Goal: Information Seeking & Learning: Learn about a topic

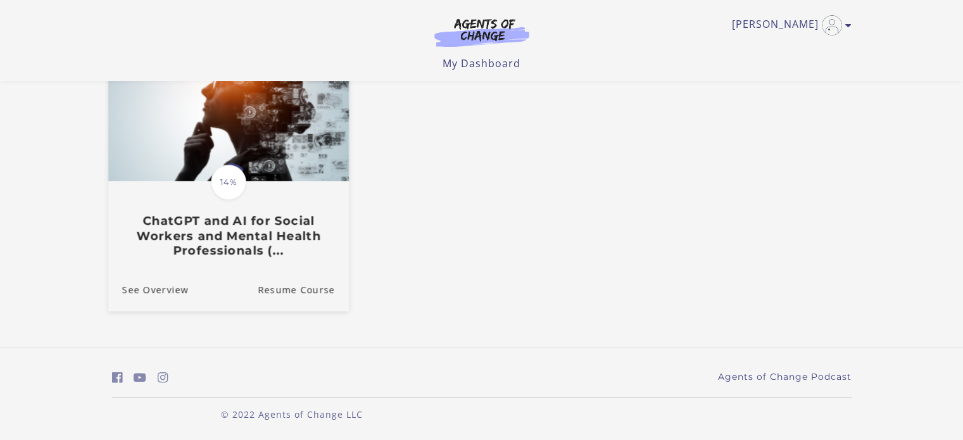
click at [258, 146] on img at bounding box center [228, 117] width 240 height 130
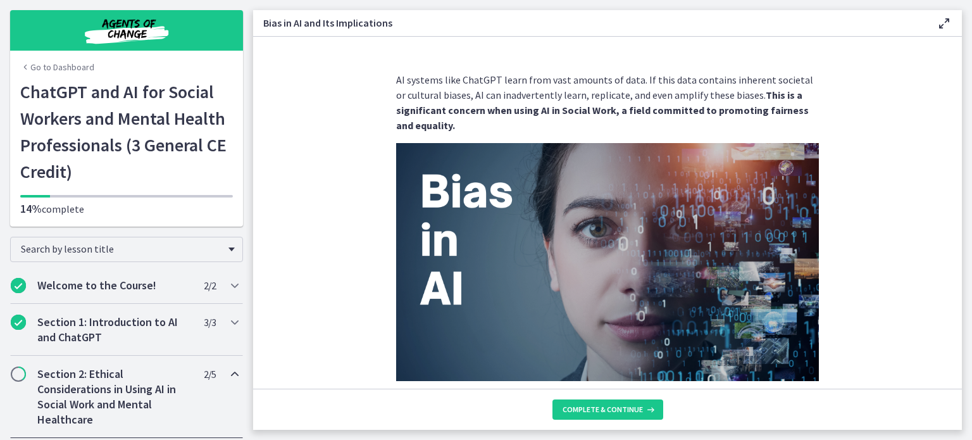
click at [116, 395] on h2 "Section 2: Ethical Considerations in Using AI in Social Work and Mental Healthc…" at bounding box center [114, 396] width 154 height 61
click at [614, 406] on span "Complete & continue" at bounding box center [603, 409] width 80 height 10
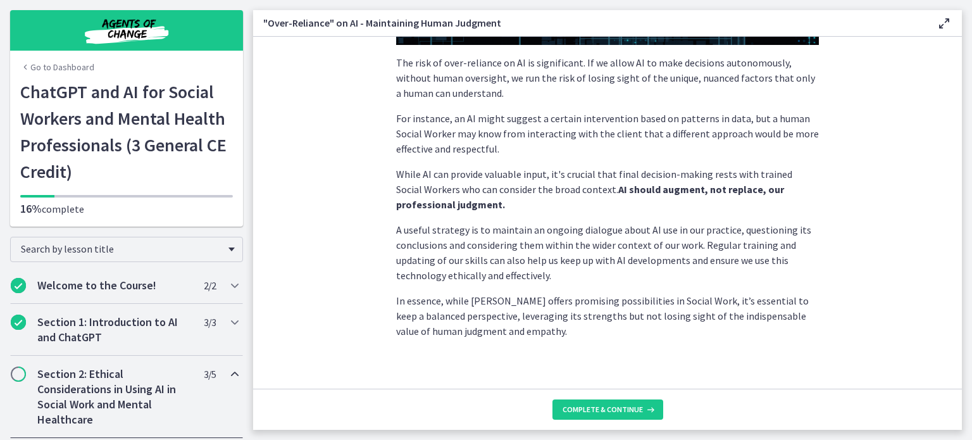
scroll to position [339, 0]
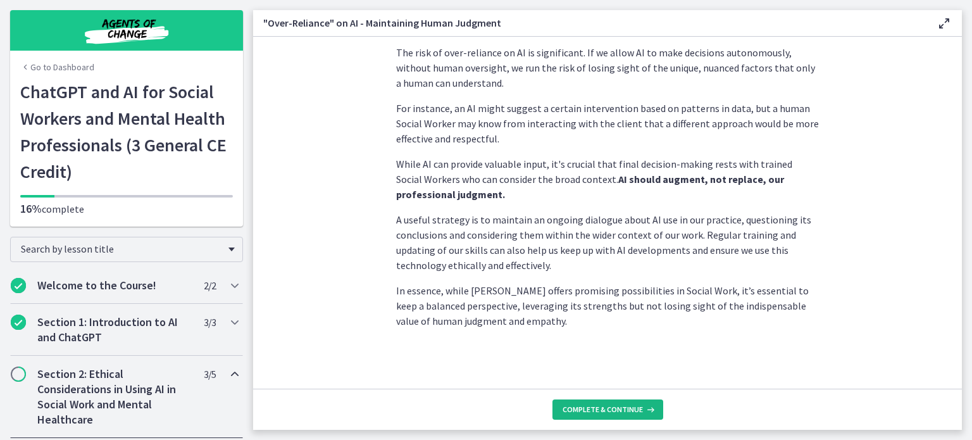
click at [613, 409] on span "Complete & continue" at bounding box center [603, 409] width 80 height 10
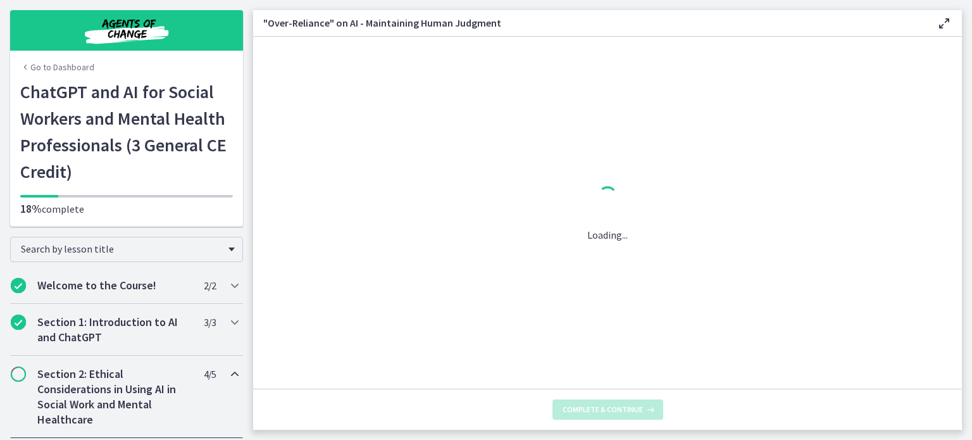
scroll to position [0, 0]
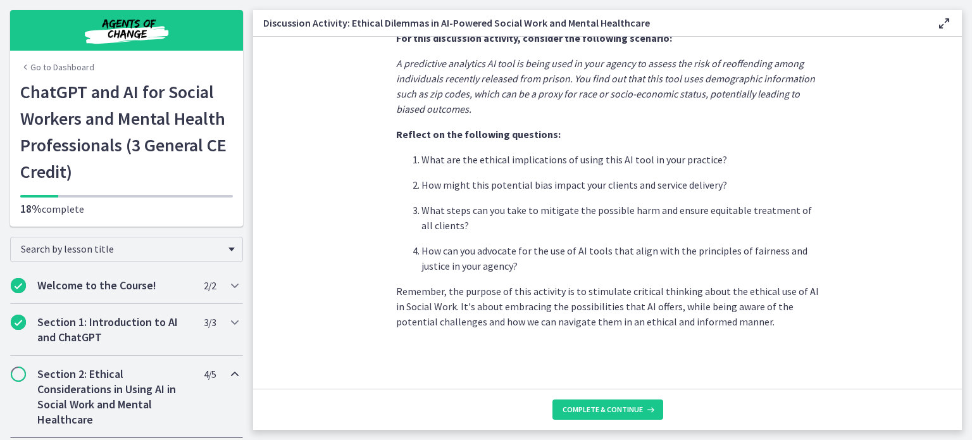
scroll to position [346, 0]
click at [595, 414] on span "Complete & continue" at bounding box center [603, 409] width 80 height 10
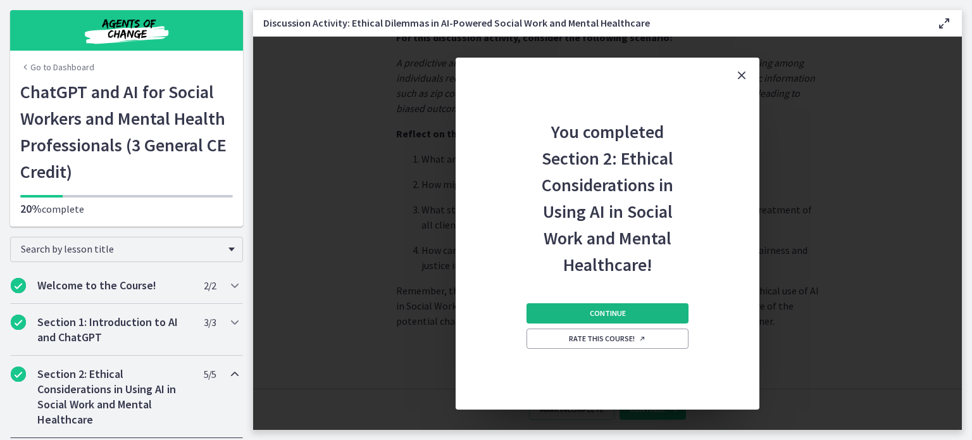
click at [589, 316] on button "Continue" at bounding box center [608, 313] width 162 height 20
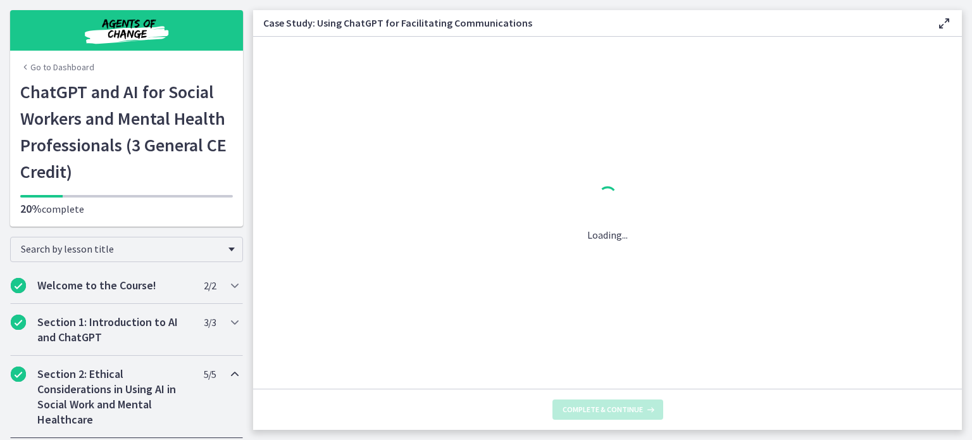
scroll to position [0, 0]
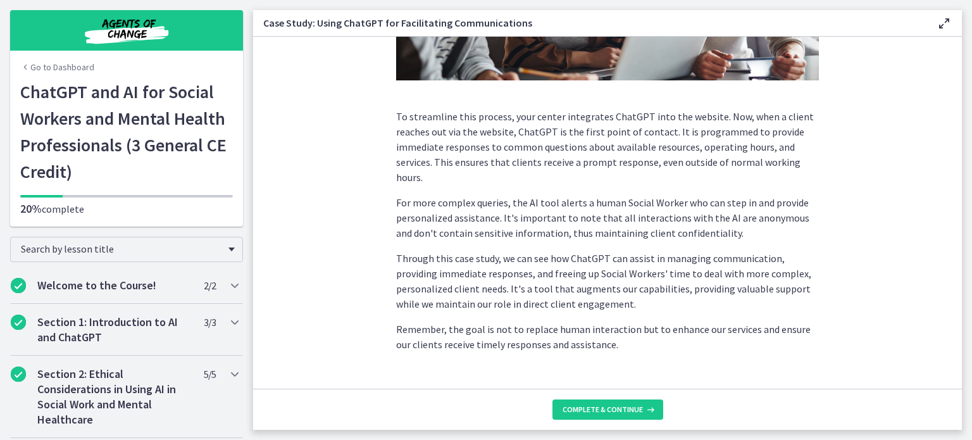
scroll to position [349, 0]
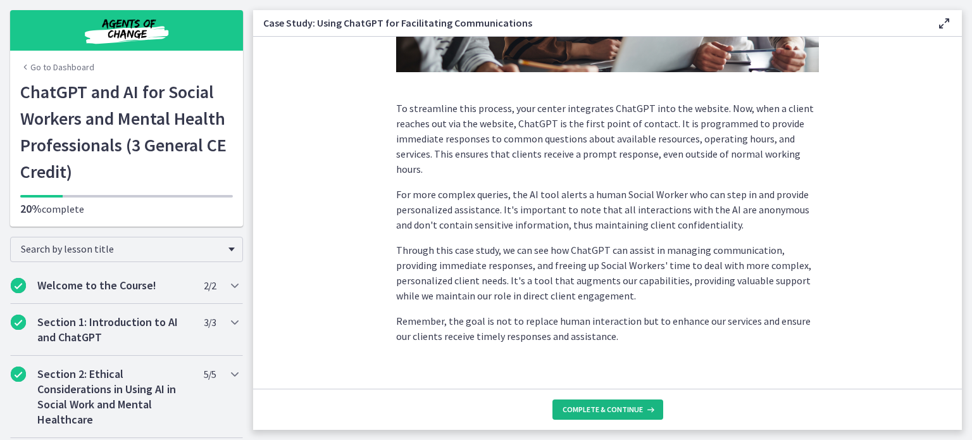
click at [608, 409] on span "Complete & continue" at bounding box center [603, 409] width 80 height 10
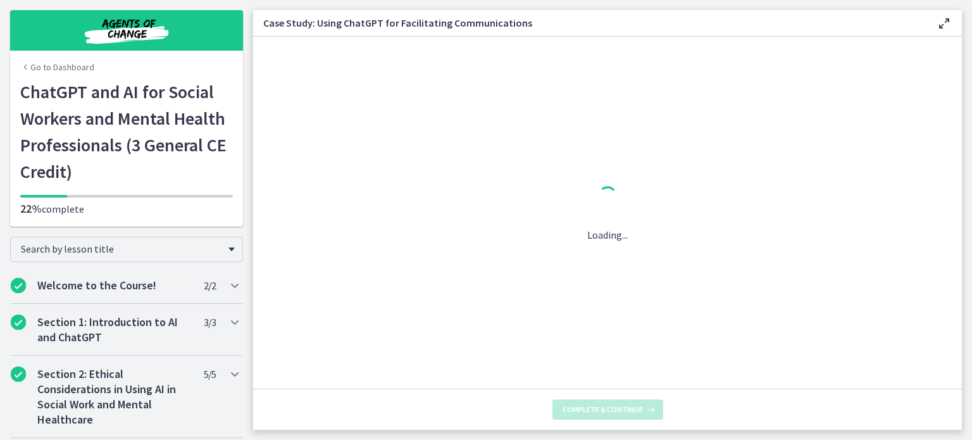
scroll to position [0, 0]
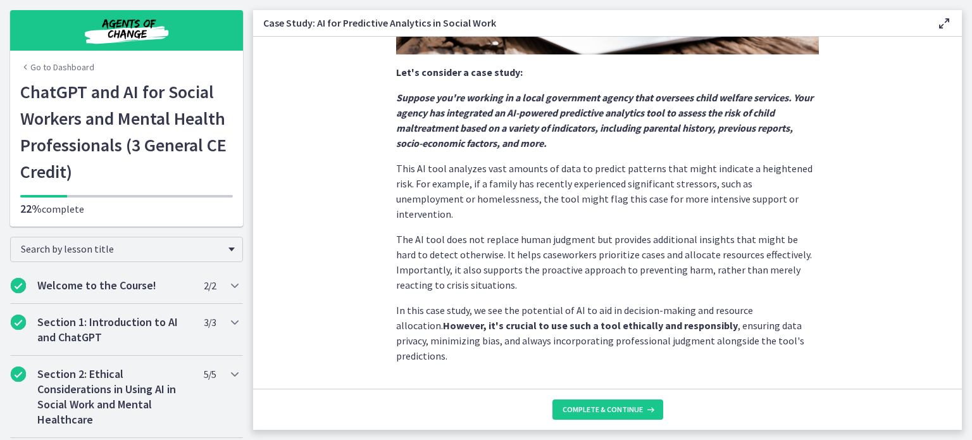
scroll to position [316, 0]
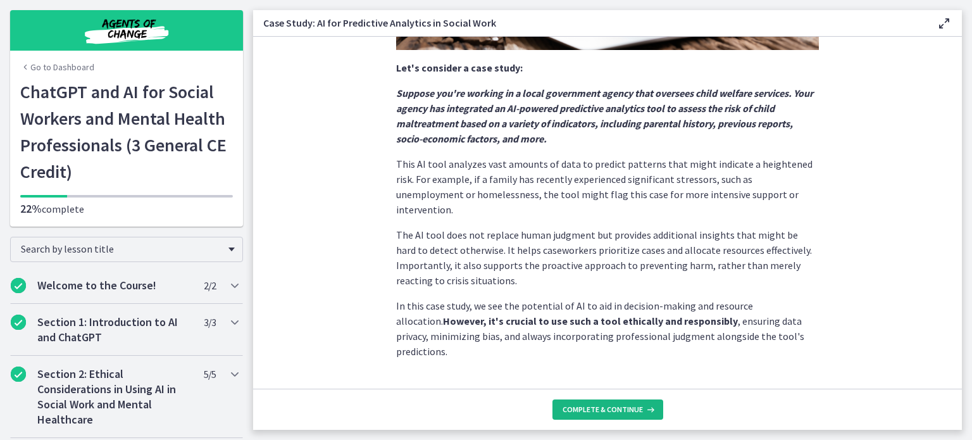
click at [587, 411] on span "Complete & continue" at bounding box center [603, 409] width 80 height 10
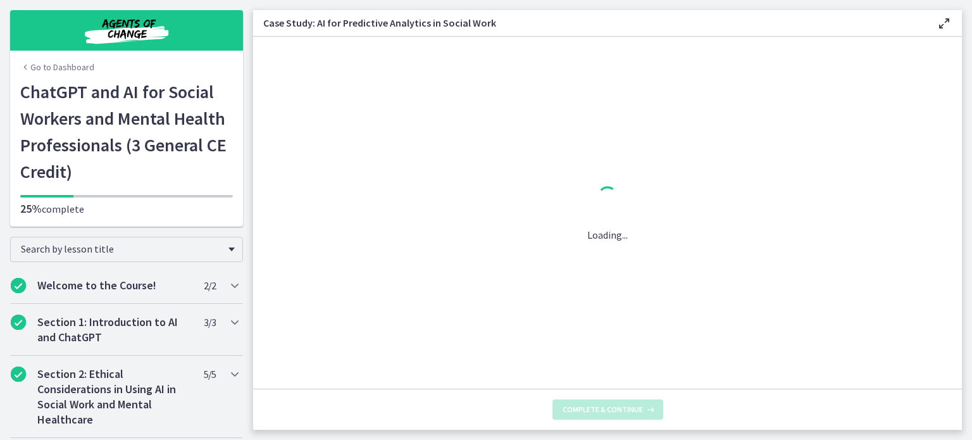
scroll to position [0, 0]
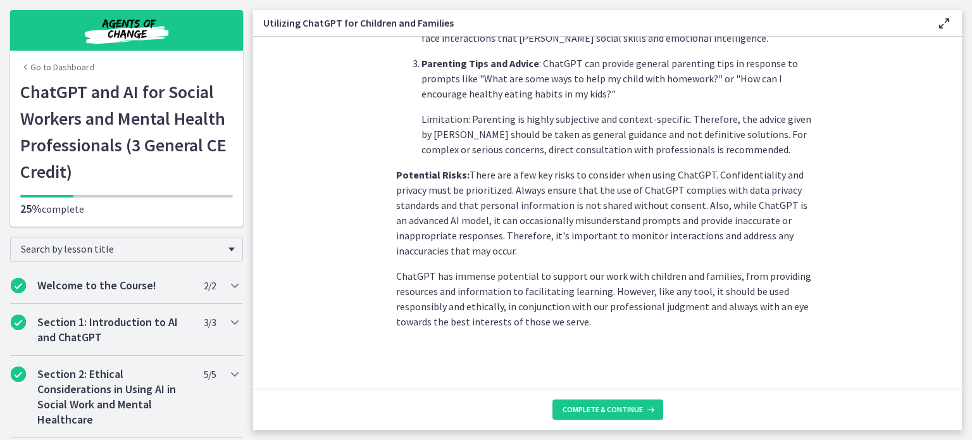
scroll to position [583, 0]
click at [602, 415] on span "Complete & continue" at bounding box center [603, 409] width 80 height 10
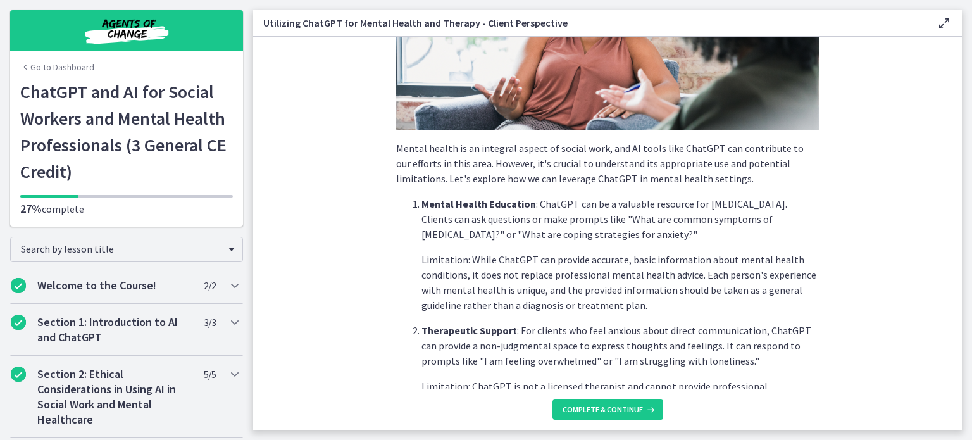
scroll to position [178, 0]
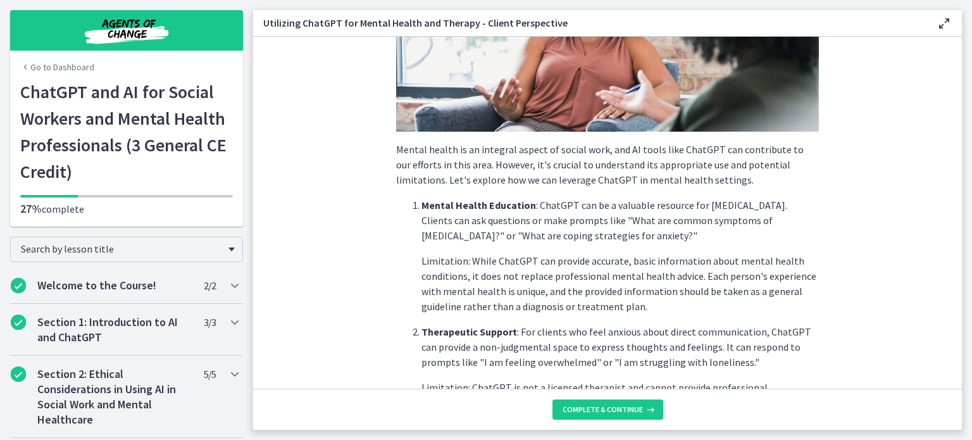
drag, startPoint x: 963, startPoint y: 163, endPoint x: 967, endPoint y: 201, distance: 37.6
click at [967, 201] on main "Utilizing ChatGPT for Mental Health and Therapy - Client Perspective Enable ful…" at bounding box center [612, 220] width 719 height 440
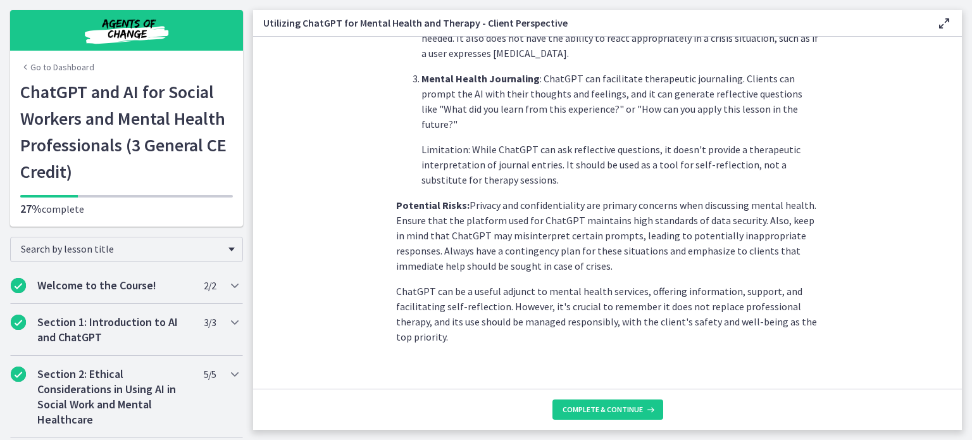
scroll to position [559, 0]
click at [588, 412] on span "Complete & continue" at bounding box center [603, 409] width 80 height 10
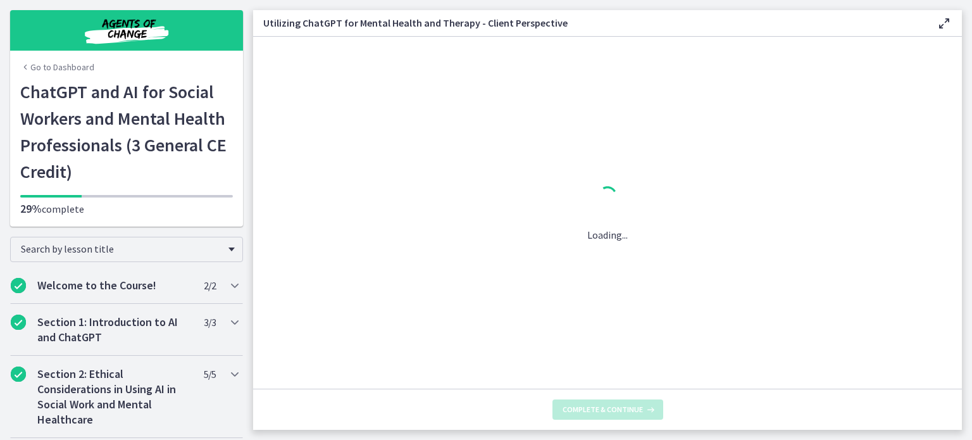
scroll to position [0, 0]
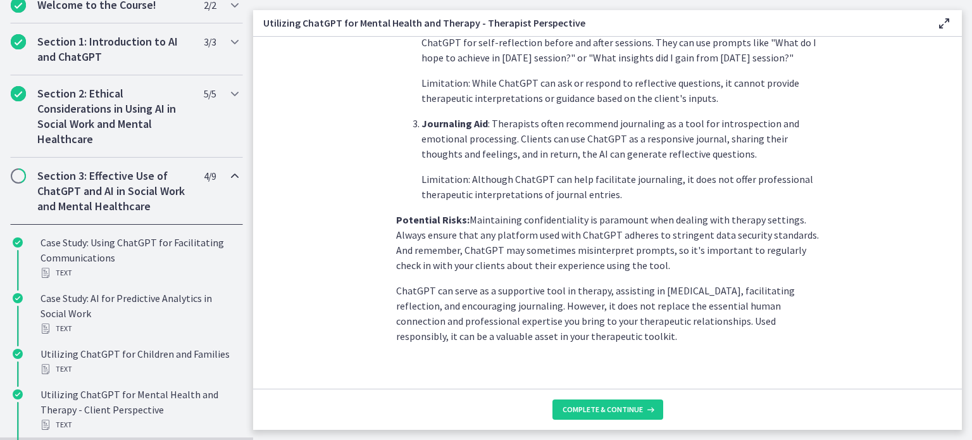
scroll to position [528, 0]
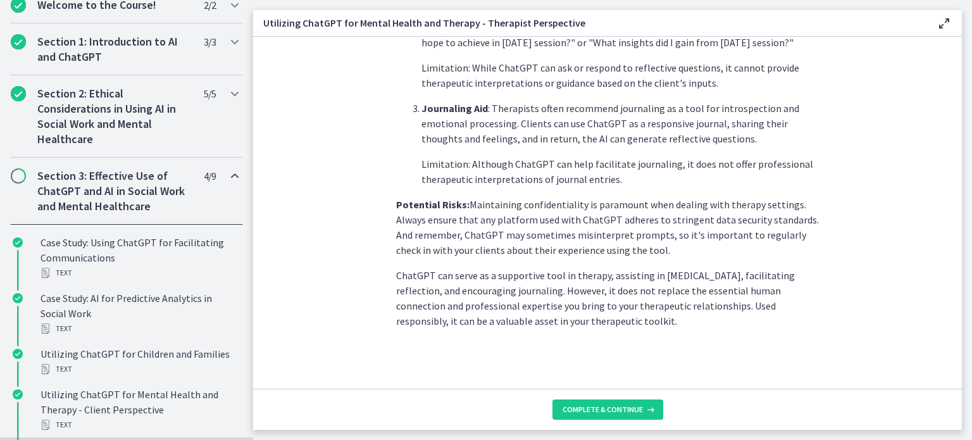
click at [602, 394] on footer "Complete & continue" at bounding box center [607, 409] width 709 height 41
click at [597, 408] on span "Complete & continue" at bounding box center [603, 409] width 80 height 10
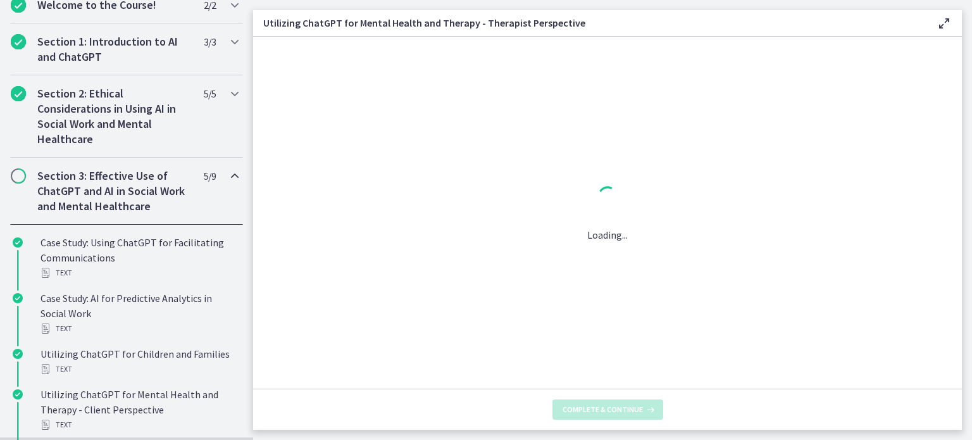
scroll to position [0, 0]
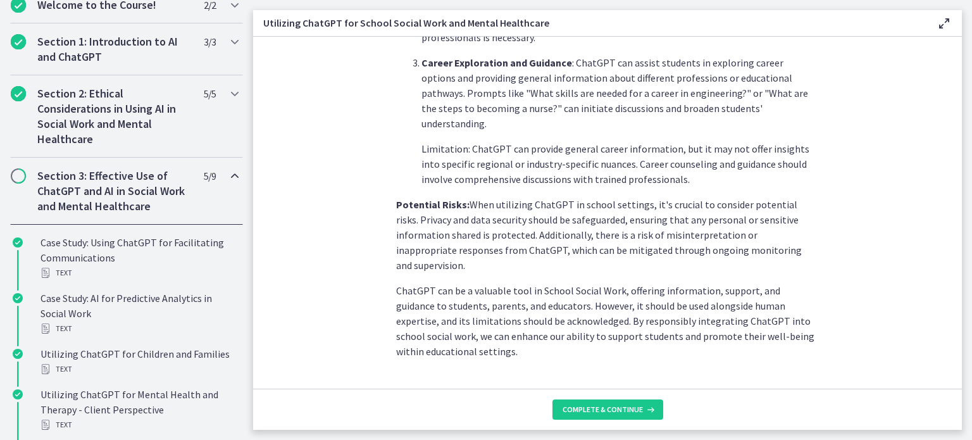
scroll to position [589, 0]
click at [602, 411] on span "Complete & continue" at bounding box center [603, 409] width 80 height 10
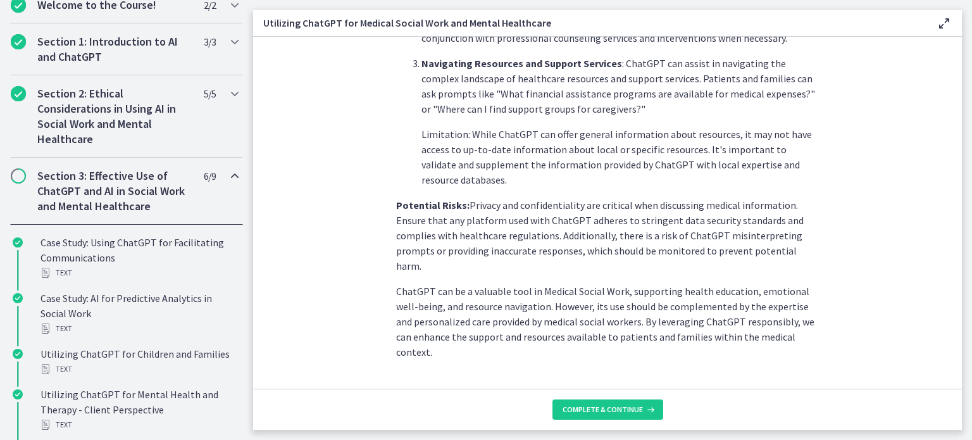
scroll to position [544, 0]
click at [585, 418] on button "Complete & continue" at bounding box center [607, 409] width 111 height 20
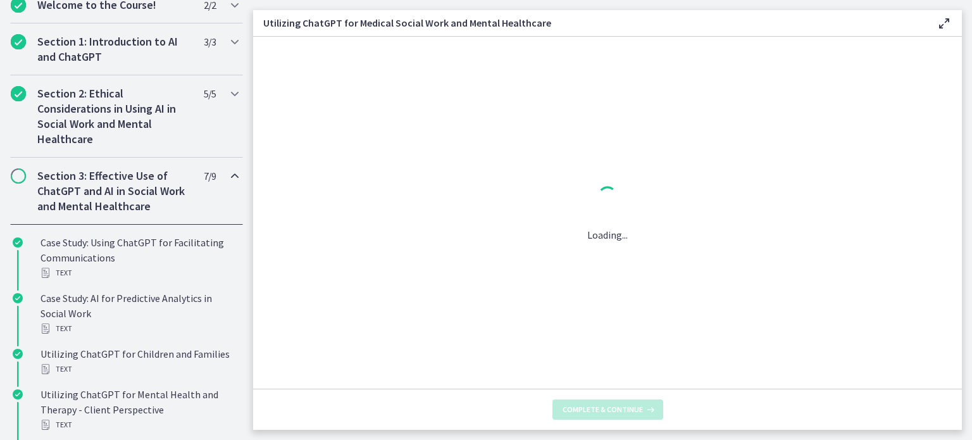
scroll to position [0, 0]
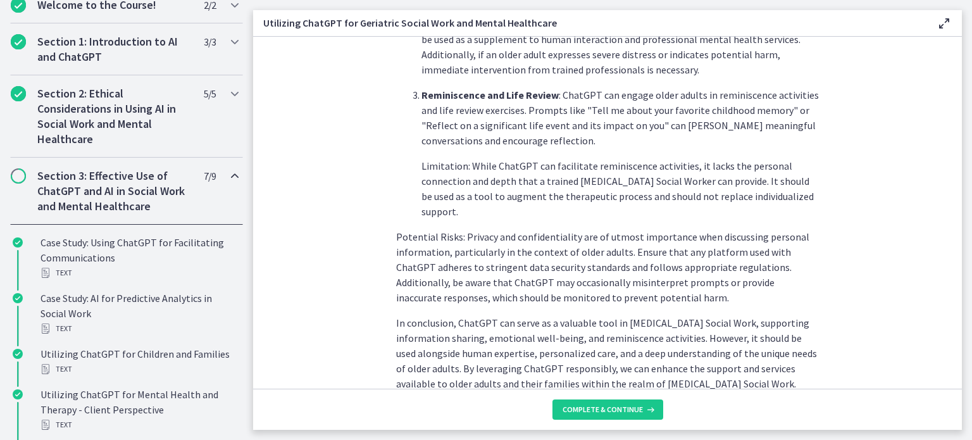
scroll to position [604, 0]
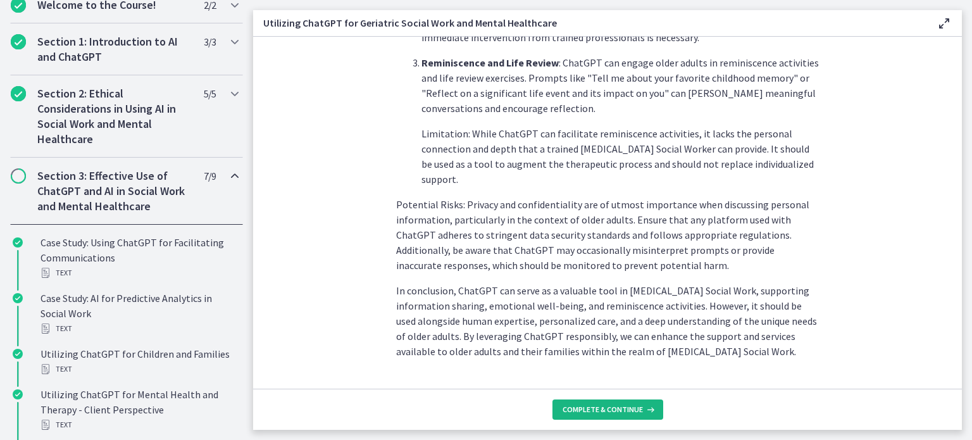
click at [601, 409] on span "Complete & continue" at bounding box center [603, 409] width 80 height 10
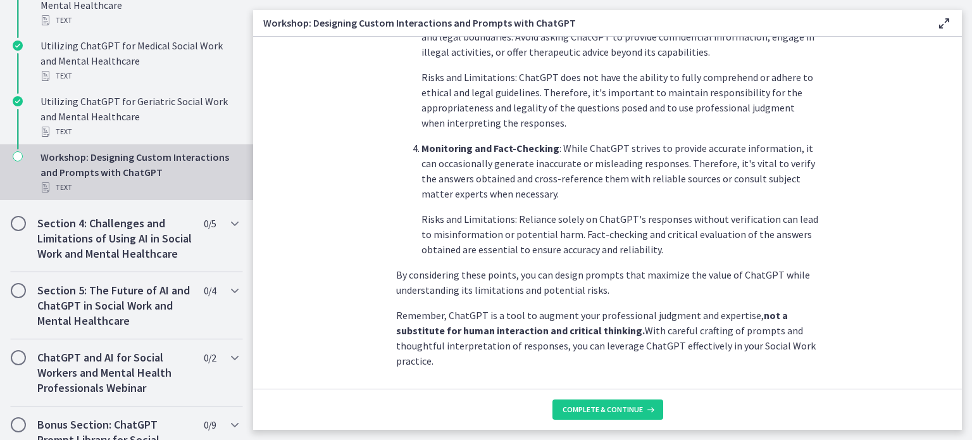
scroll to position [711, 0]
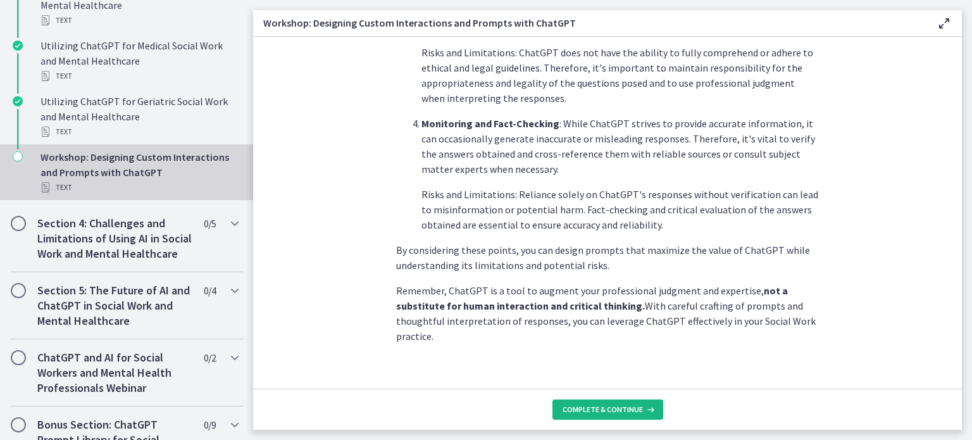
click at [598, 404] on span "Complete & continue" at bounding box center [603, 409] width 80 height 10
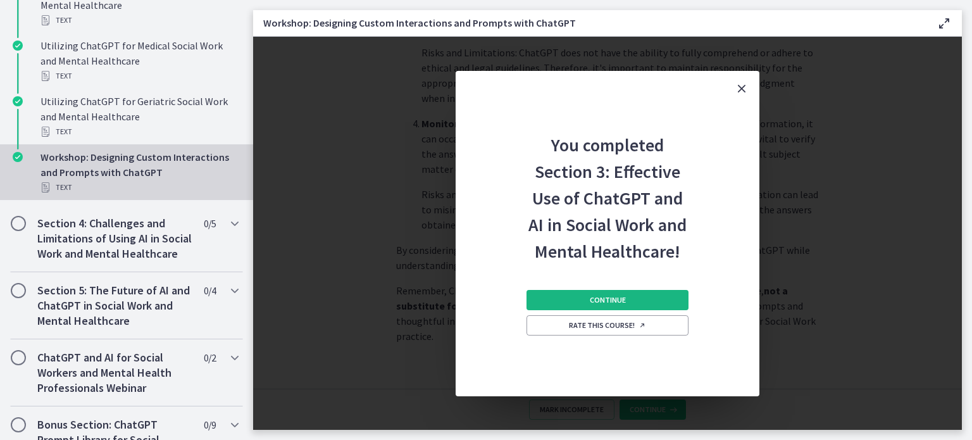
click at [601, 302] on span "Continue" at bounding box center [608, 300] width 36 height 10
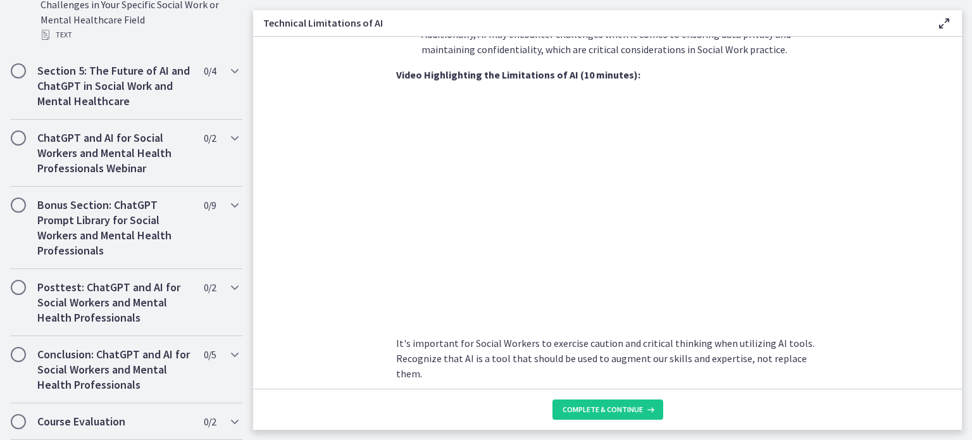
scroll to position [820, 0]
click at [851, 123] on section "As Social Workers, understanding these limitations is crucial to effectively ut…" at bounding box center [607, 213] width 709 height 352
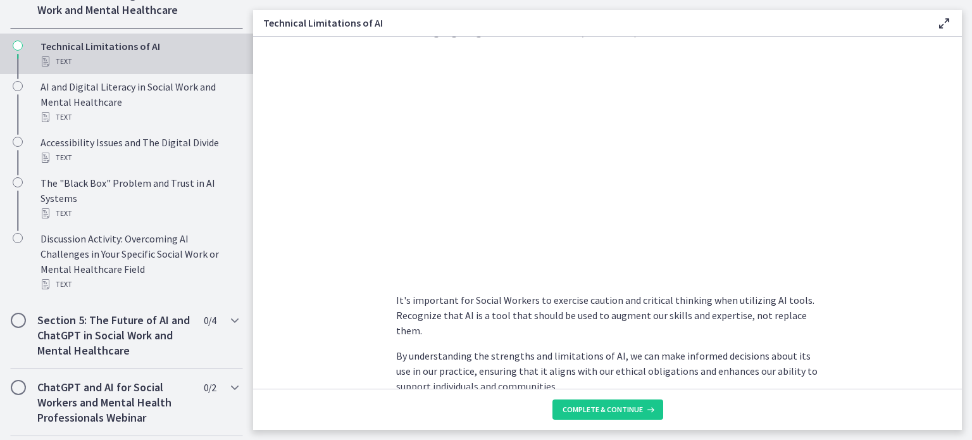
scroll to position [545, 0]
click at [329, 231] on section "As Social Workers, understanding these limitations is crucial to effectively ut…" at bounding box center [607, 213] width 709 height 352
click at [602, 409] on span "Complete & continue" at bounding box center [603, 409] width 80 height 10
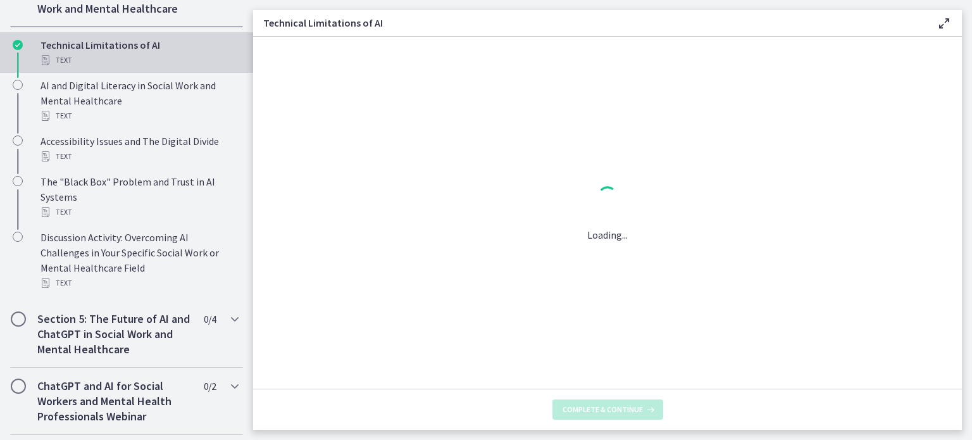
scroll to position [0, 0]
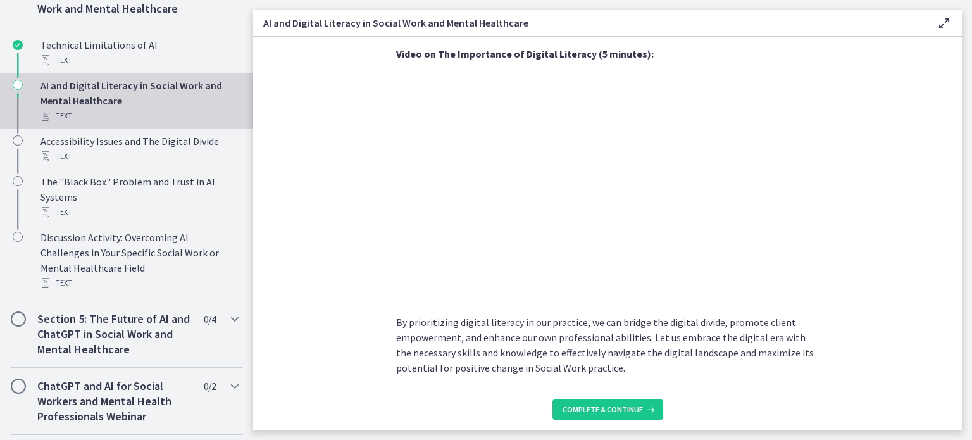
scroll to position [1099, 0]
click at [880, 137] on section "In today's rapidly advancing digital age, understanding and promoting digital l…" at bounding box center [607, 213] width 709 height 352
click at [596, 409] on span "Complete & continue" at bounding box center [603, 409] width 80 height 10
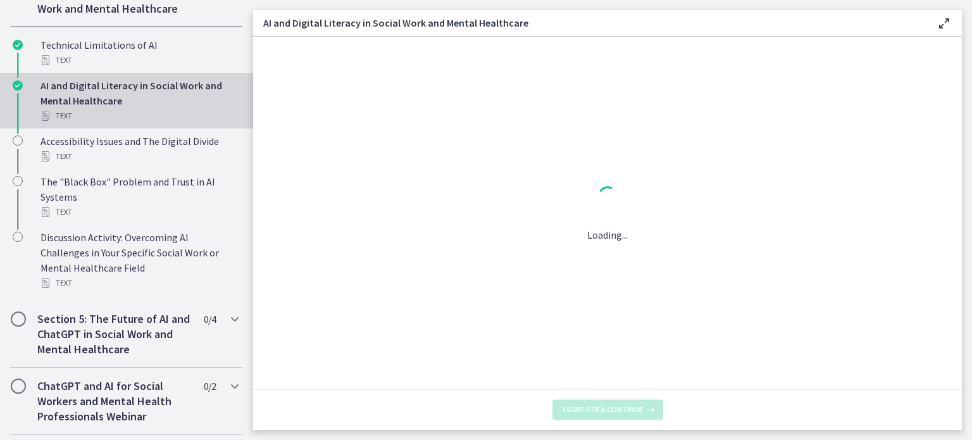
scroll to position [0, 0]
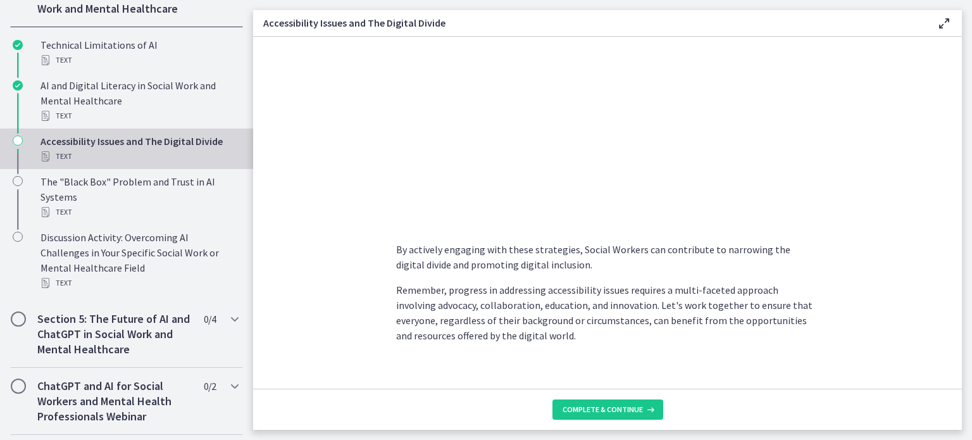
scroll to position [1090, 0]
click at [596, 295] on p "Remember, progress in addressing accessibility issues requires a multi-faceted …" at bounding box center [607, 313] width 423 height 61
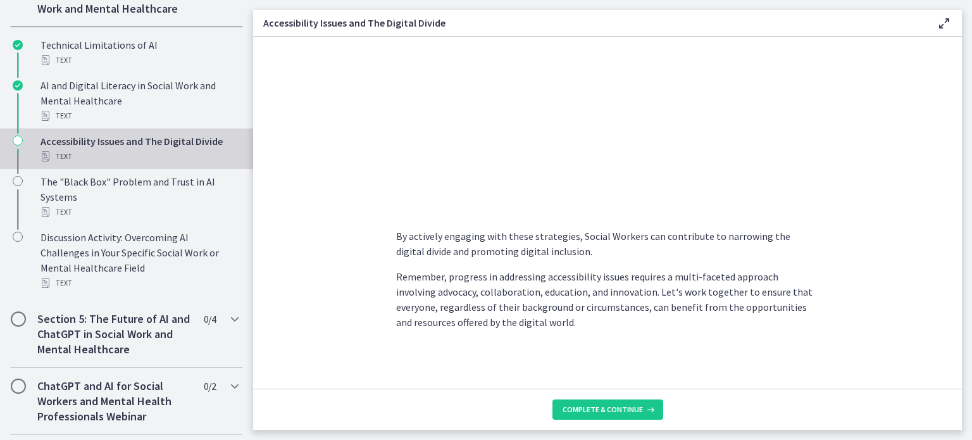
scroll to position [1102, 0]
click at [534, 310] on p "Remember, progress in addressing accessibility issues requires a multi-faceted …" at bounding box center [607, 301] width 423 height 61
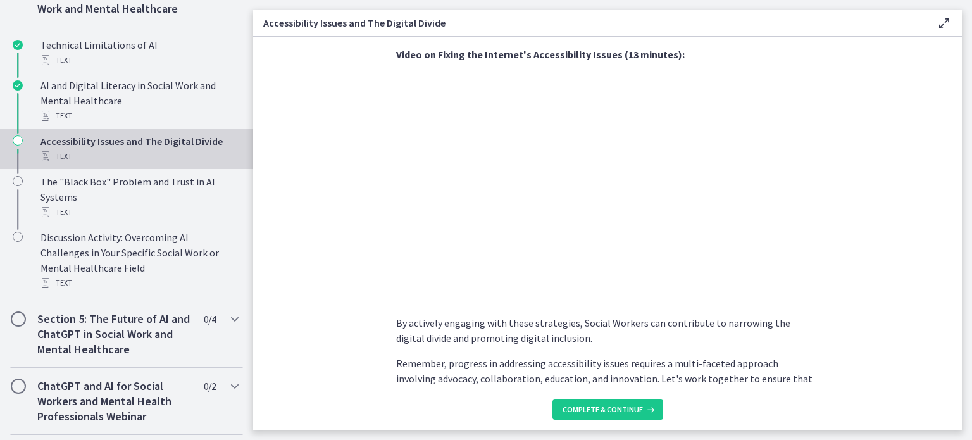
scroll to position [1018, 0]
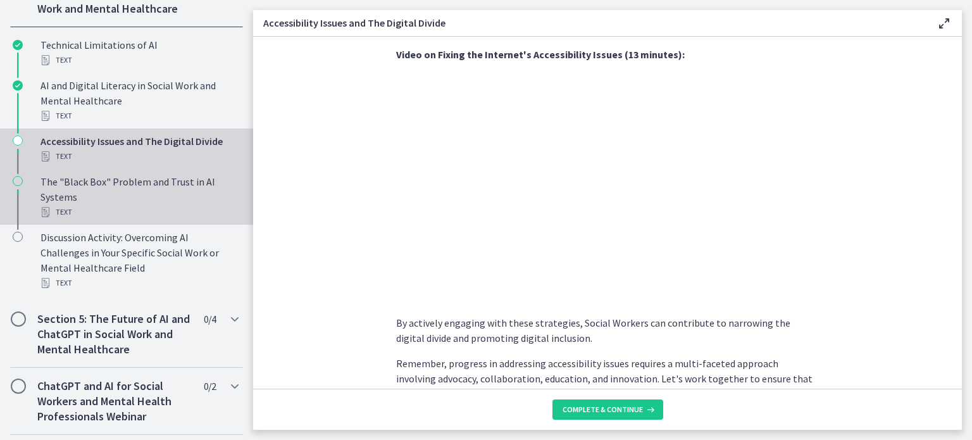
click at [154, 199] on div "The "Black Box" Problem and Trust in AI Systems Text" at bounding box center [139, 197] width 197 height 46
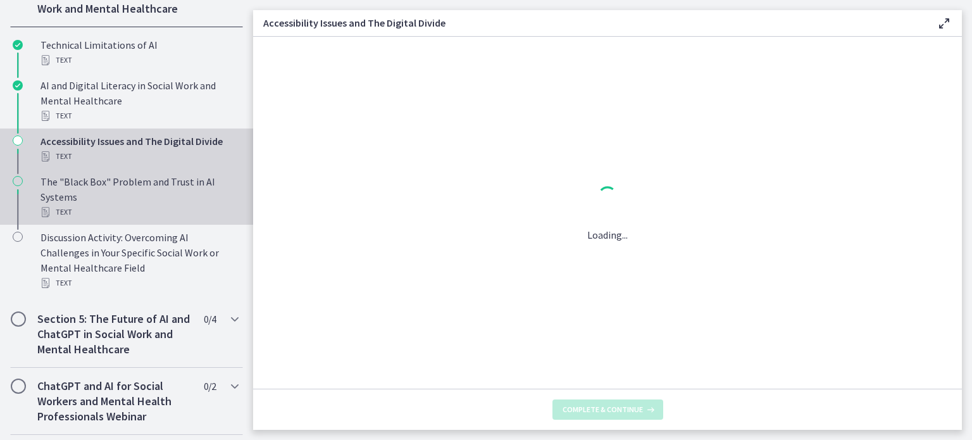
scroll to position [0, 0]
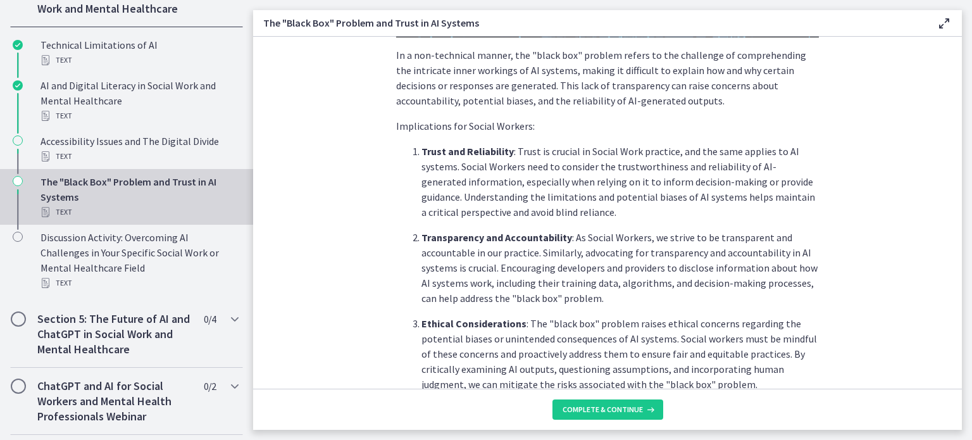
scroll to position [343, 0]
click at [791, 215] on p "Trust and Reliability : Trust is crucial in Social Work practice, and the same …" at bounding box center [619, 182] width 397 height 76
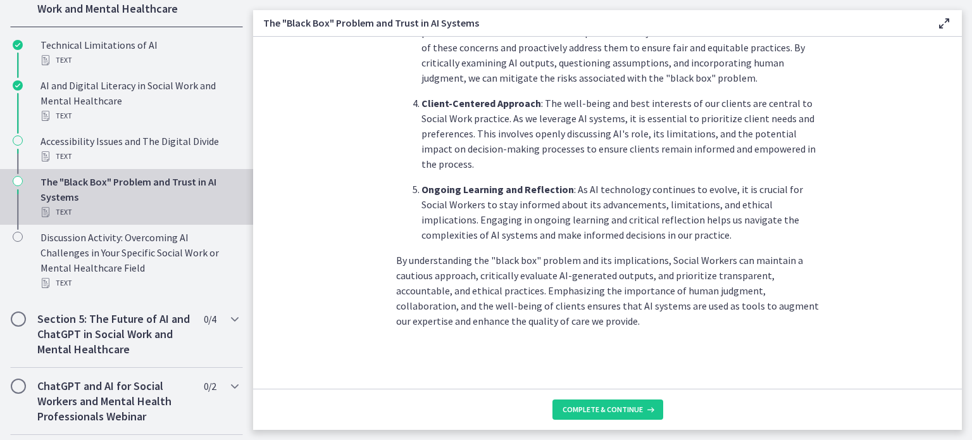
scroll to position [649, 0]
click at [593, 412] on span "Complete & continue" at bounding box center [603, 409] width 80 height 10
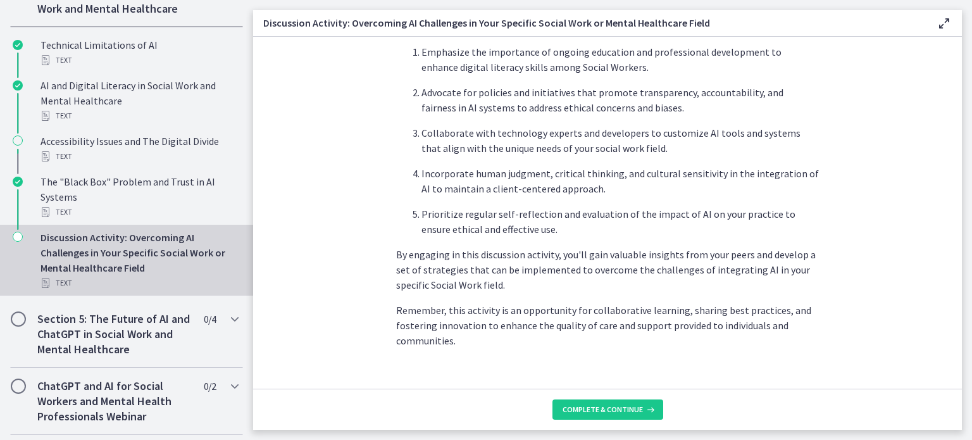
scroll to position [783, 0]
click at [610, 406] on span "Complete & continue" at bounding box center [603, 409] width 80 height 10
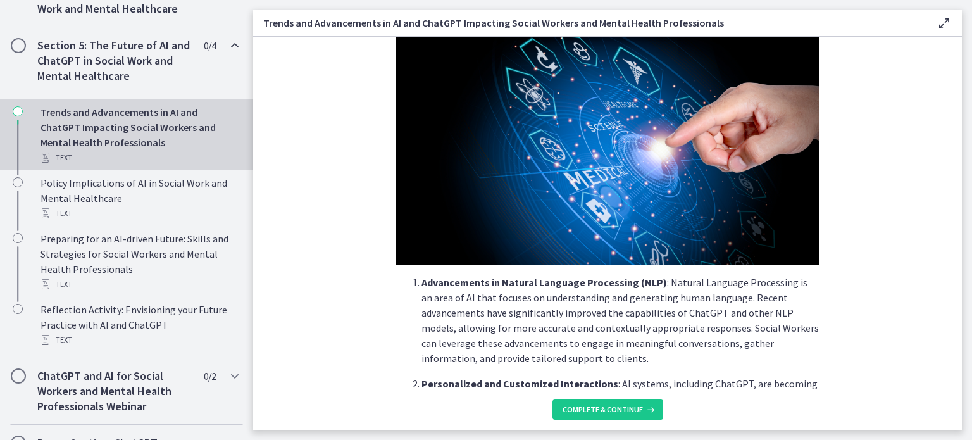
scroll to position [100, 0]
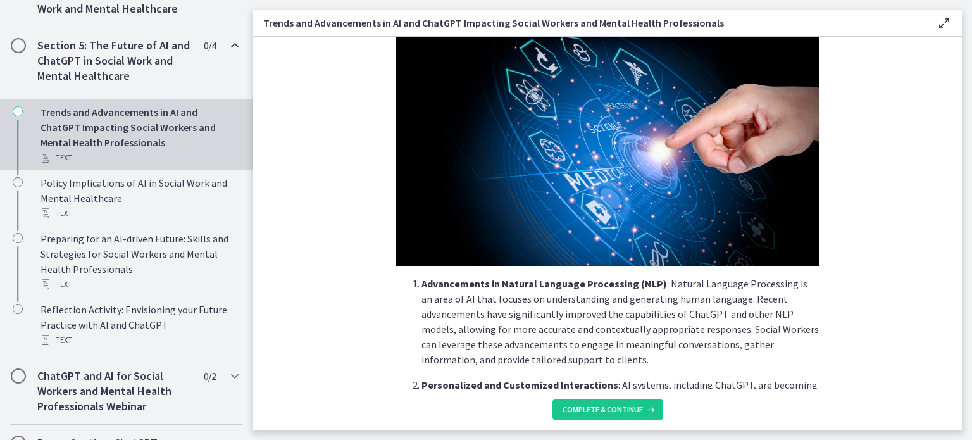
click at [838, 368] on section "As technology continues to evolve, Social Workers can harness these advancement…" at bounding box center [607, 213] width 709 height 352
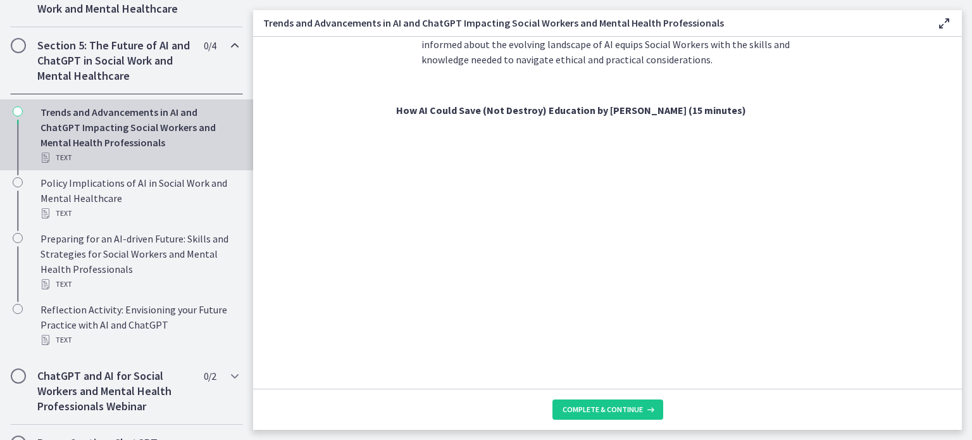
scroll to position [877, 0]
click at [871, 110] on section "As technology continues to evolve, Social Workers can harness these advancement…" at bounding box center [607, 213] width 709 height 352
click at [931, 258] on section "As technology continues to evolve, Social Workers can harness these advancement…" at bounding box center [607, 213] width 709 height 352
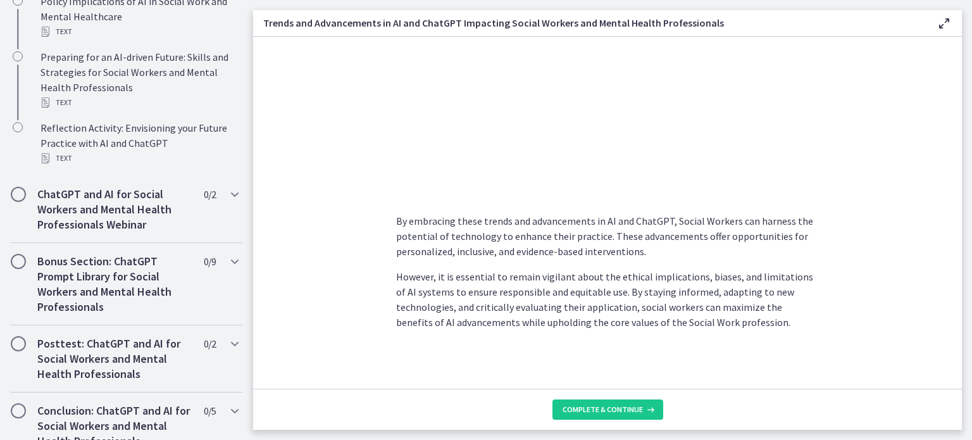
scroll to position [795, 0]
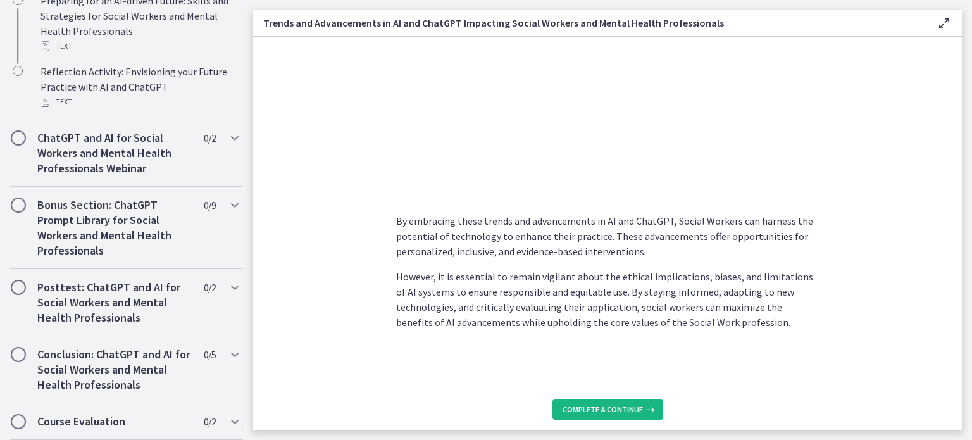
click at [599, 405] on span "Complete & continue" at bounding box center [603, 409] width 80 height 10
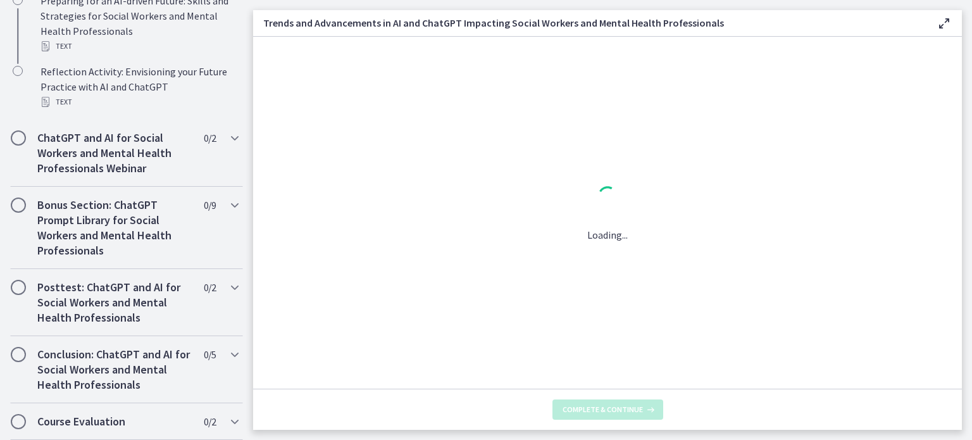
scroll to position [0, 0]
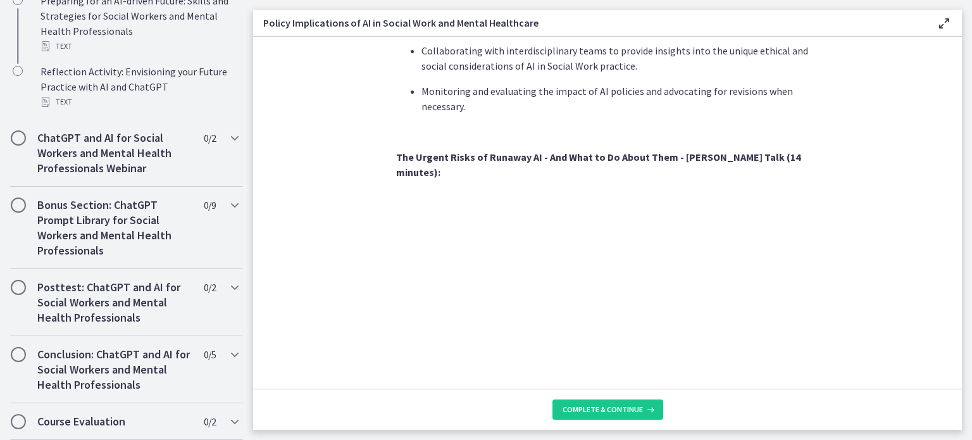
scroll to position [1011, 0]
click at [833, 343] on section "As AI technology continues to advance, it is essential for Social Workers to co…" at bounding box center [607, 213] width 709 height 352
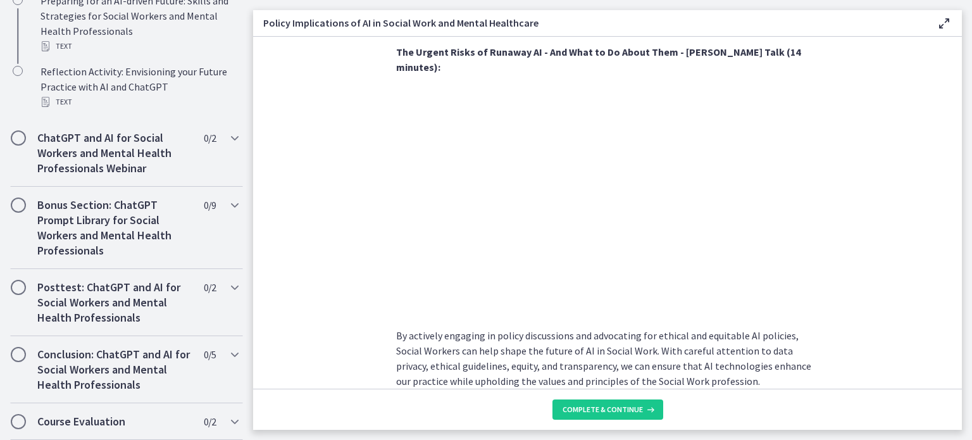
scroll to position [1116, 0]
click at [921, 182] on section "As AI technology continues to advance, it is essential for Social Workers to co…" at bounding box center [607, 213] width 709 height 352
click at [593, 402] on button "Complete & continue" at bounding box center [607, 409] width 111 height 20
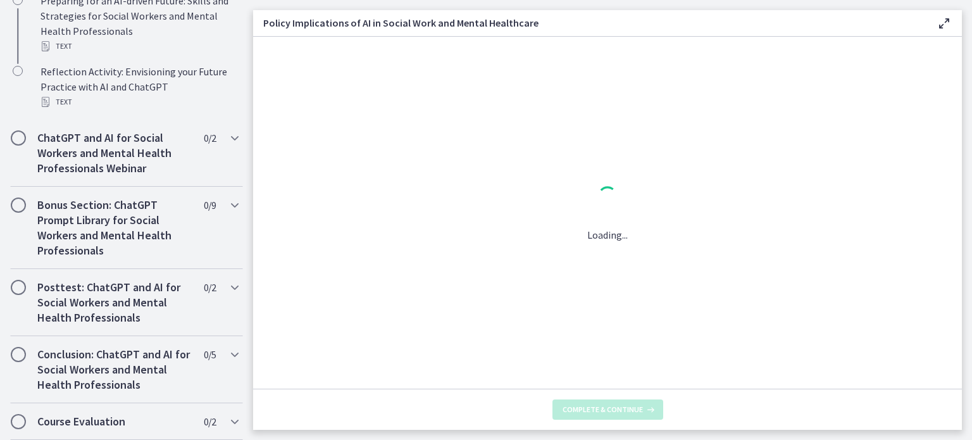
scroll to position [0, 0]
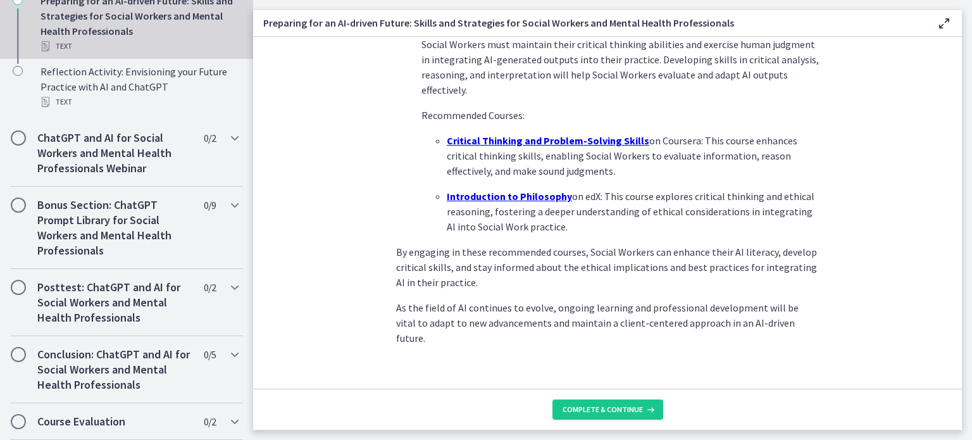
scroll to position [923, 0]
click at [590, 410] on span "Complete & continue" at bounding box center [603, 409] width 80 height 10
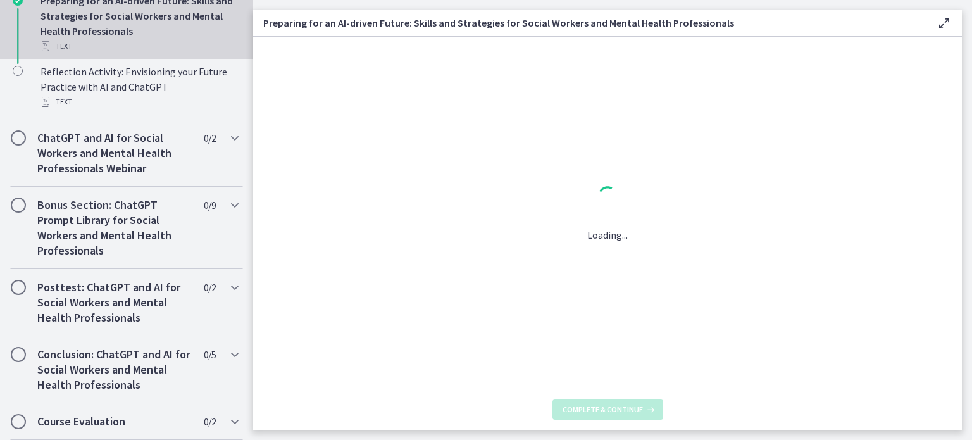
scroll to position [0, 0]
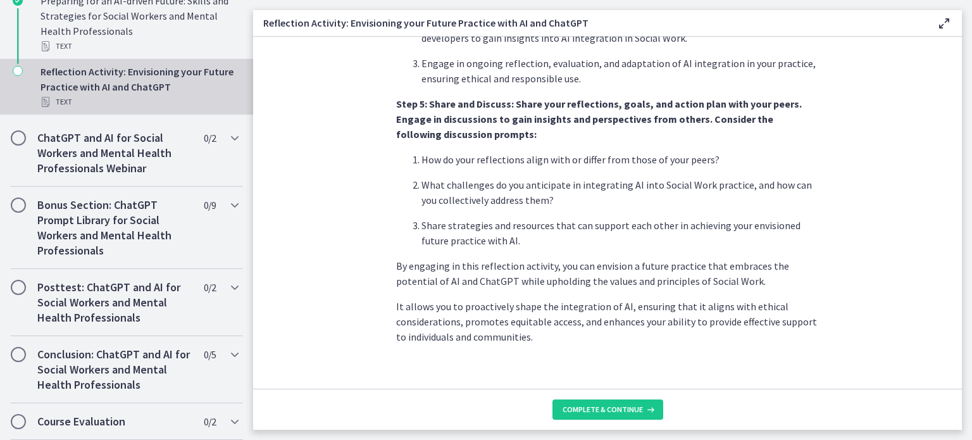
scroll to position [1095, 0]
click at [586, 403] on button "Complete & continue" at bounding box center [607, 409] width 111 height 20
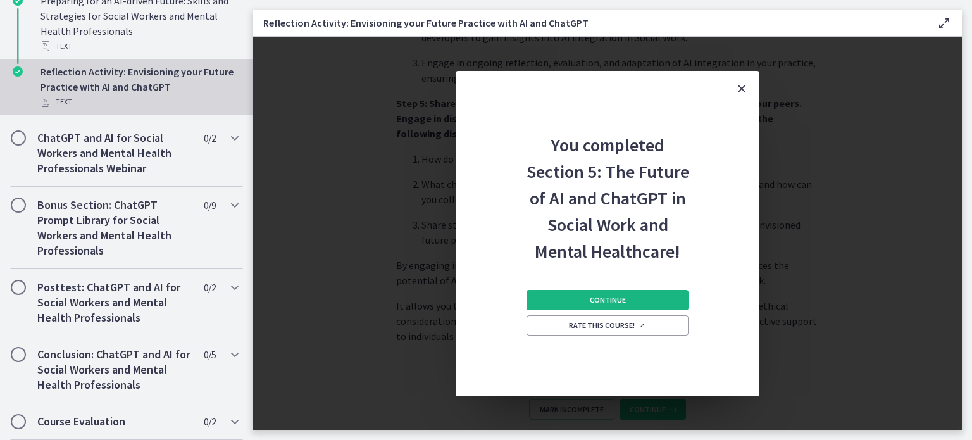
click at [562, 294] on button "Continue" at bounding box center [608, 300] width 162 height 20
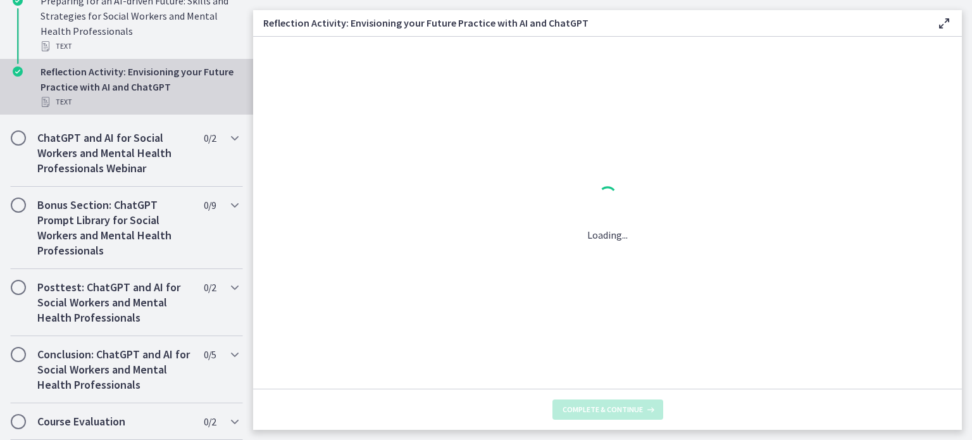
scroll to position [0, 0]
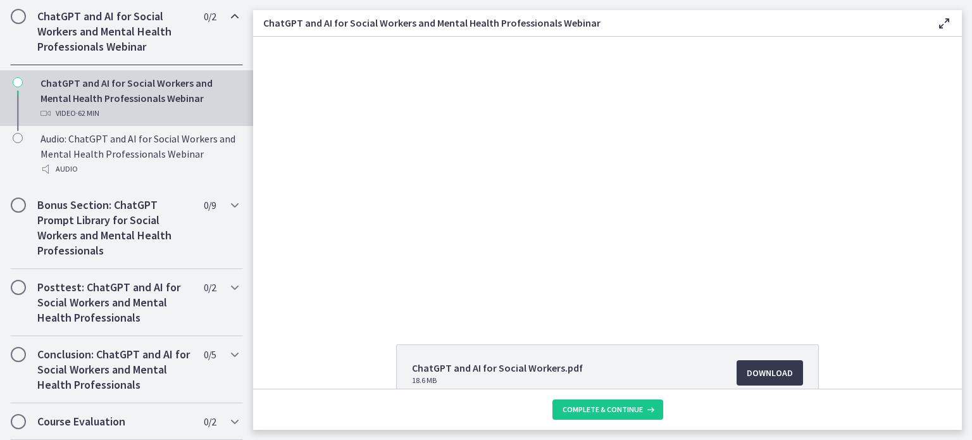
click at [903, 140] on div "Click for sound @keyframes VOLUME_SMALL_WAVE_FLASH { 0% { opacity: 0; } 33% { o…" at bounding box center [607, 176] width 709 height 278
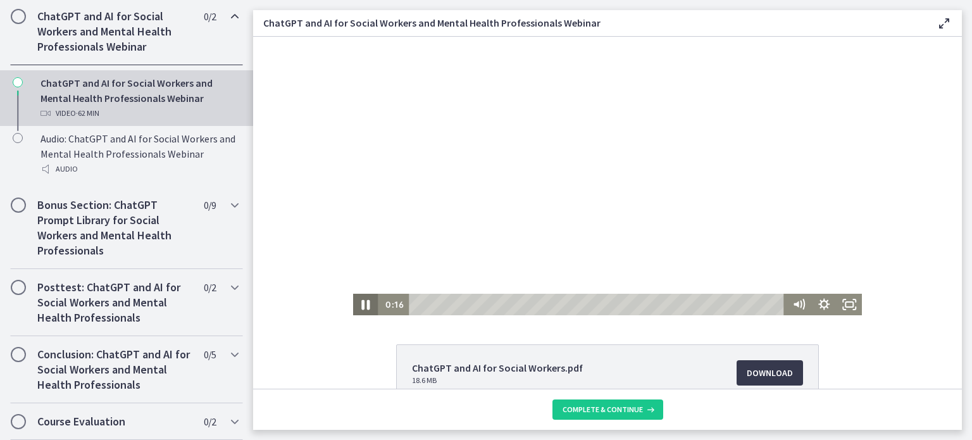
click at [357, 303] on icon "Pause" at bounding box center [366, 305] width 30 height 26
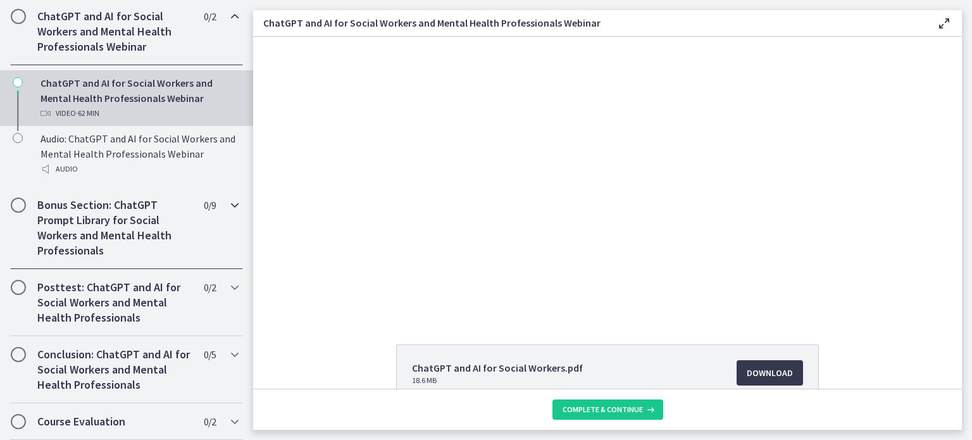
click at [103, 220] on h2 "Bonus Section: ChatGPT Prompt Library for Social Workers and Mental Health Prof…" at bounding box center [114, 227] width 154 height 61
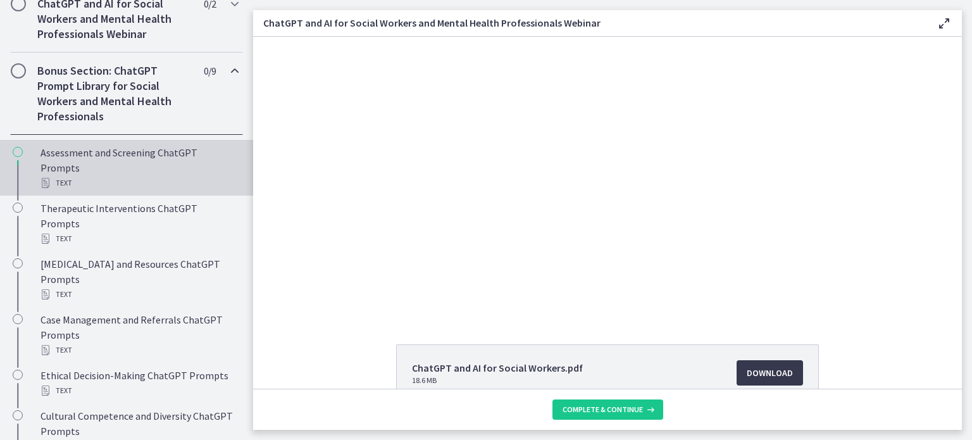
click at [146, 187] on div "Assessment and Screening ChatGPT Prompts Text" at bounding box center [139, 168] width 197 height 46
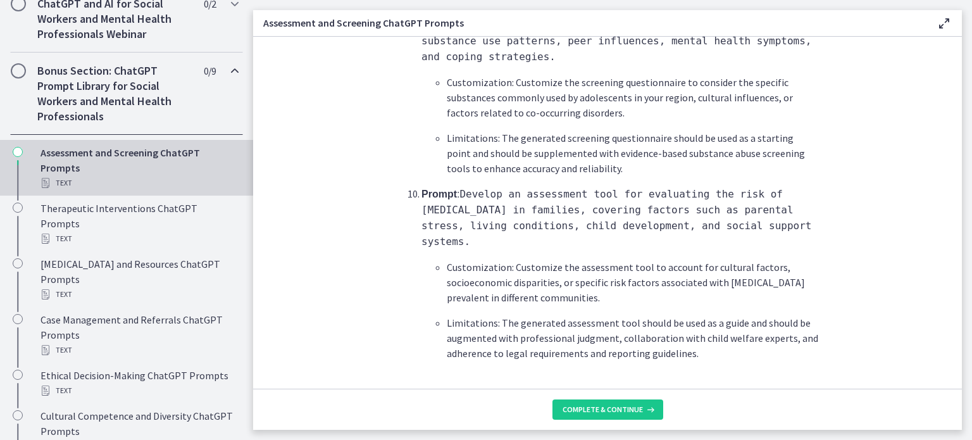
scroll to position [1935, 0]
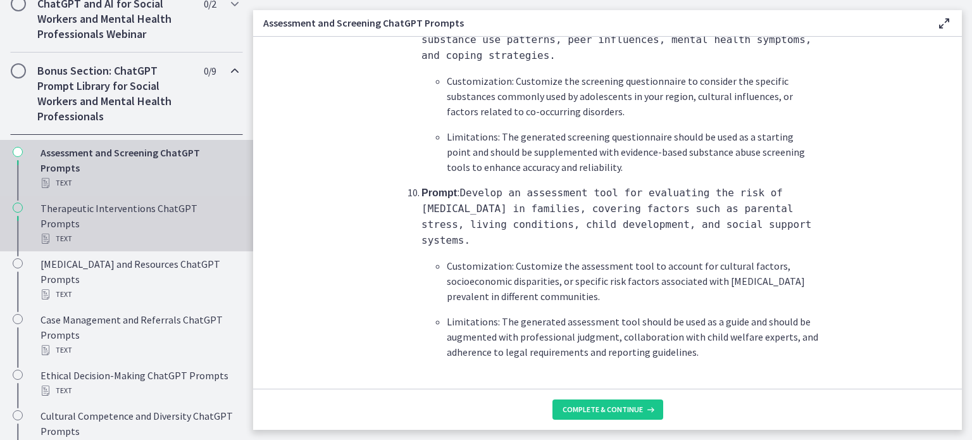
click at [144, 231] on div "Text" at bounding box center [139, 238] width 197 height 15
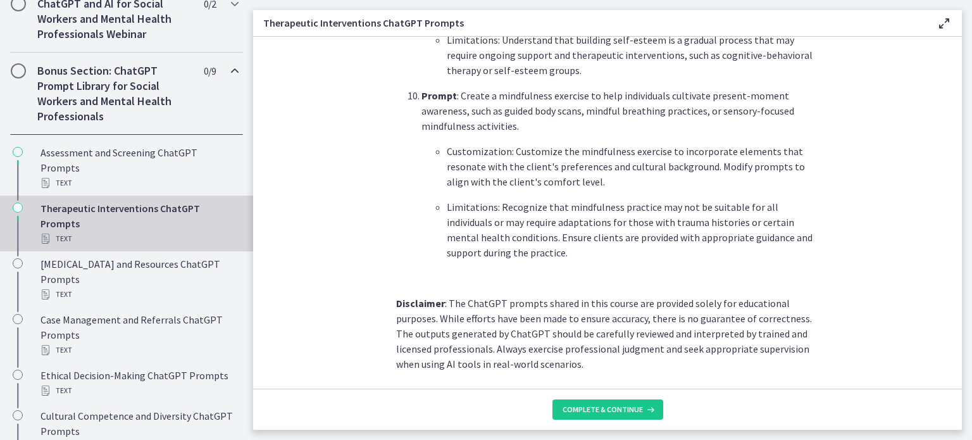
scroll to position [1797, 0]
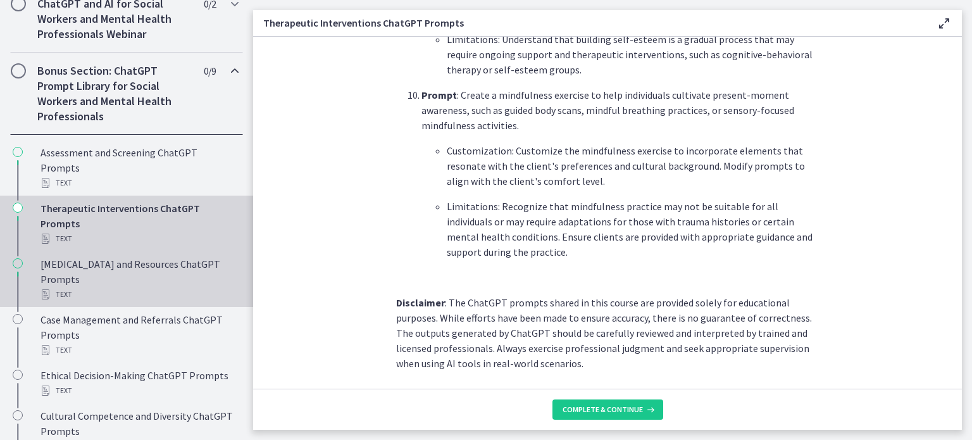
click at [114, 283] on div "Psychoeducation and Resources ChatGPT Prompts Text" at bounding box center [139, 279] width 197 height 46
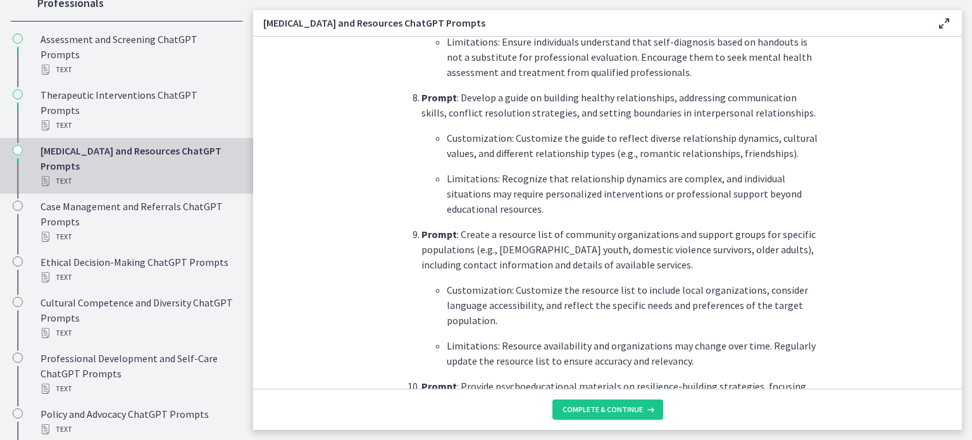
scroll to position [1774, 0]
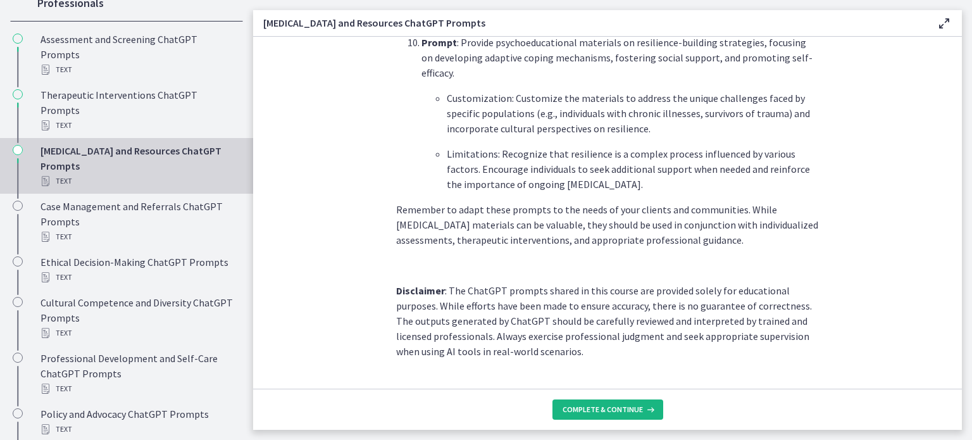
click at [585, 407] on span "Complete & continue" at bounding box center [603, 409] width 80 height 10
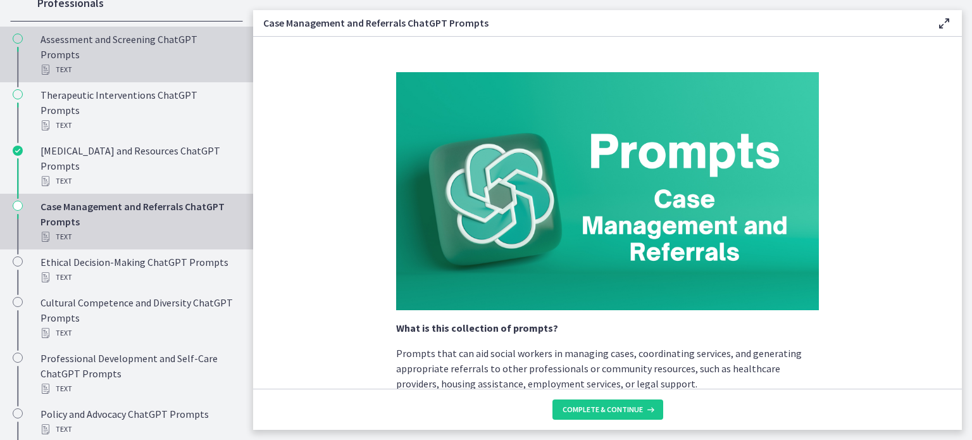
click at [86, 44] on div "Assessment and Screening ChatGPT Prompts Text" at bounding box center [139, 55] width 197 height 46
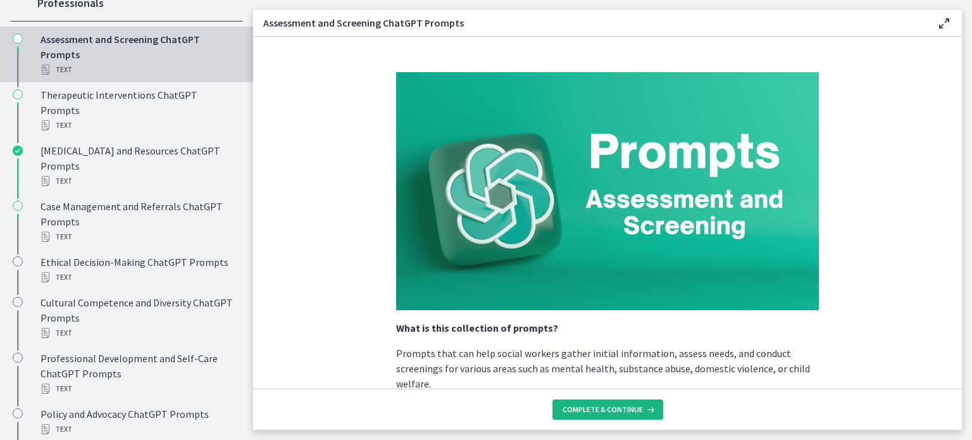
click at [605, 404] on span "Complete & continue" at bounding box center [603, 409] width 80 height 10
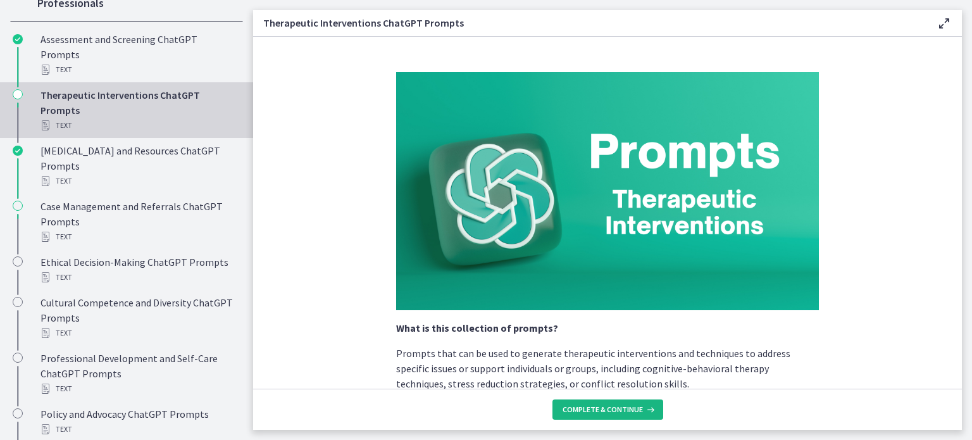
click at [609, 409] on span "Complete & continue" at bounding box center [603, 409] width 80 height 10
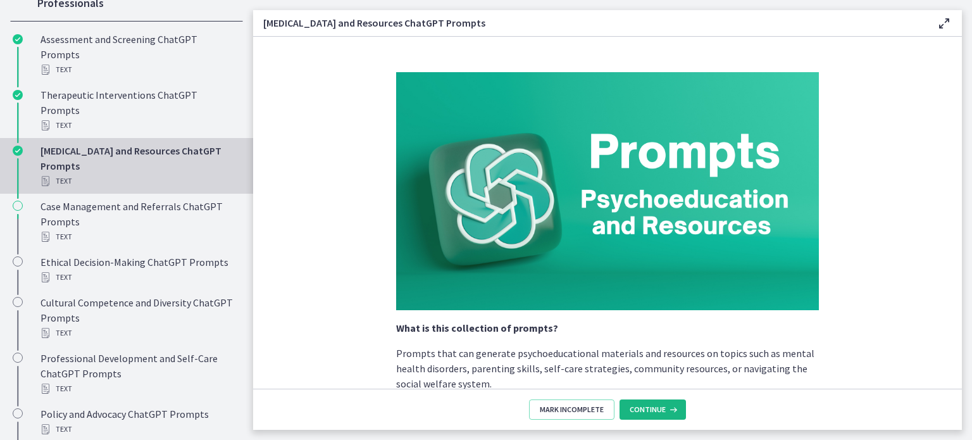
click at [640, 414] on span "Continue" at bounding box center [648, 409] width 36 height 10
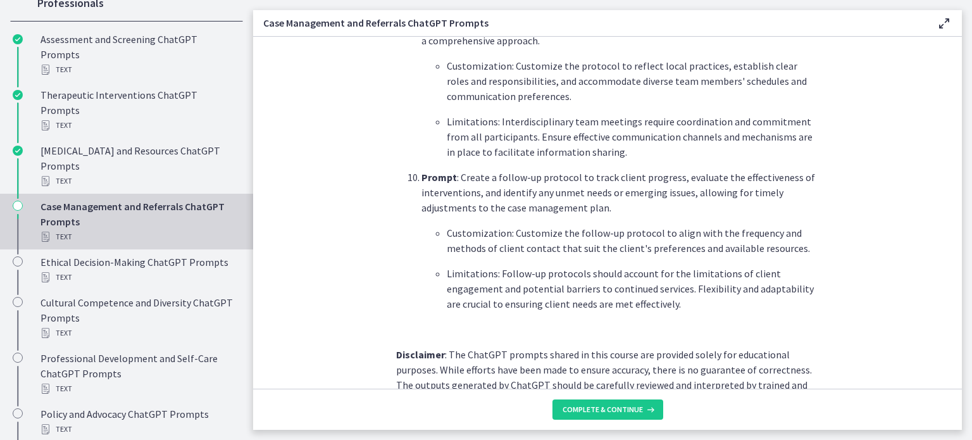
scroll to position [1733, 0]
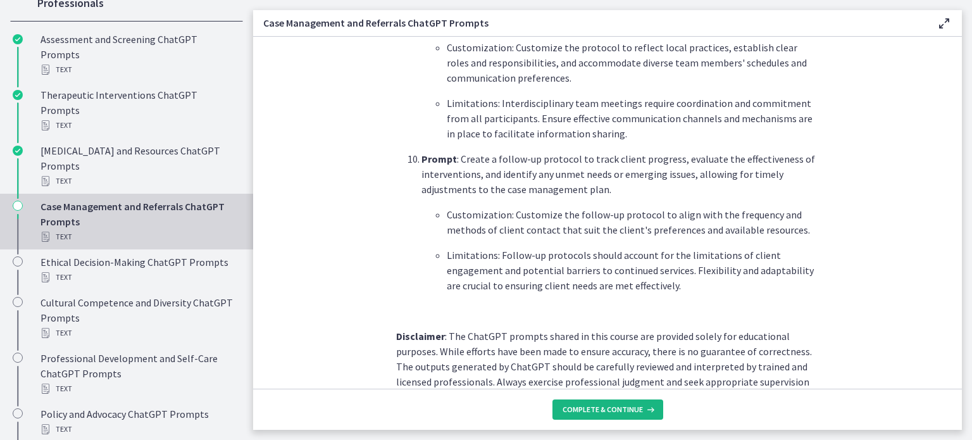
click at [599, 412] on span "Complete & continue" at bounding box center [603, 409] width 80 height 10
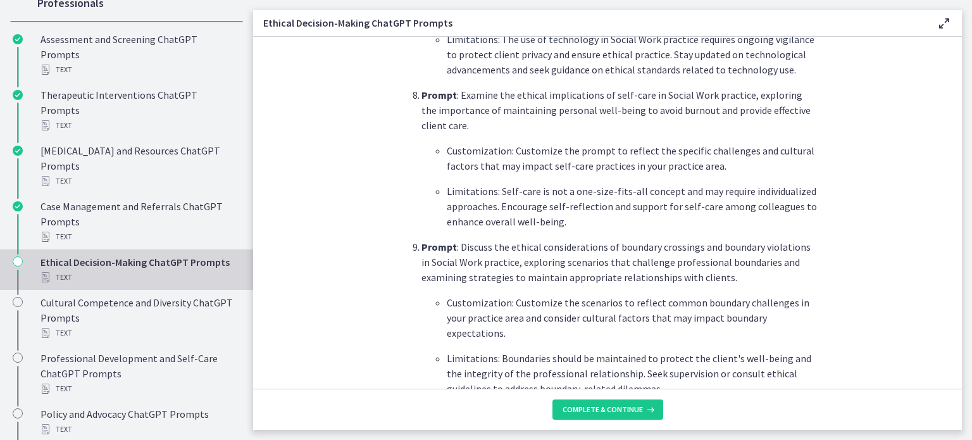
scroll to position [1779, 0]
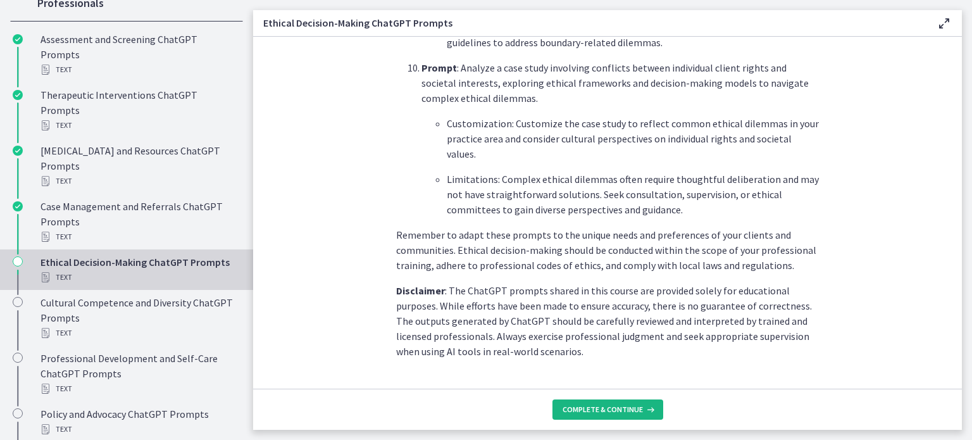
click at [611, 408] on span "Complete & continue" at bounding box center [603, 409] width 80 height 10
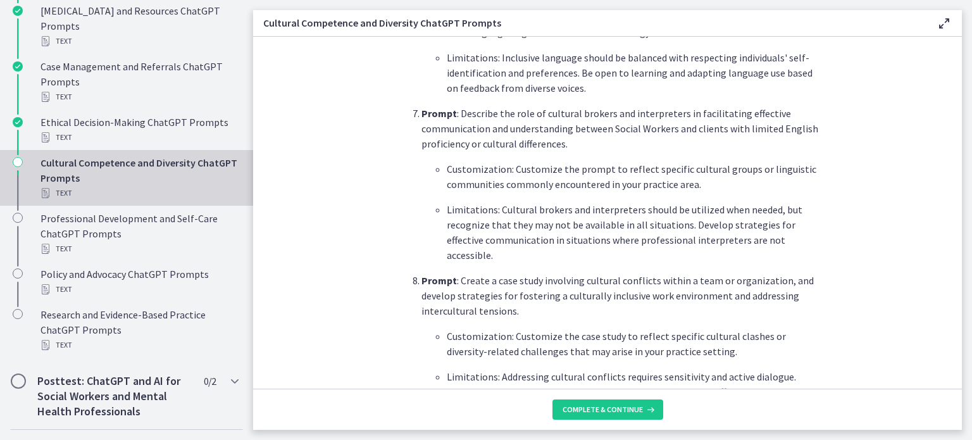
scroll to position [1328, 0]
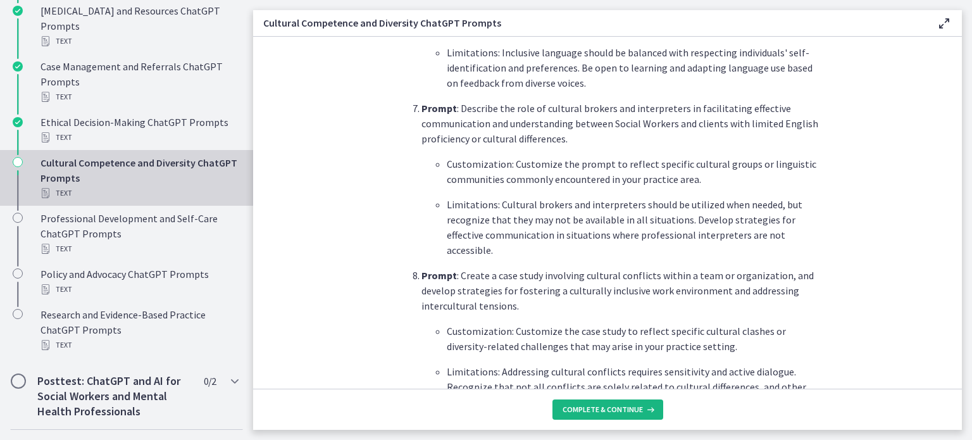
click at [600, 411] on span "Complete & continue" at bounding box center [603, 409] width 80 height 10
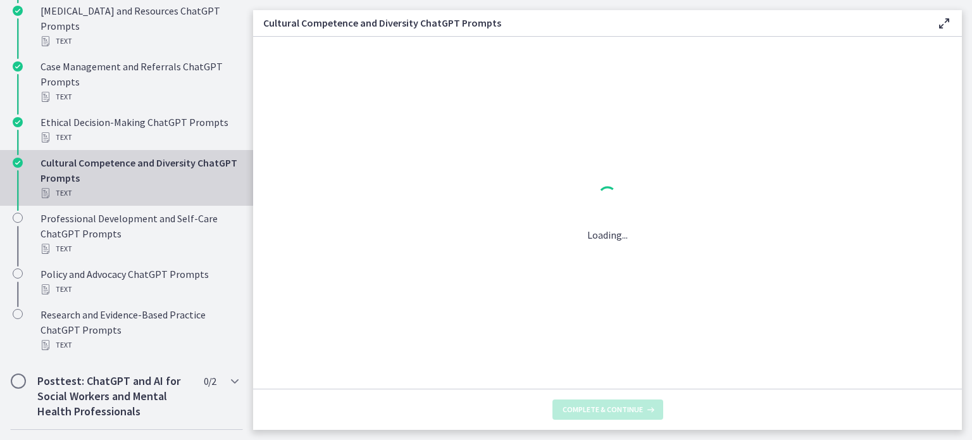
scroll to position [0, 0]
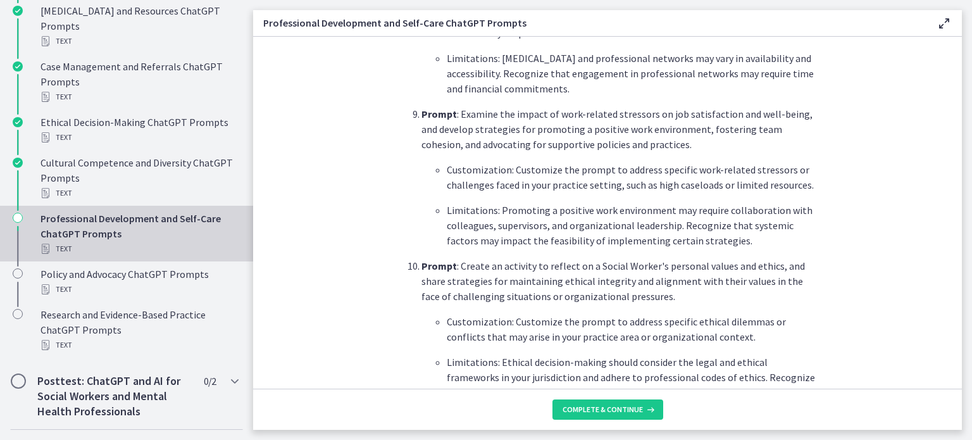
scroll to position [1885, 0]
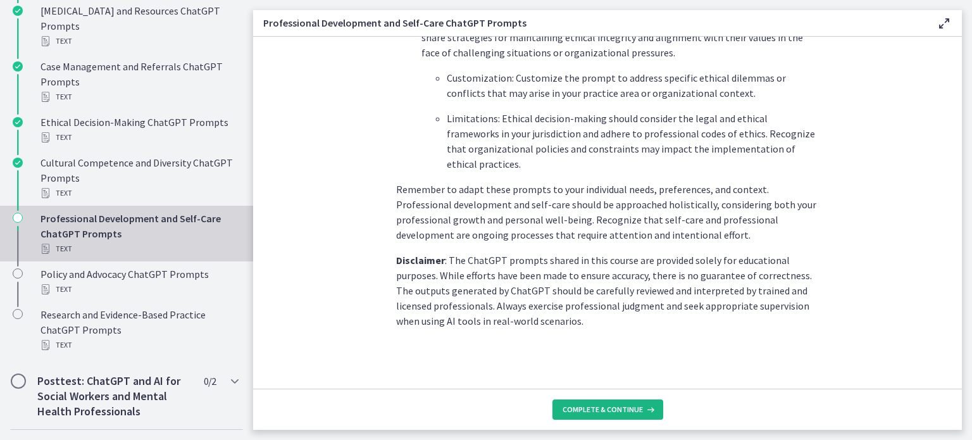
click at [578, 414] on span "Complete & continue" at bounding box center [603, 409] width 80 height 10
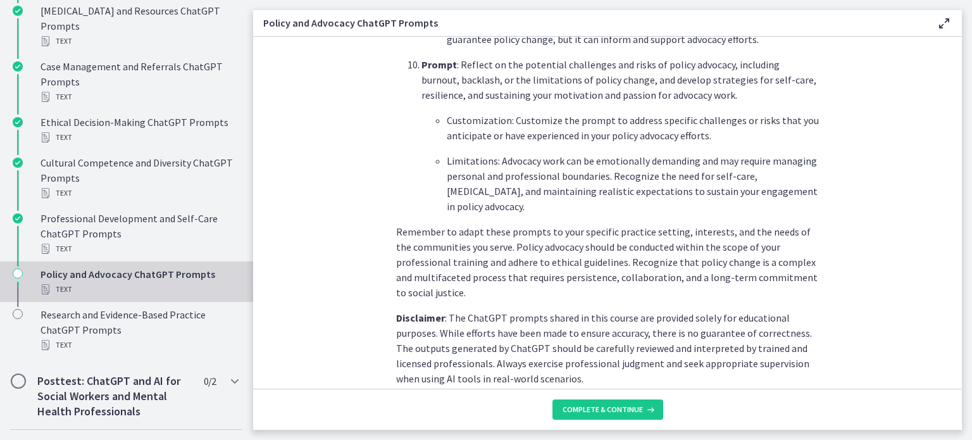
scroll to position [1885, 0]
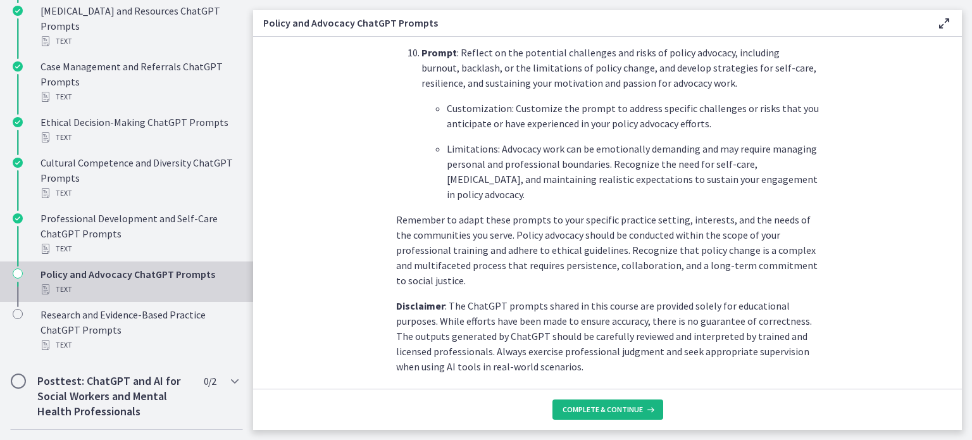
click at [592, 411] on span "Complete & continue" at bounding box center [603, 409] width 80 height 10
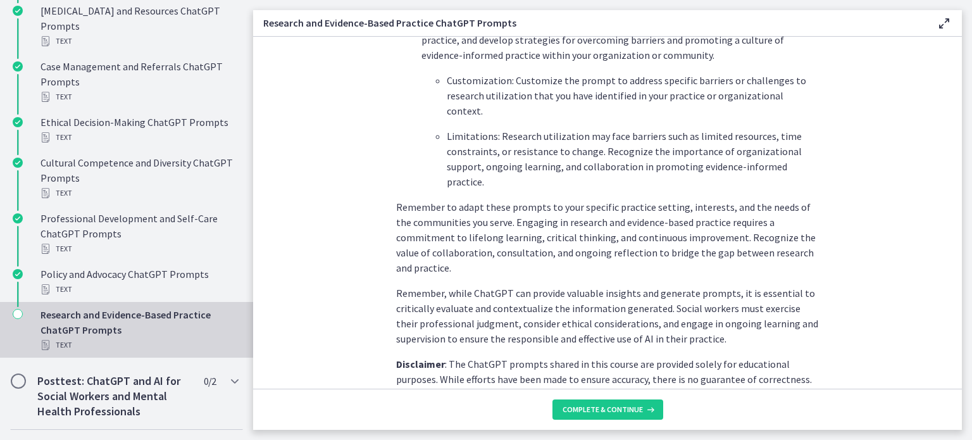
scroll to position [1971, 0]
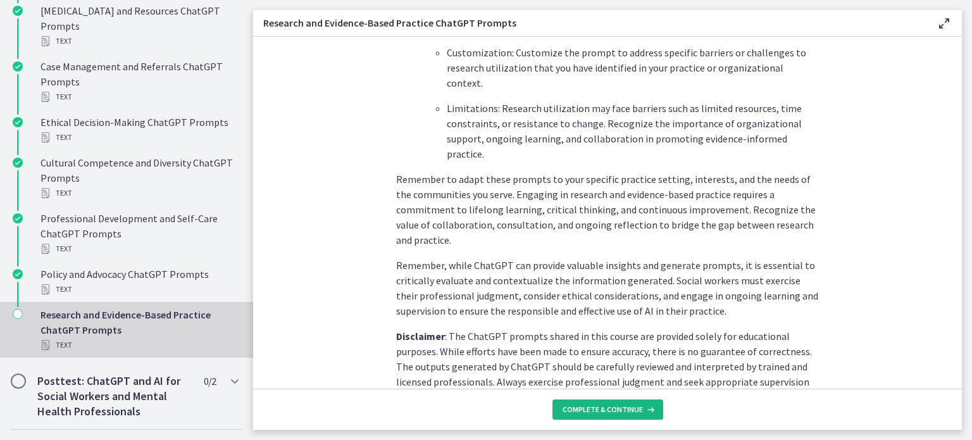
click at [575, 403] on button "Complete & continue" at bounding box center [607, 409] width 111 height 20
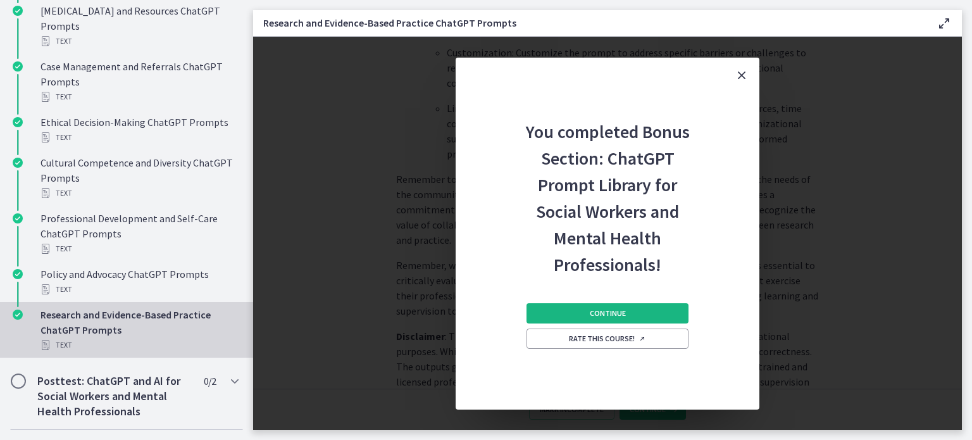
click at [547, 321] on button "Continue" at bounding box center [608, 313] width 162 height 20
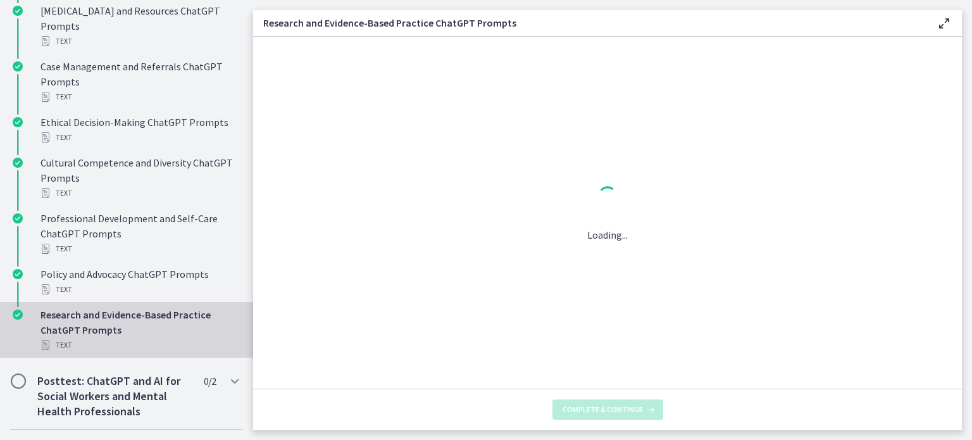
scroll to position [0, 0]
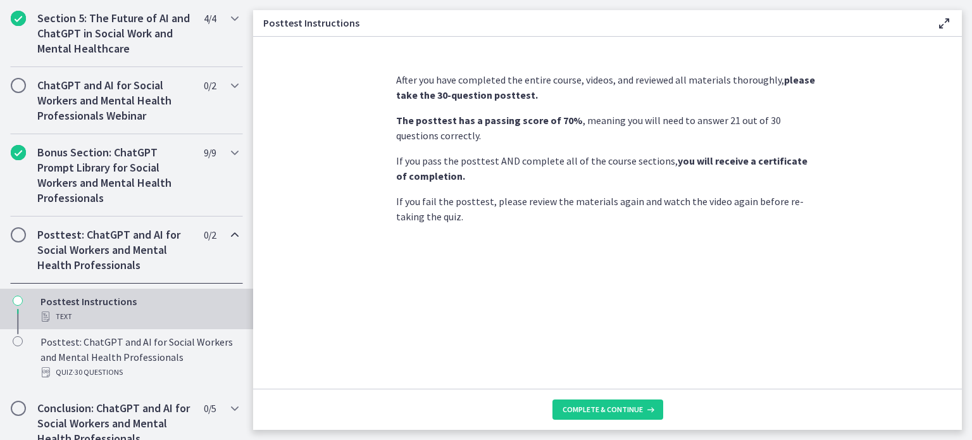
scroll to position [639, 0]
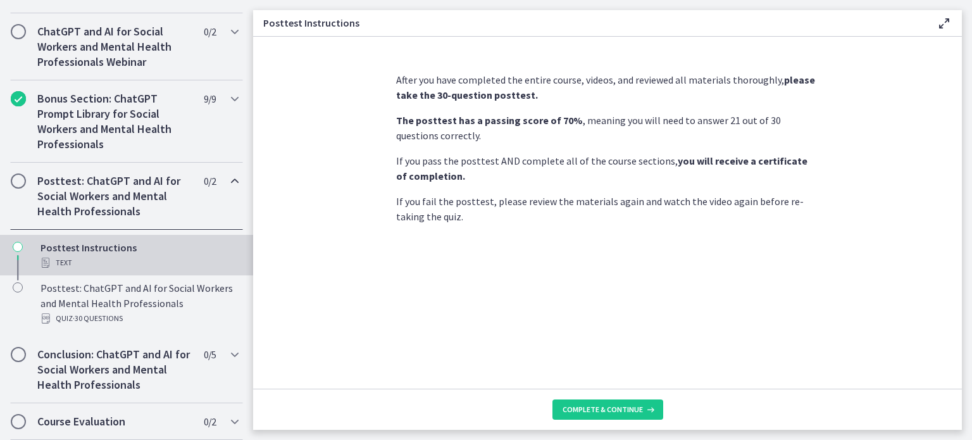
click at [301, 316] on section "After you have completed the entire course, videos, and reviewed all materials …" at bounding box center [607, 213] width 709 height 352
click at [608, 404] on span "Complete & continue" at bounding box center [603, 409] width 80 height 10
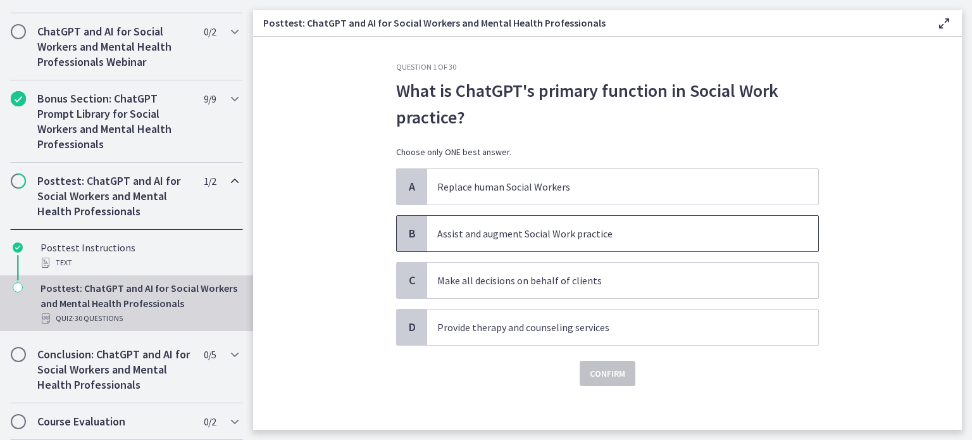
click at [601, 229] on p "Assist and augment Social Work practice" at bounding box center [610, 233] width 346 height 15
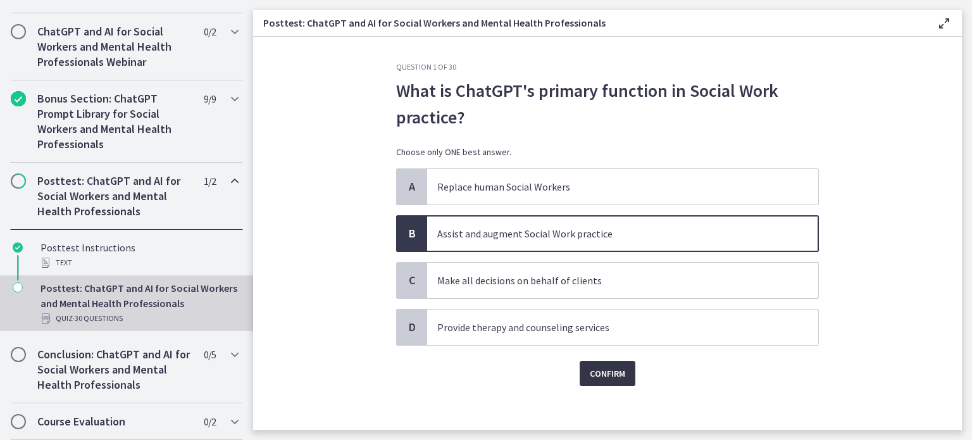
click at [599, 369] on span "Confirm" at bounding box center [607, 373] width 35 height 15
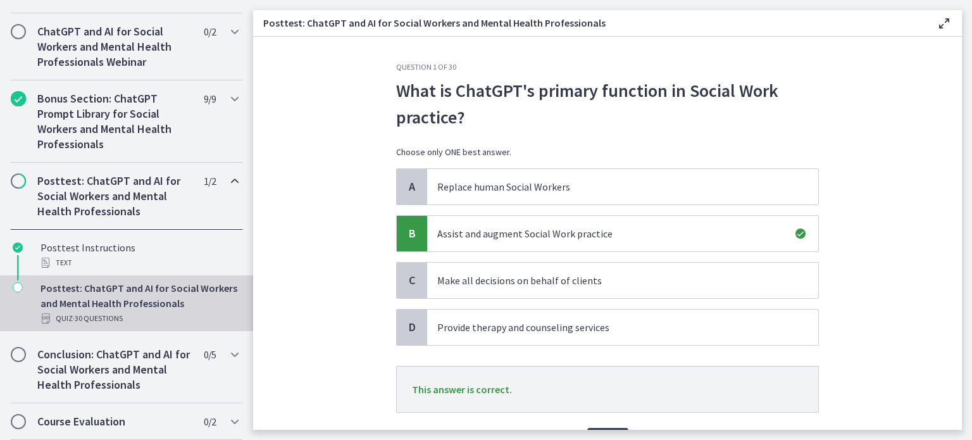
scroll to position [72, 0]
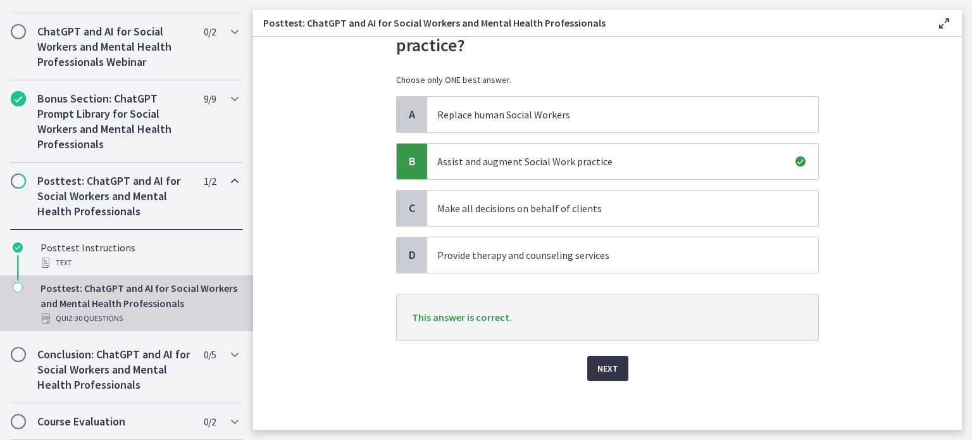
click at [597, 366] on span "Next" at bounding box center [607, 368] width 21 height 15
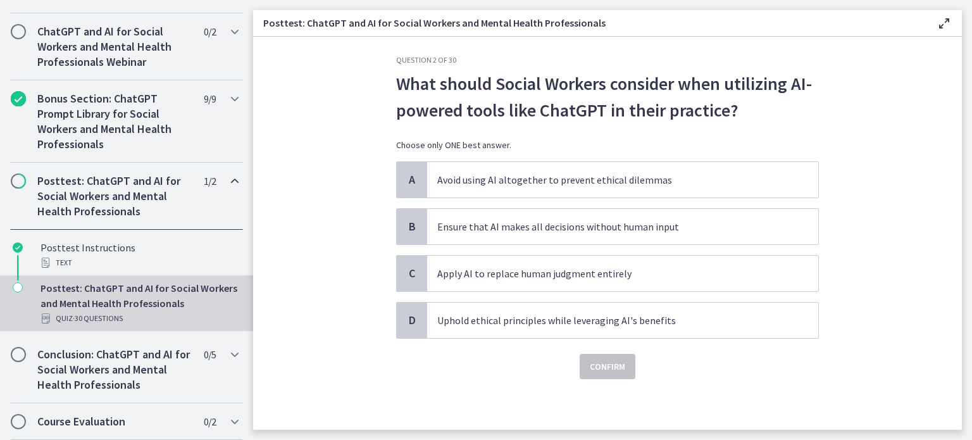
scroll to position [0, 0]
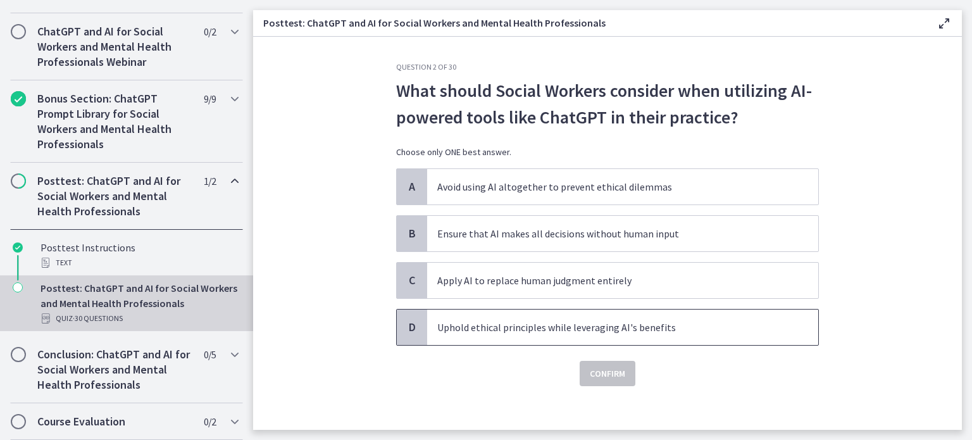
click at [528, 332] on p "Uphold ethical principles while leveraging AI's benefits" at bounding box center [610, 327] width 346 height 15
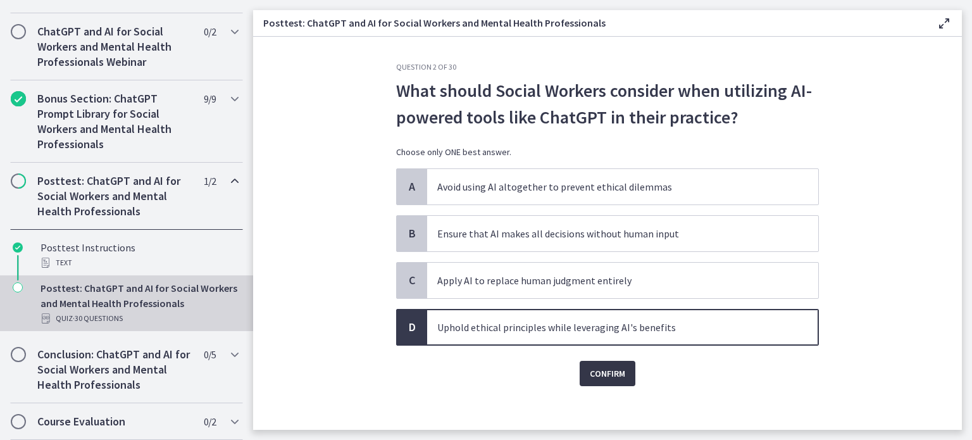
click at [592, 368] on span "Confirm" at bounding box center [607, 373] width 35 height 15
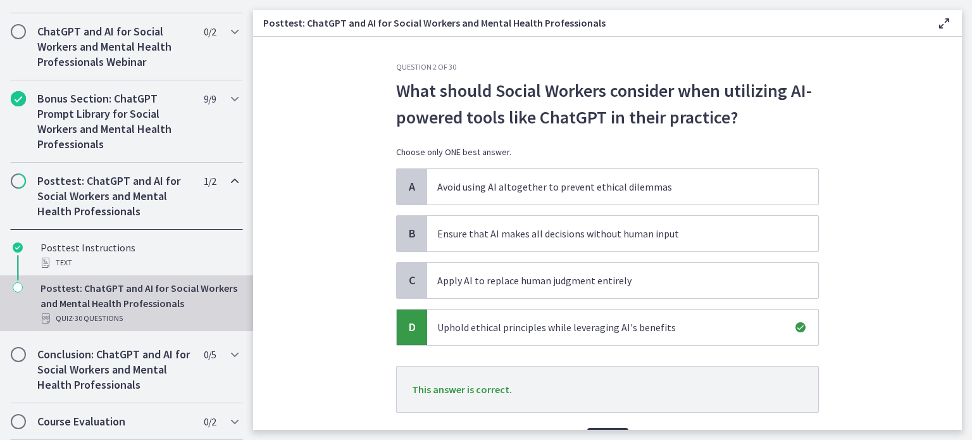
scroll to position [72, 0]
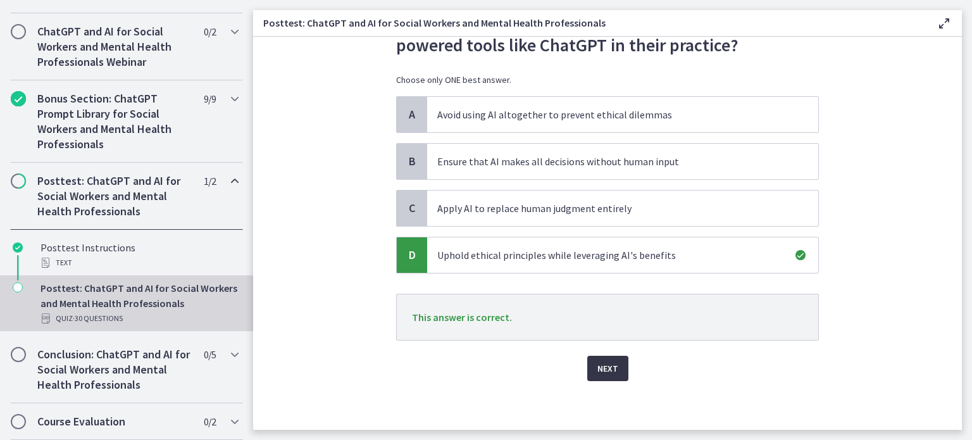
click at [602, 368] on span "Next" at bounding box center [607, 368] width 21 height 15
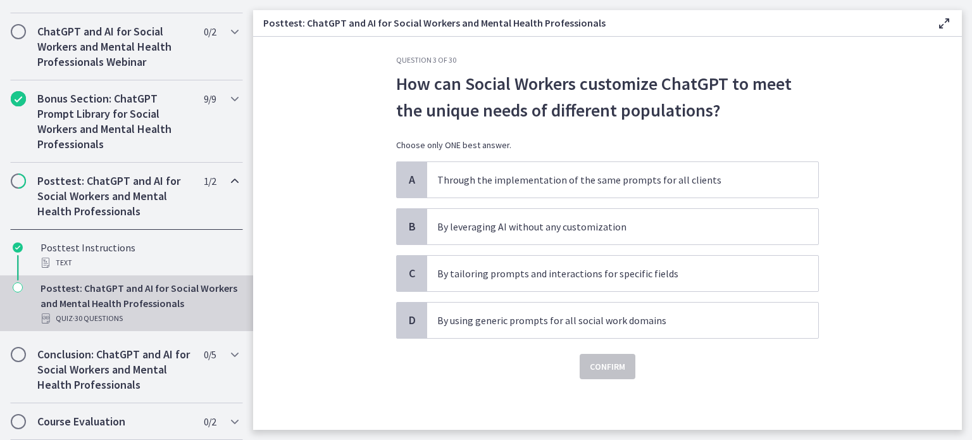
scroll to position [0, 0]
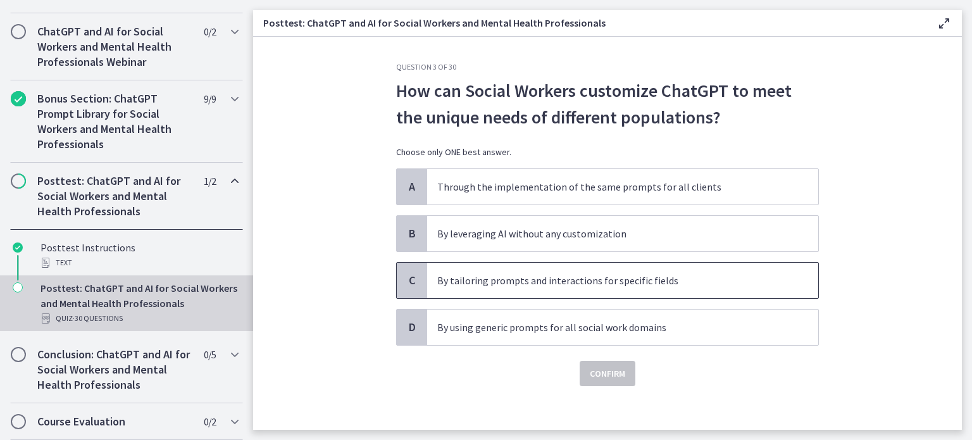
click at [608, 288] on span "By tailoring prompts and interactions for specific fields" at bounding box center [622, 280] width 391 height 35
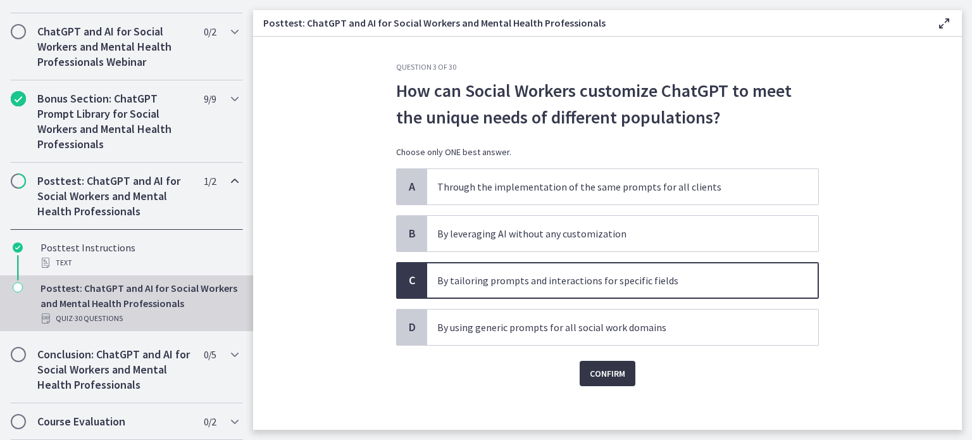
click at [610, 381] on button "Confirm" at bounding box center [608, 373] width 56 height 25
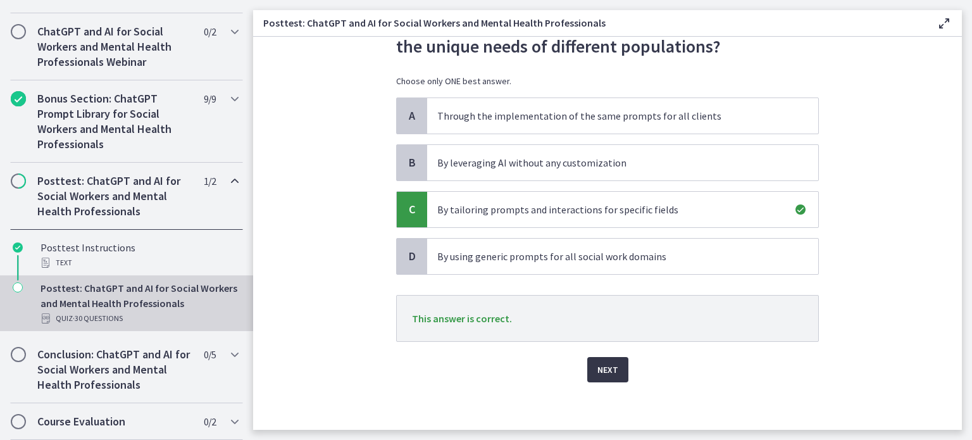
scroll to position [72, 0]
click at [605, 375] on button "Next" at bounding box center [607, 368] width 41 height 25
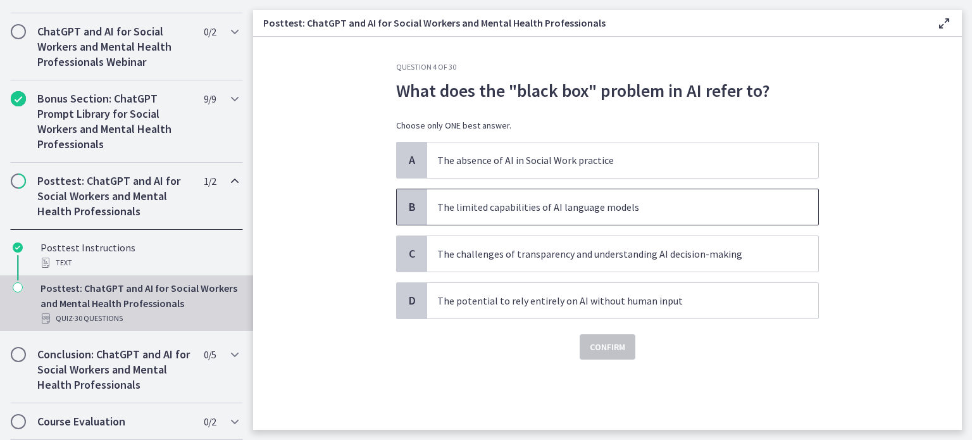
click at [504, 208] on p "The limited capabilities of AI language models" at bounding box center [610, 206] width 346 height 15
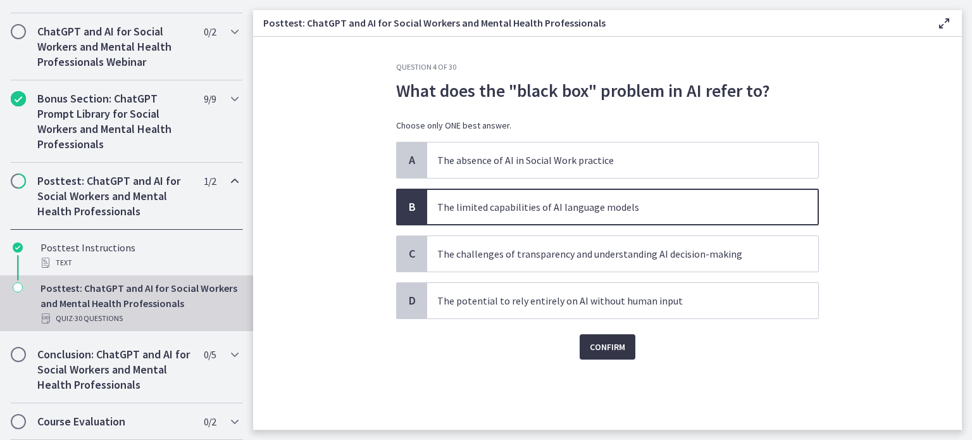
click at [599, 352] on span "Confirm" at bounding box center [607, 346] width 35 height 15
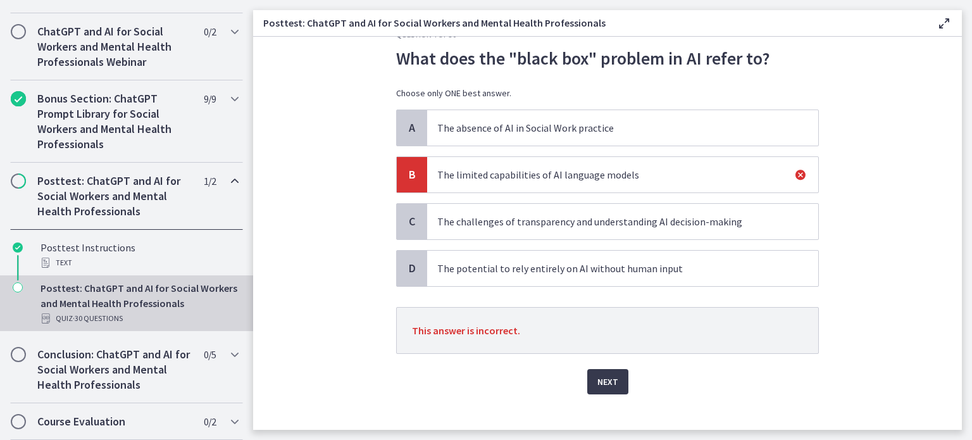
scroll to position [33, 0]
click at [521, 224] on p "The challenges of transparency and understanding AI decision-making" at bounding box center [610, 220] width 346 height 15
click at [595, 364] on div "Next" at bounding box center [607, 373] width 423 height 41
click at [600, 377] on span "Next" at bounding box center [607, 380] width 21 height 15
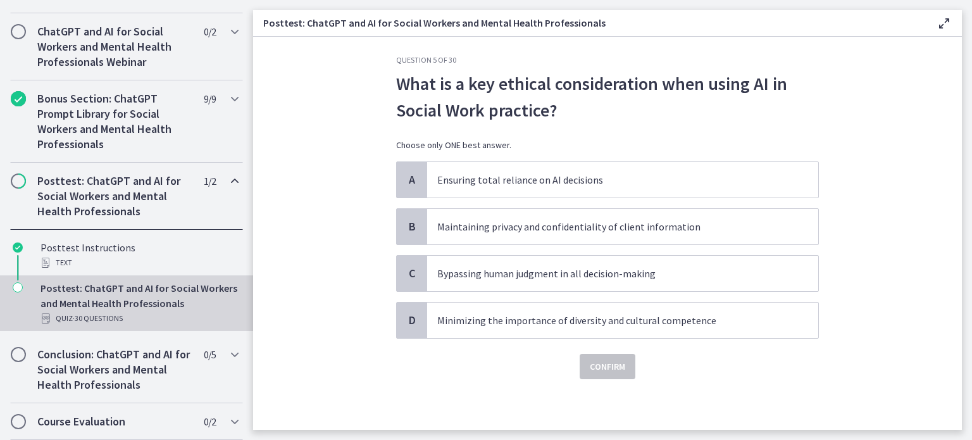
scroll to position [0, 0]
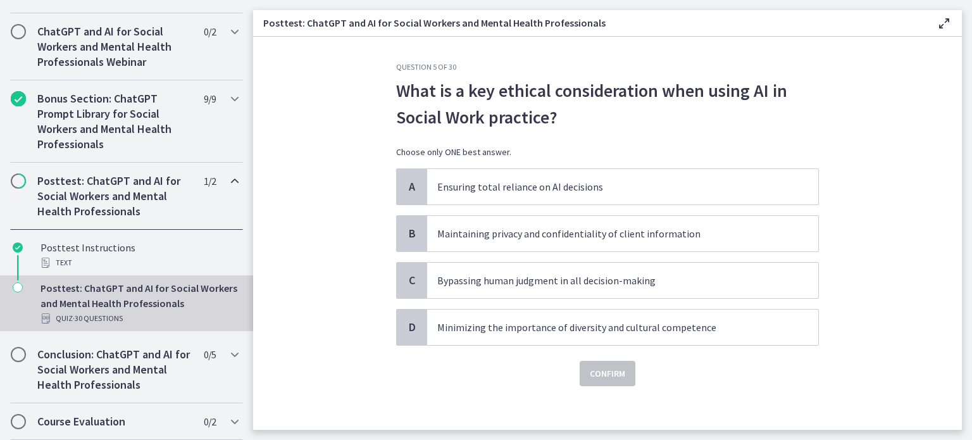
click at [916, 135] on section "Question 5 of 30 What is a key ethical consideration when using AI in Social Wo…" at bounding box center [607, 233] width 709 height 393
click at [610, 240] on p "Maintaining privacy and confidentiality of client information" at bounding box center [610, 233] width 346 height 15
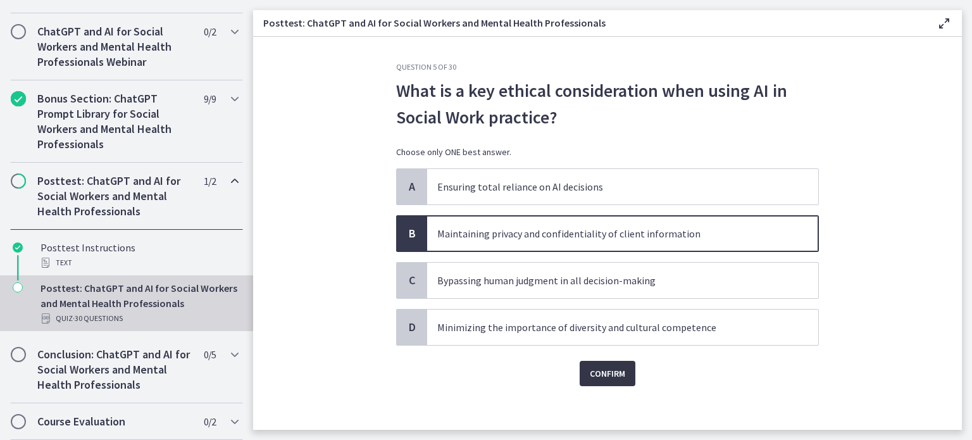
click at [602, 373] on span "Confirm" at bounding box center [607, 373] width 35 height 15
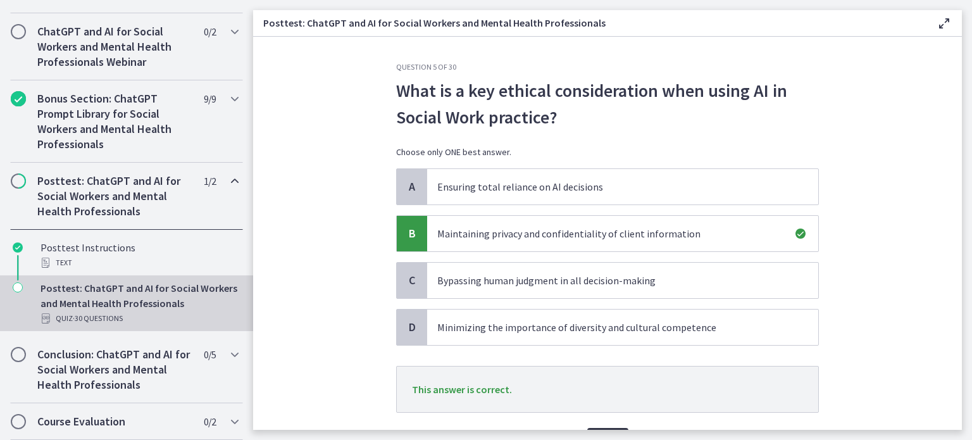
scroll to position [72, 0]
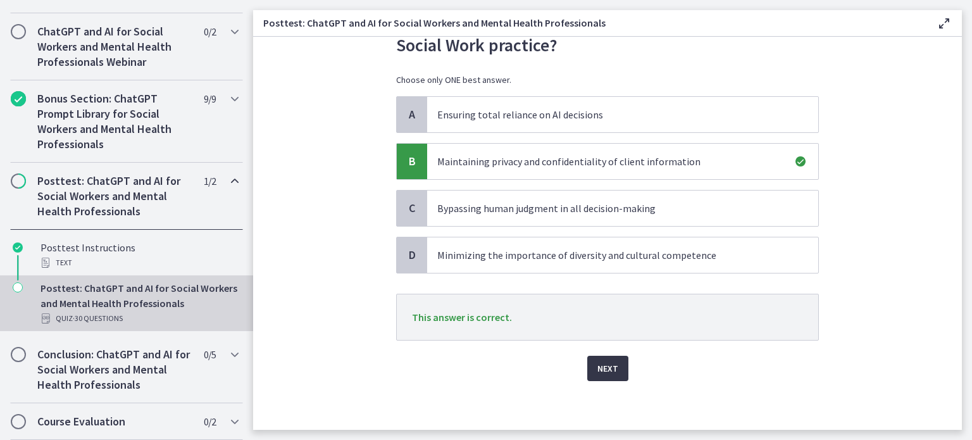
click at [602, 373] on span "Next" at bounding box center [607, 368] width 21 height 15
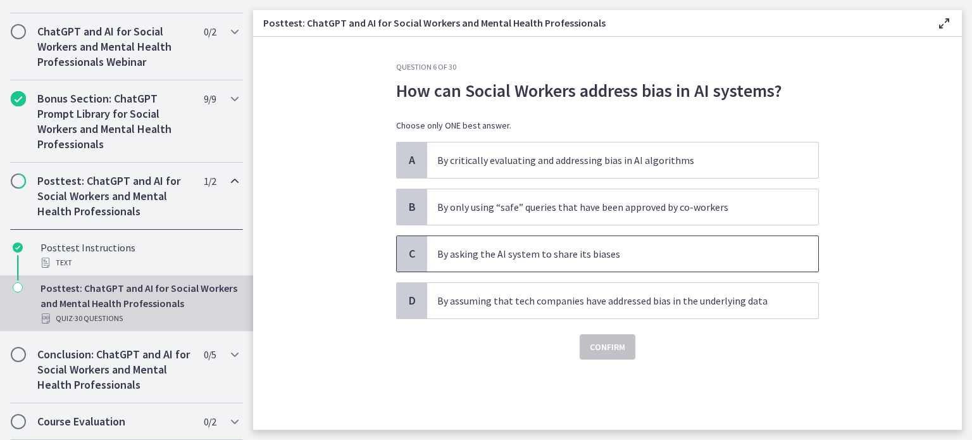
click at [594, 258] on p "By asking the AI system to share its biases" at bounding box center [610, 253] width 346 height 15
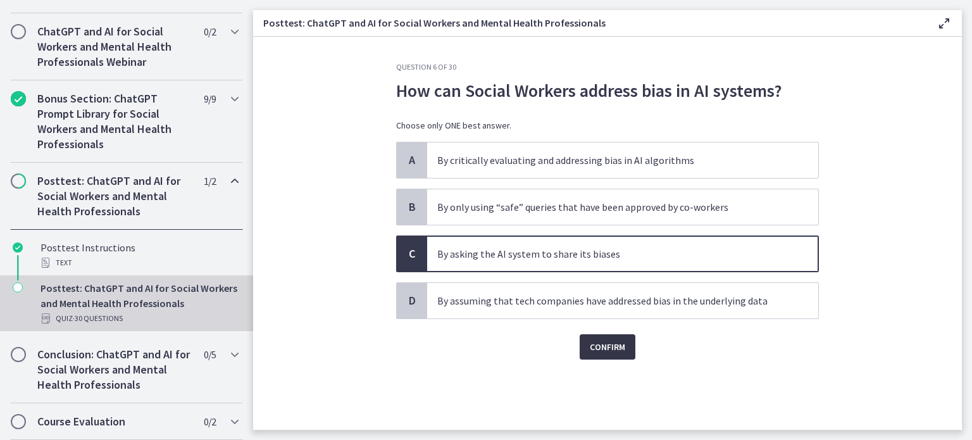
click at [608, 346] on span "Confirm" at bounding box center [607, 346] width 35 height 15
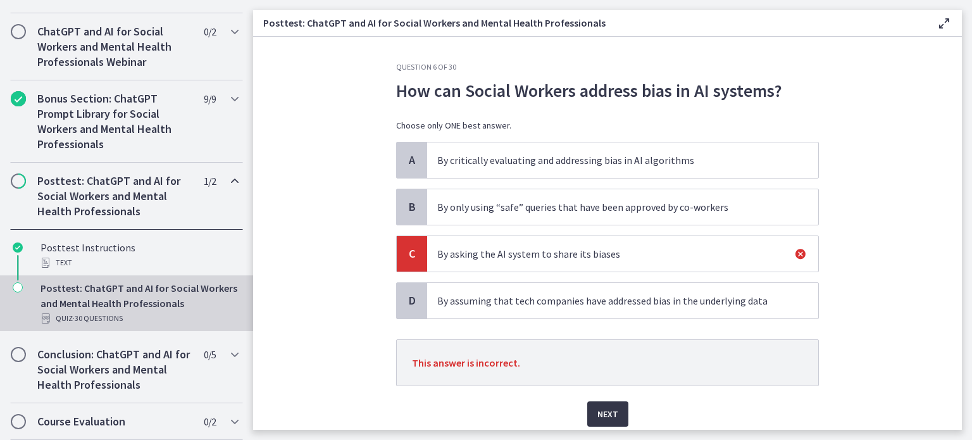
click at [597, 412] on span "Next" at bounding box center [607, 413] width 21 height 15
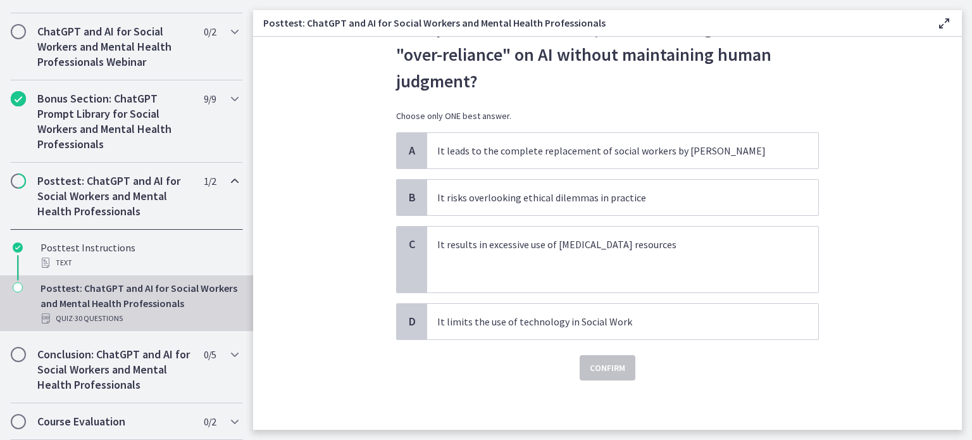
scroll to position [62, 0]
click at [558, 197] on p "It risks overlooking ethical dilemmas in practice" at bounding box center [610, 197] width 346 height 15
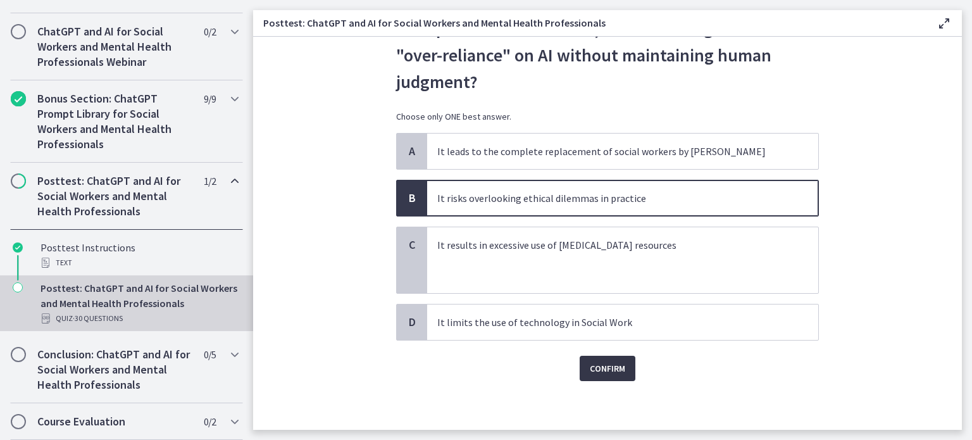
click at [606, 370] on span "Confirm" at bounding box center [607, 368] width 35 height 15
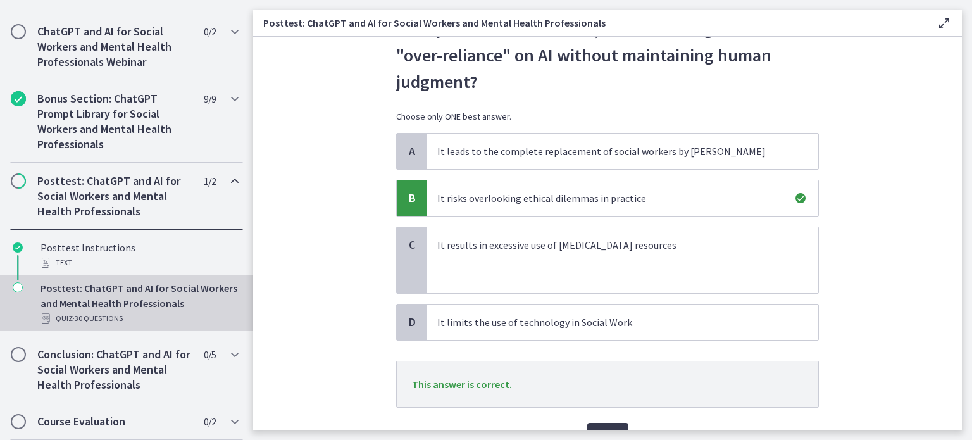
scroll to position [129, 0]
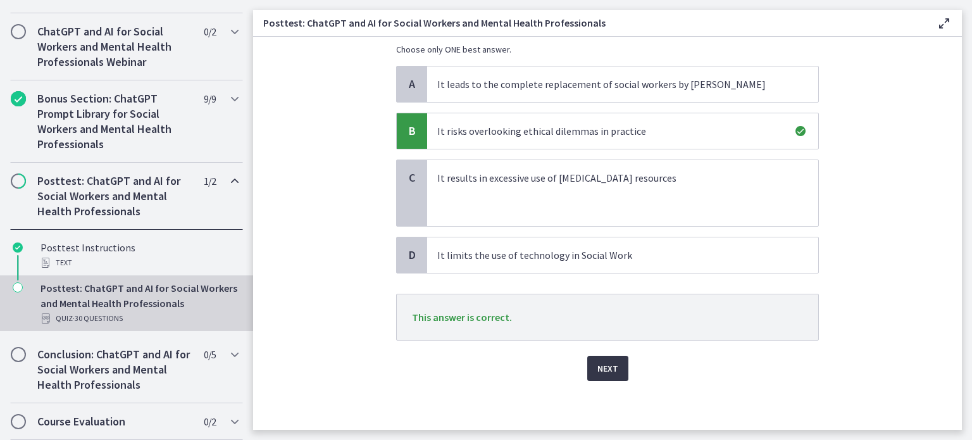
click at [604, 366] on span "Next" at bounding box center [607, 368] width 21 height 15
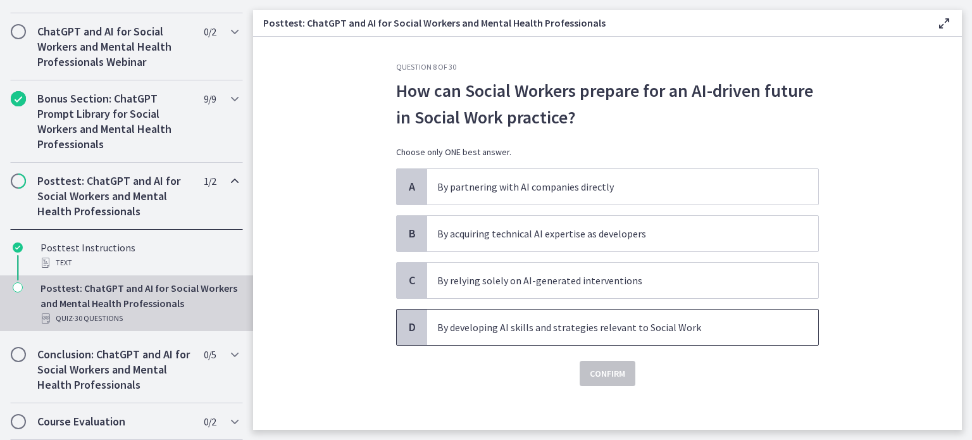
click at [578, 328] on p "By developing AI skills and strategies relevant to Social Work" at bounding box center [610, 327] width 346 height 15
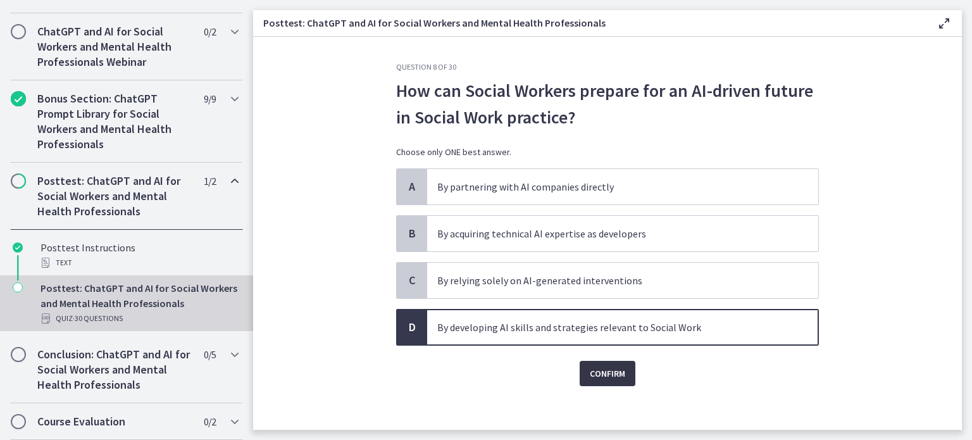
click at [597, 380] on button "Confirm" at bounding box center [608, 373] width 56 height 25
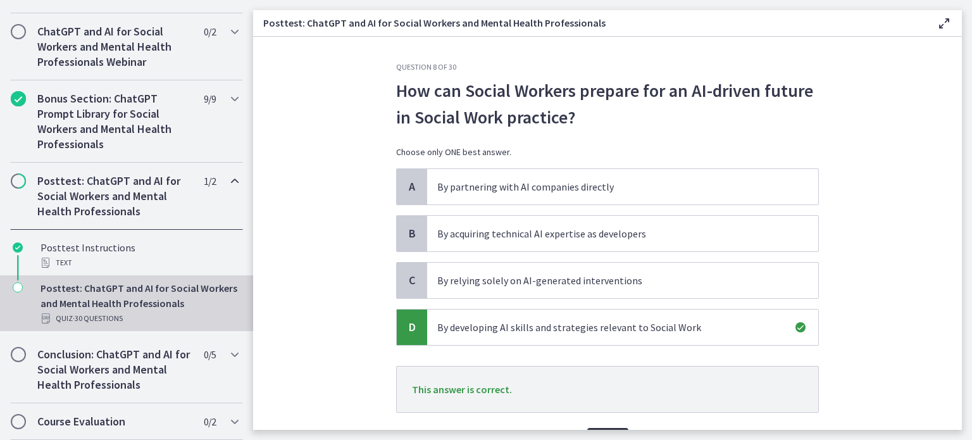
scroll to position [72, 0]
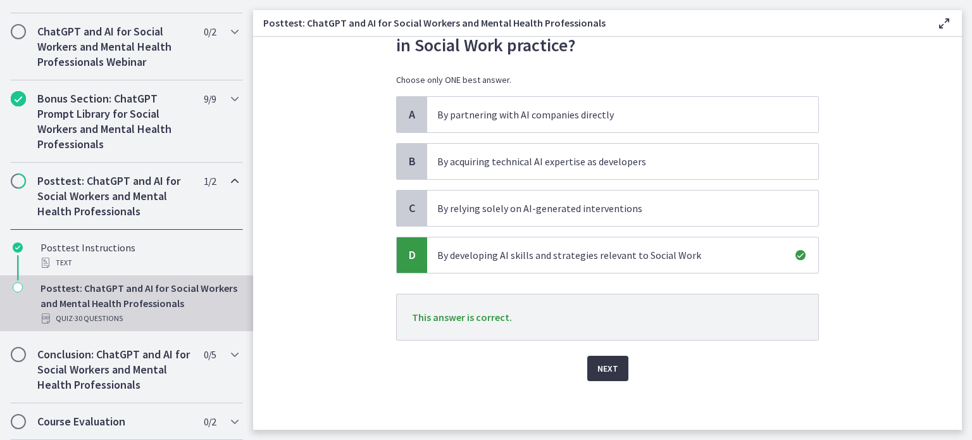
click at [592, 359] on button "Next" at bounding box center [607, 368] width 41 height 25
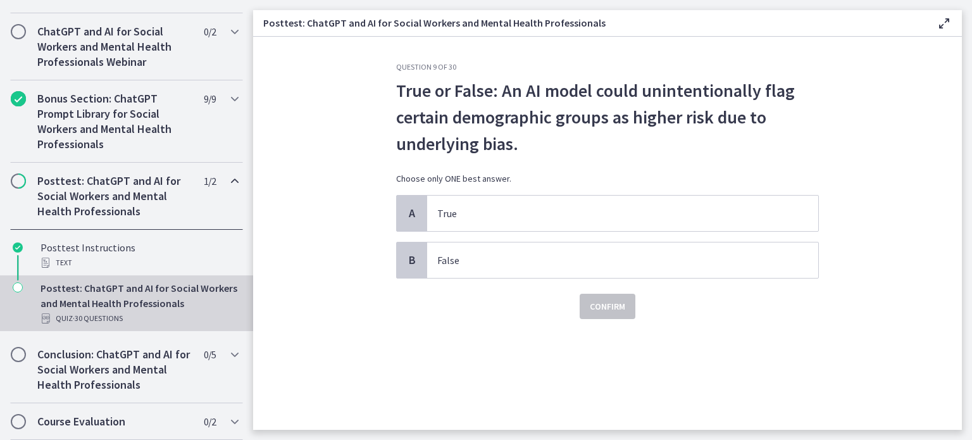
scroll to position [0, 0]
click at [544, 215] on p "True" at bounding box center [610, 213] width 346 height 15
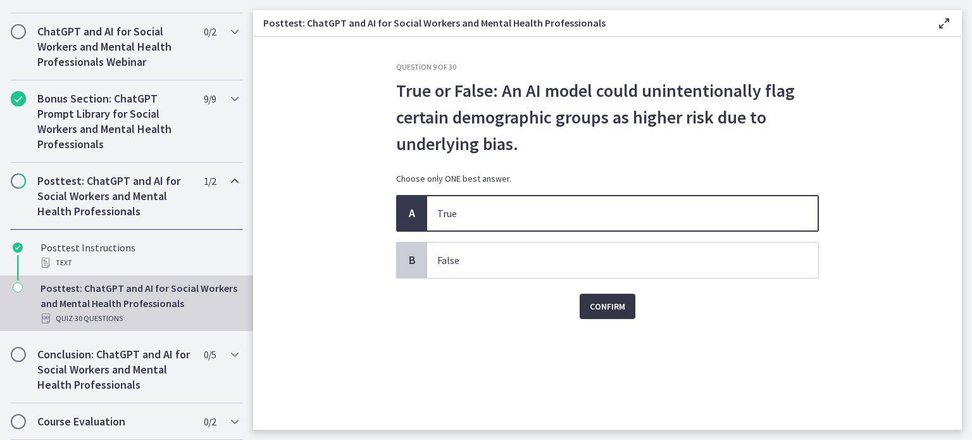
click at [595, 311] on span "Confirm" at bounding box center [607, 306] width 35 height 15
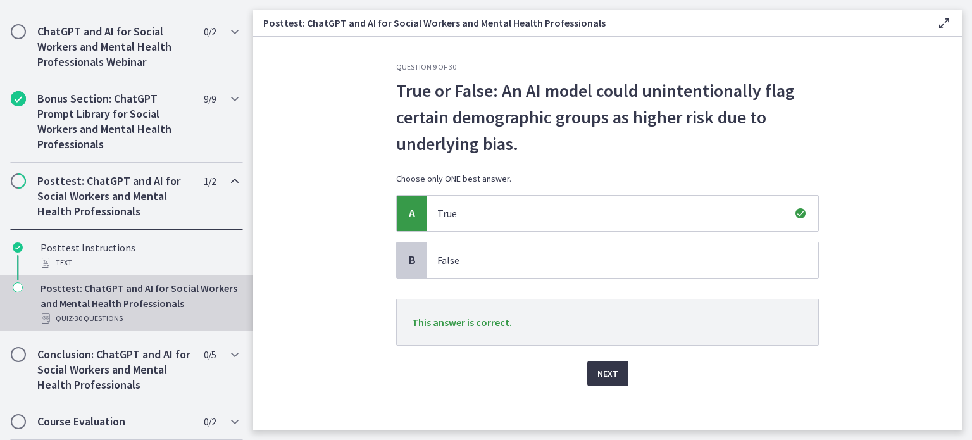
click at [600, 363] on button "Next" at bounding box center [607, 373] width 41 height 25
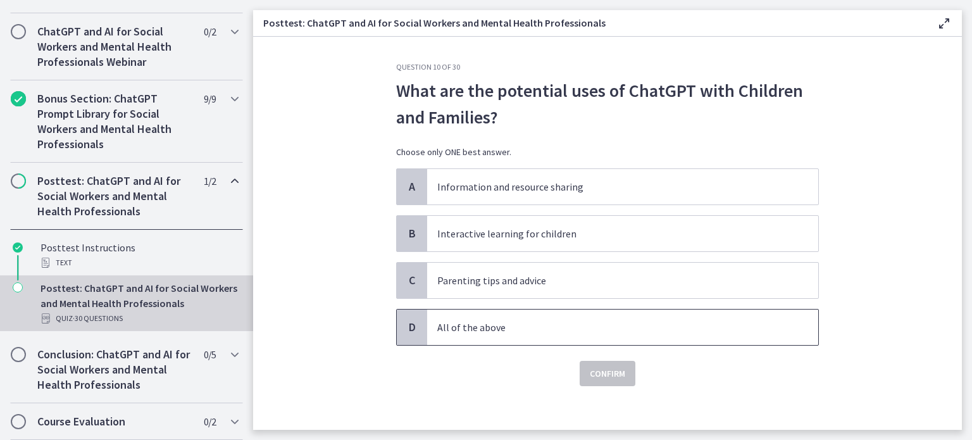
click at [497, 328] on p "All of the above" at bounding box center [610, 327] width 346 height 15
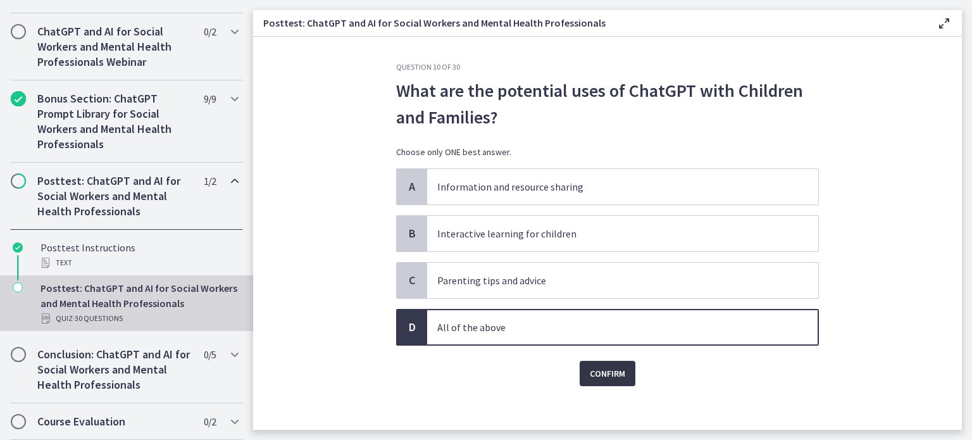
click at [592, 376] on span "Confirm" at bounding box center [607, 373] width 35 height 15
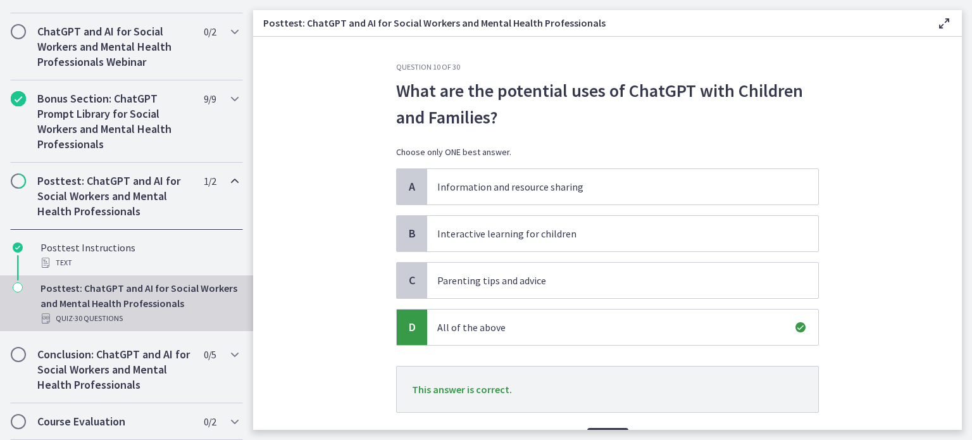
scroll to position [72, 0]
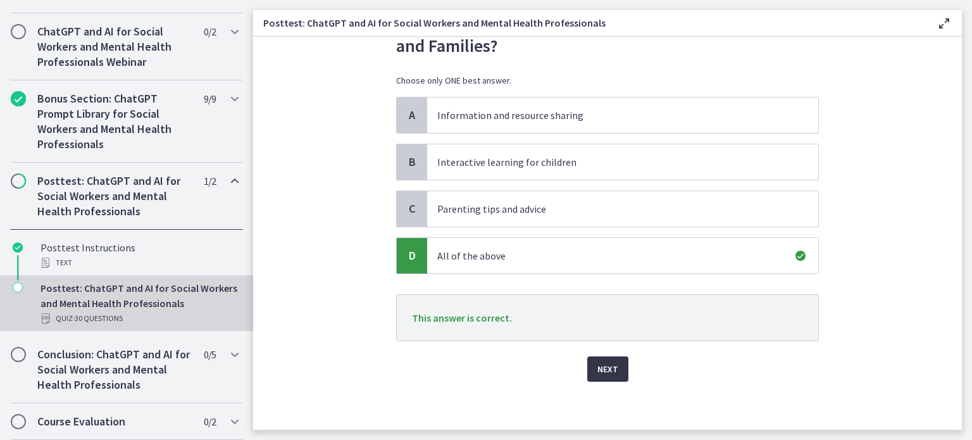
click at [597, 369] on span "Next" at bounding box center [607, 368] width 21 height 15
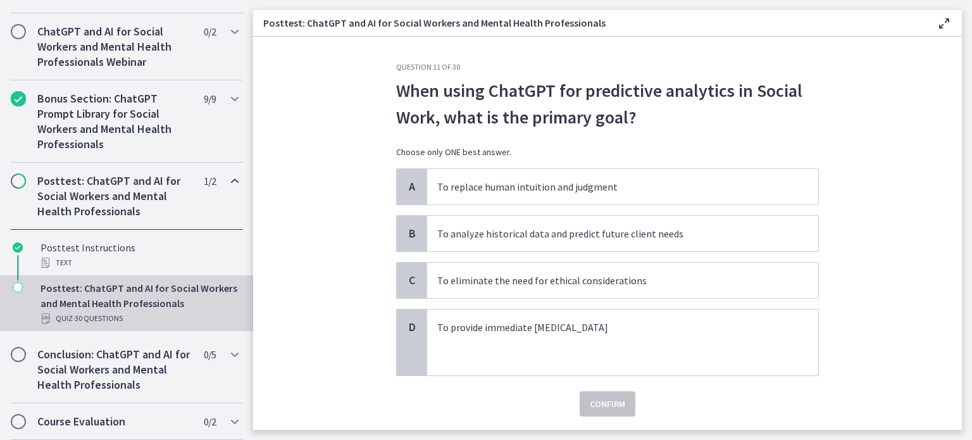
scroll to position [35, 0]
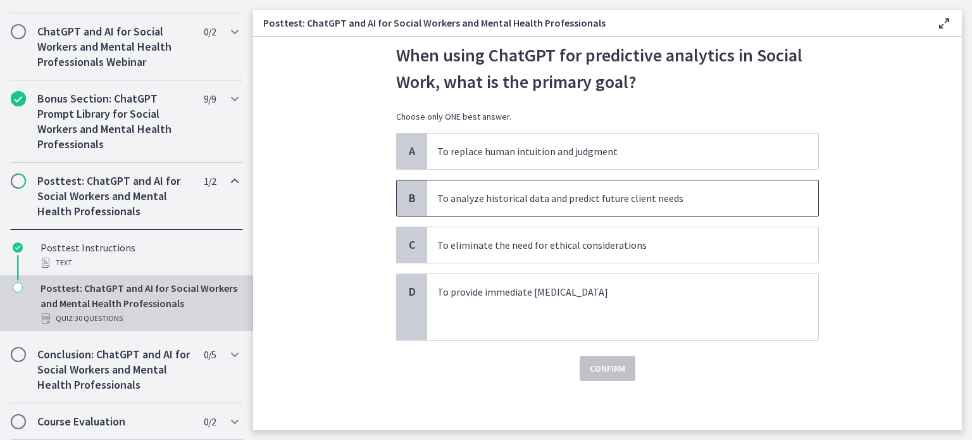
click at [548, 197] on p "To analyze historical data and predict future client needs" at bounding box center [610, 197] width 346 height 15
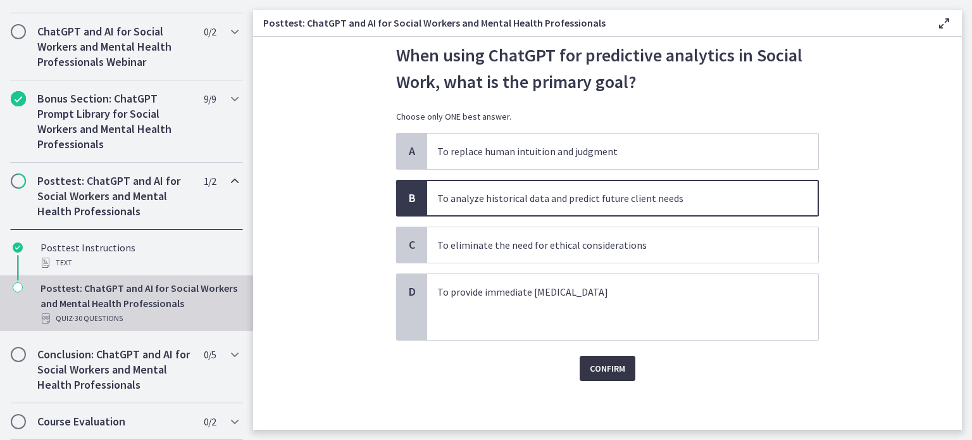
click at [596, 366] on span "Confirm" at bounding box center [607, 368] width 35 height 15
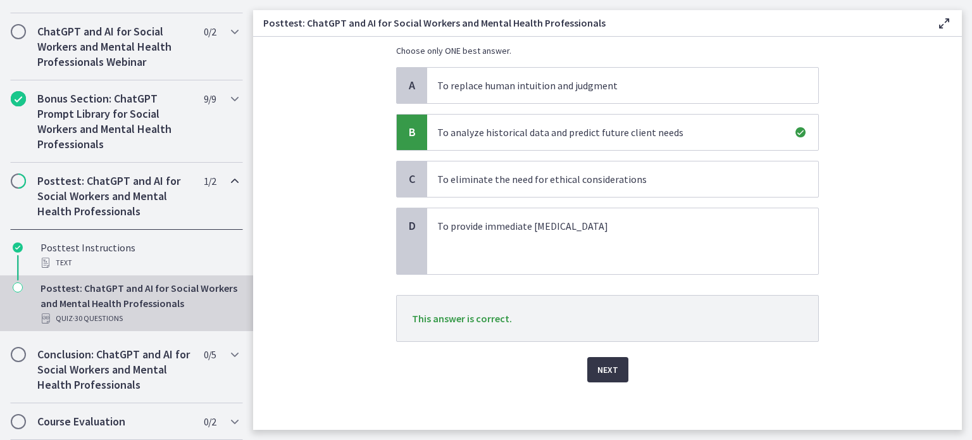
scroll to position [102, 0]
click at [597, 365] on span "Next" at bounding box center [607, 368] width 21 height 15
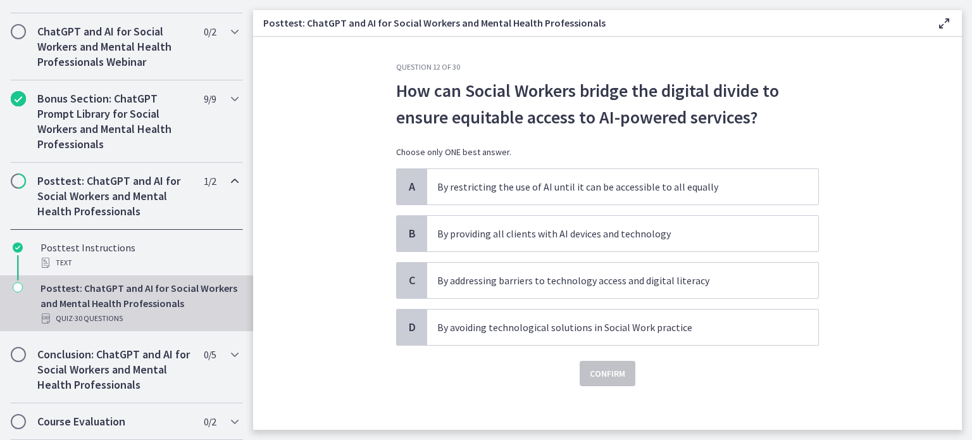
scroll to position [5, 0]
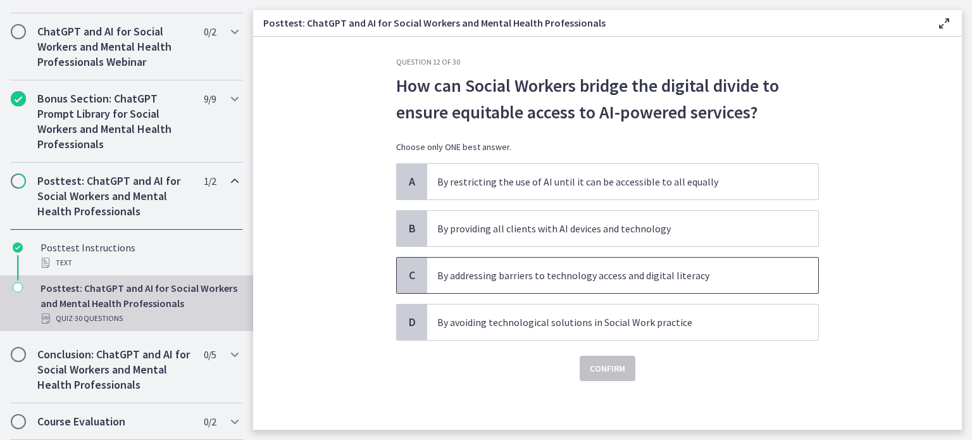
click at [622, 281] on p "By addressing barriers to technology access and digital literacy" at bounding box center [610, 275] width 346 height 15
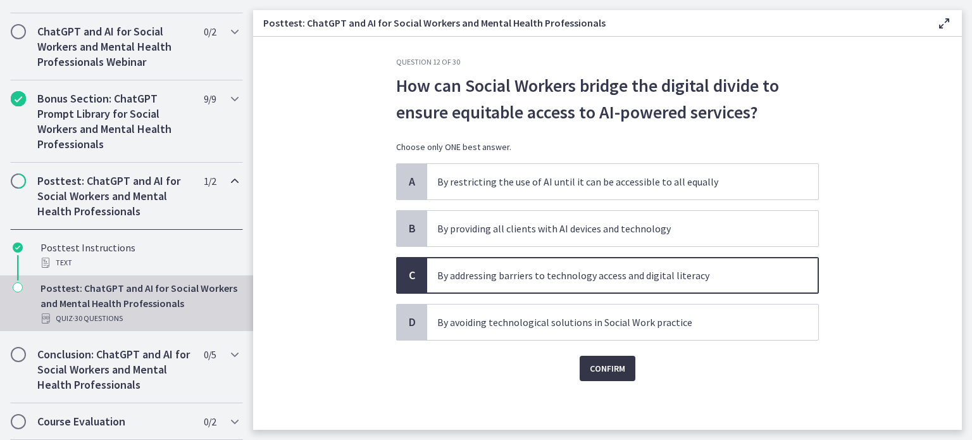
click at [616, 373] on span "Confirm" at bounding box center [607, 368] width 35 height 15
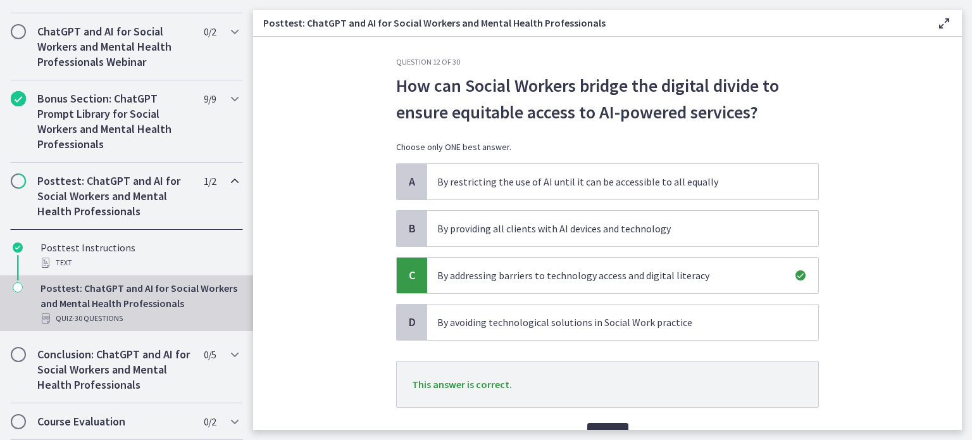
scroll to position [72, 0]
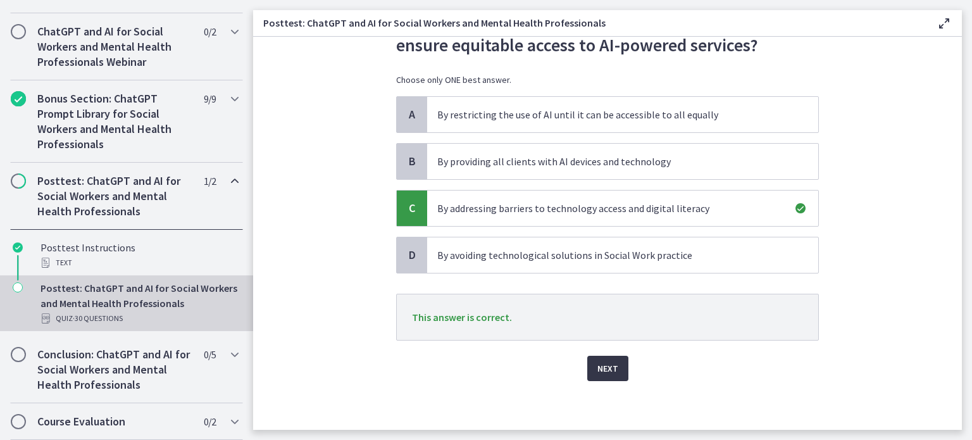
click at [605, 371] on span "Next" at bounding box center [607, 368] width 21 height 15
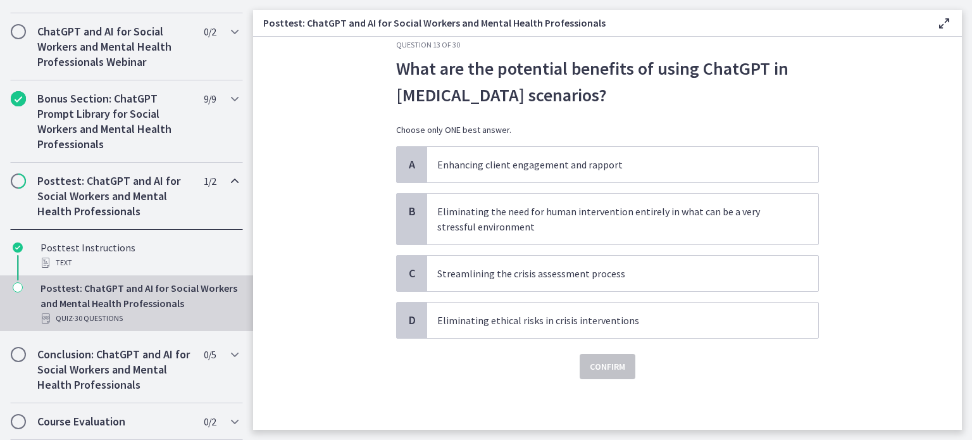
scroll to position [0, 0]
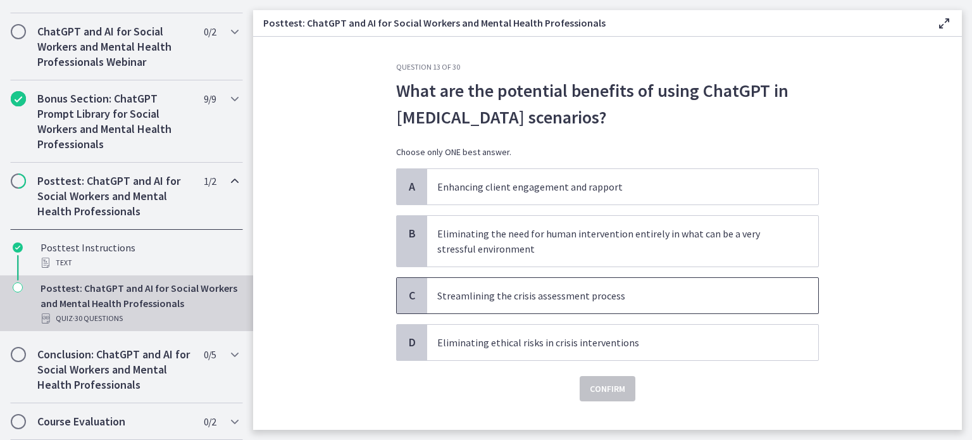
click at [635, 297] on p "Streamlining the crisis assessment process" at bounding box center [610, 295] width 346 height 15
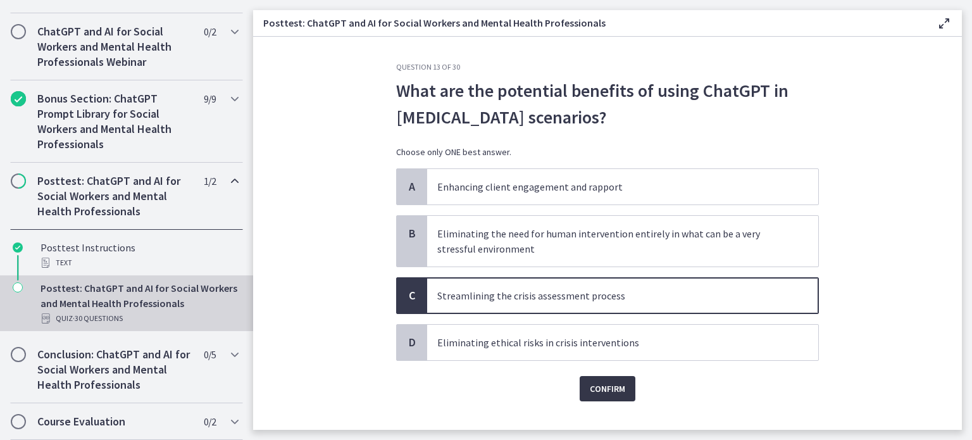
click at [595, 385] on span "Confirm" at bounding box center [607, 388] width 35 height 15
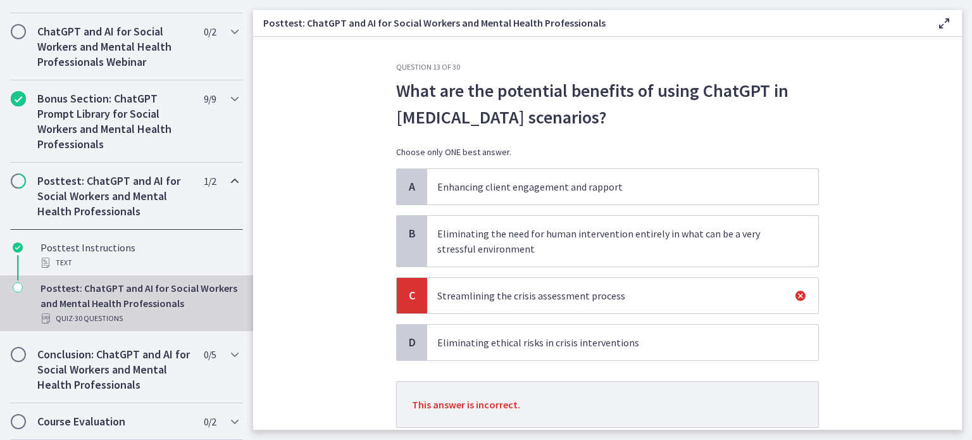
scroll to position [87, 0]
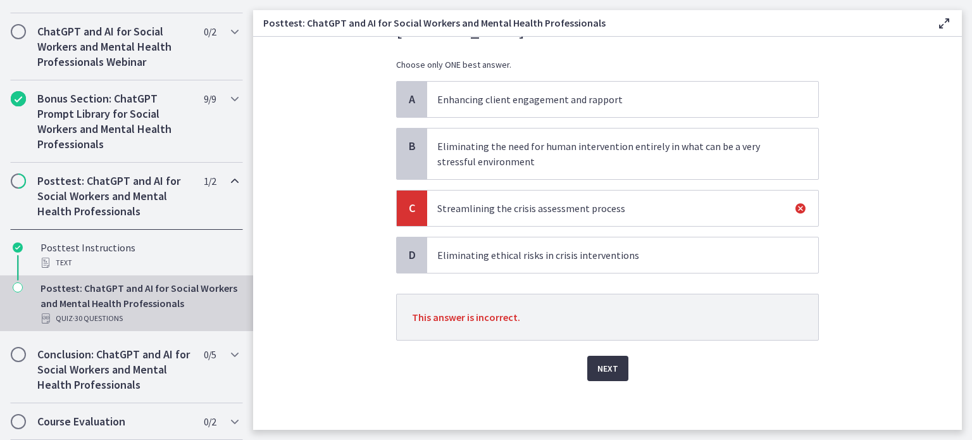
click at [602, 366] on span "Next" at bounding box center [607, 368] width 21 height 15
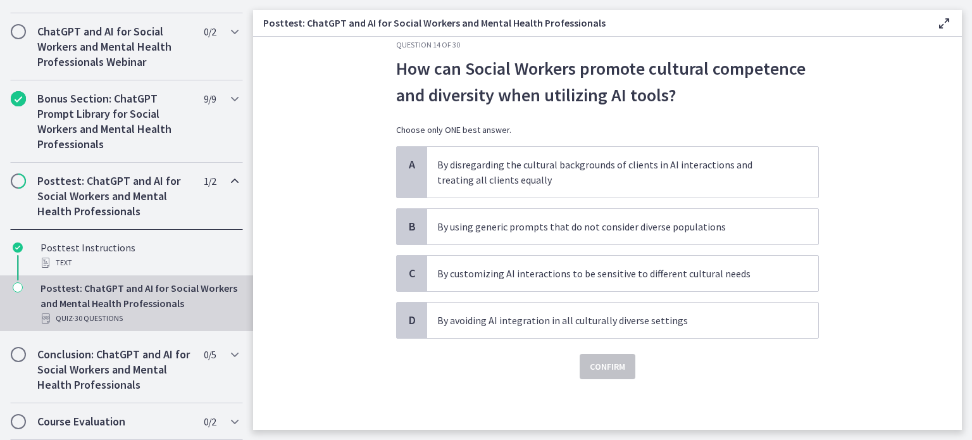
scroll to position [0, 0]
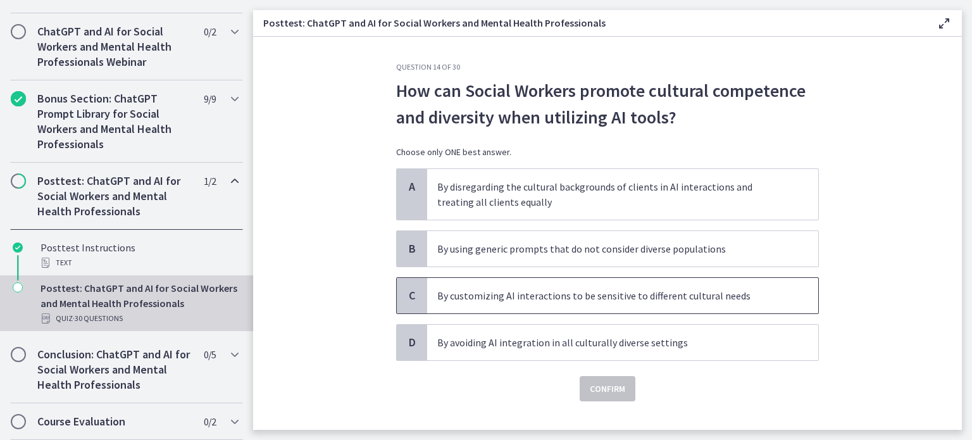
click at [566, 301] on p "By customizing AI interactions to be sensitive to different cultural needs" at bounding box center [610, 295] width 346 height 15
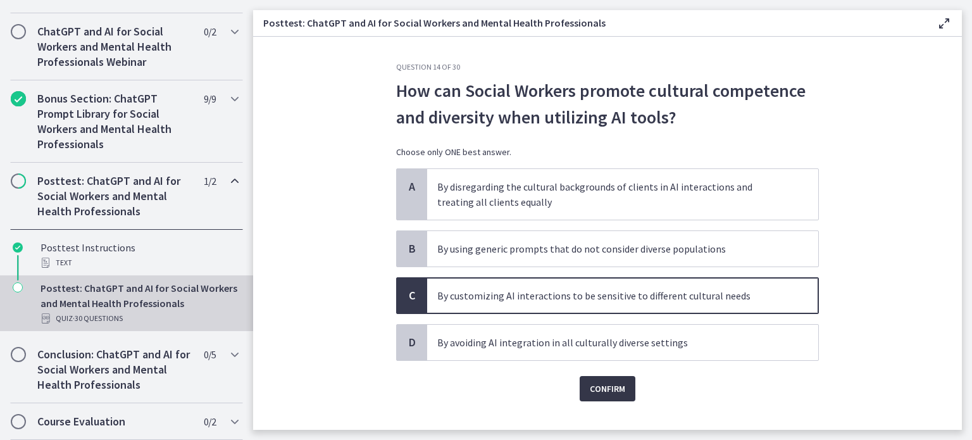
click at [590, 392] on span "Confirm" at bounding box center [607, 388] width 35 height 15
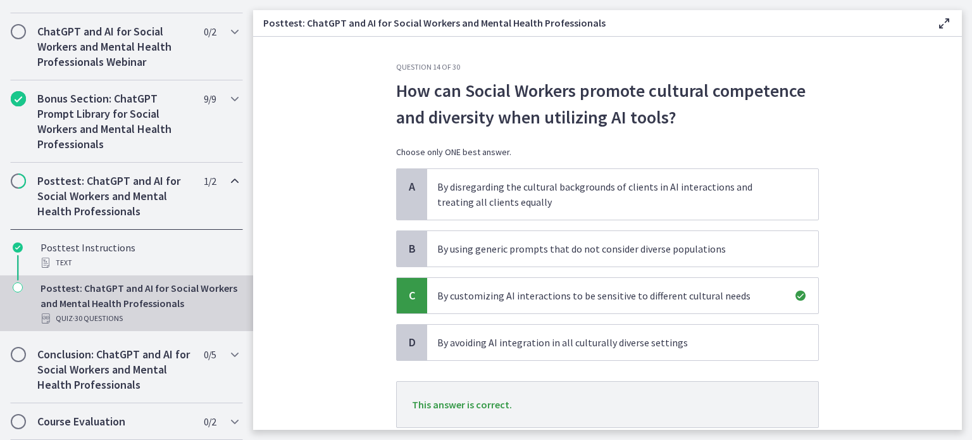
scroll to position [87, 0]
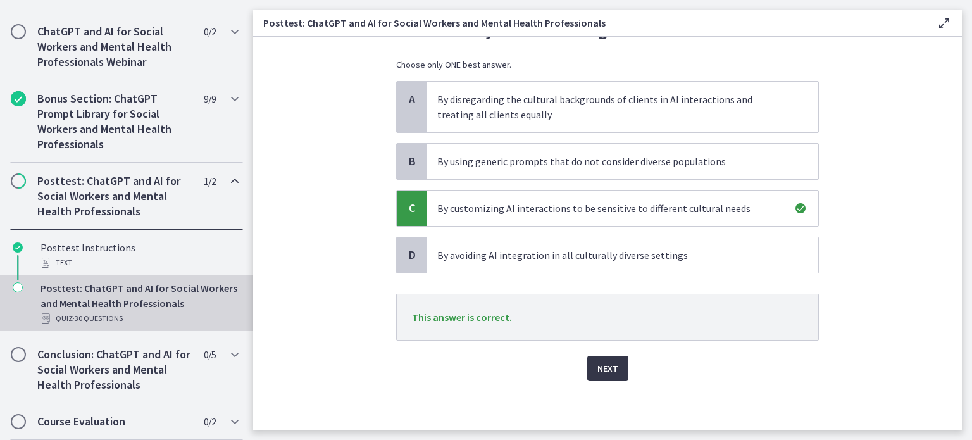
click at [598, 361] on span "Next" at bounding box center [607, 368] width 21 height 15
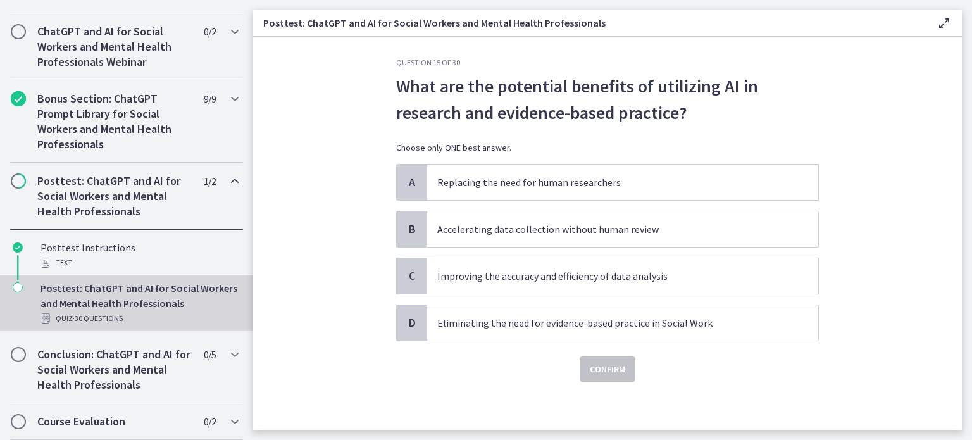
scroll to position [5, 0]
click at [593, 277] on p "Improving the accuracy and efficiency of data analysis" at bounding box center [610, 275] width 346 height 15
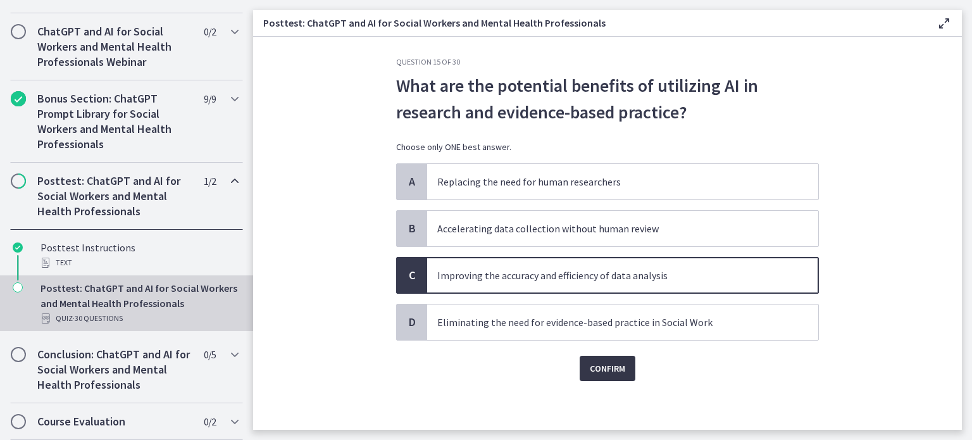
click at [610, 371] on span "Confirm" at bounding box center [607, 368] width 35 height 15
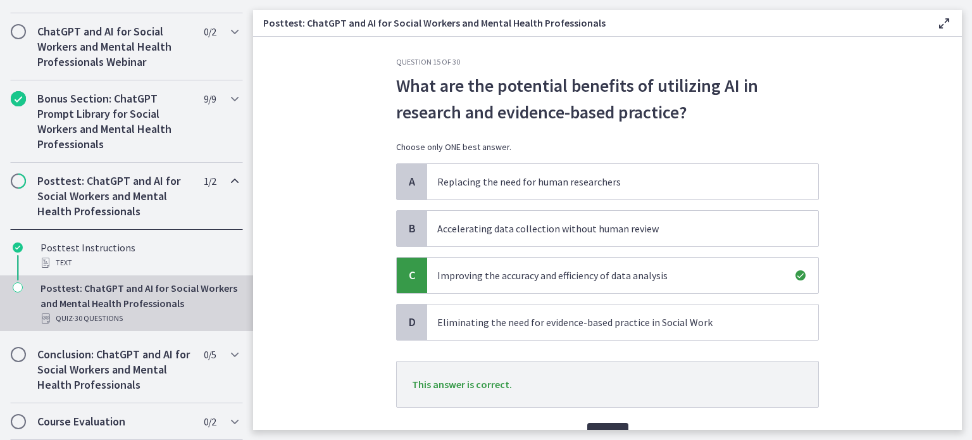
scroll to position [72, 0]
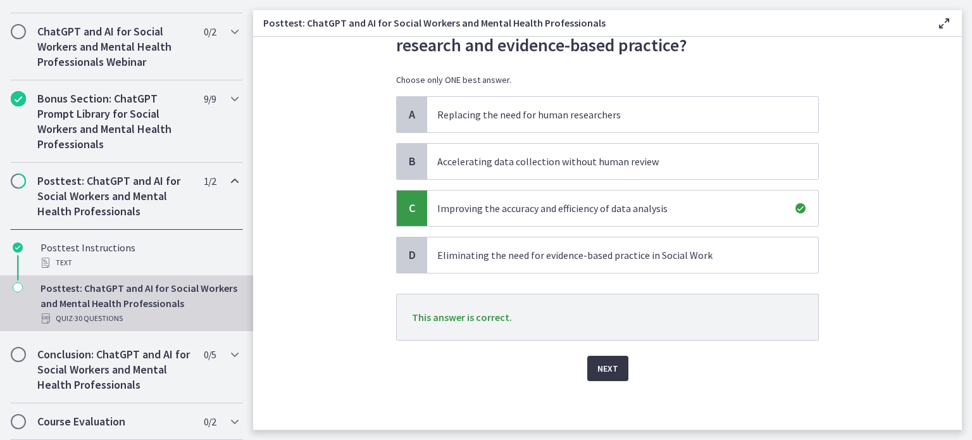
click at [610, 371] on span "Next" at bounding box center [607, 368] width 21 height 15
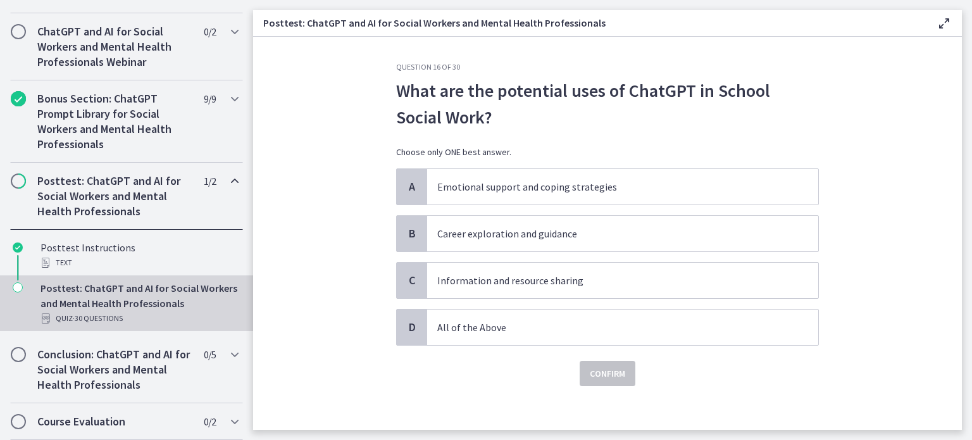
click at [771, 111] on p "What are the potential uses of ChatGPT in School Social Work?" at bounding box center [607, 103] width 423 height 53
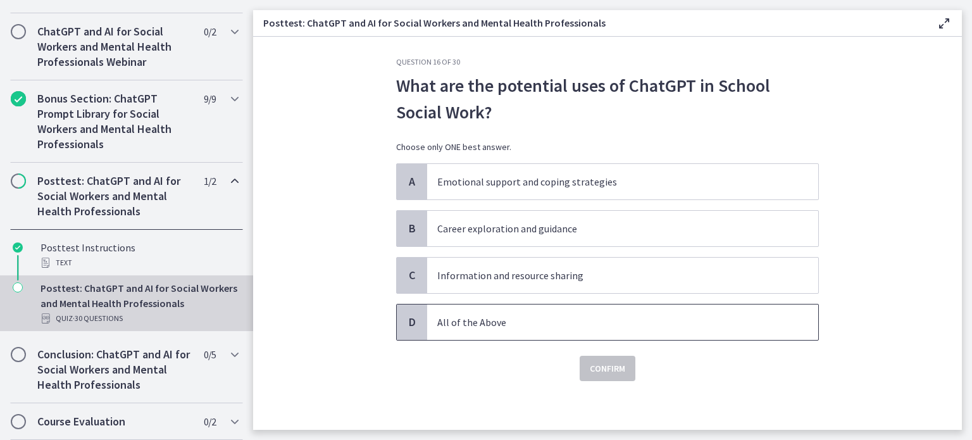
click at [471, 322] on p "All of the Above" at bounding box center [610, 322] width 346 height 15
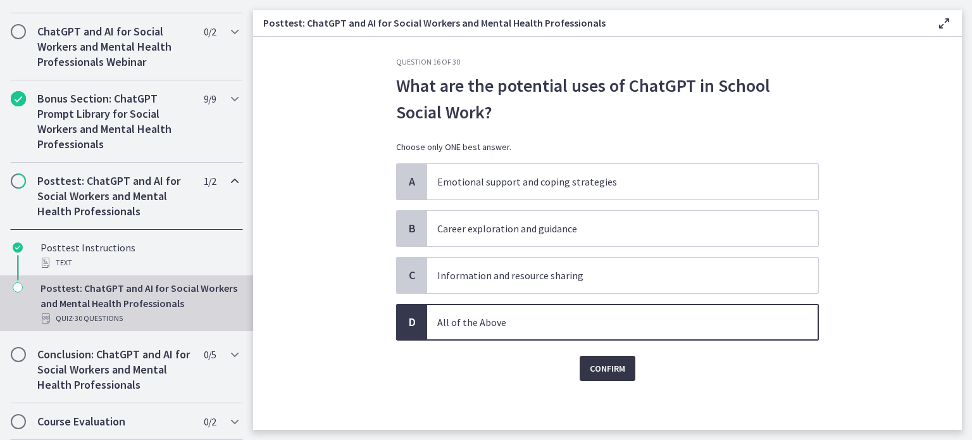
click at [600, 363] on span "Confirm" at bounding box center [607, 368] width 35 height 15
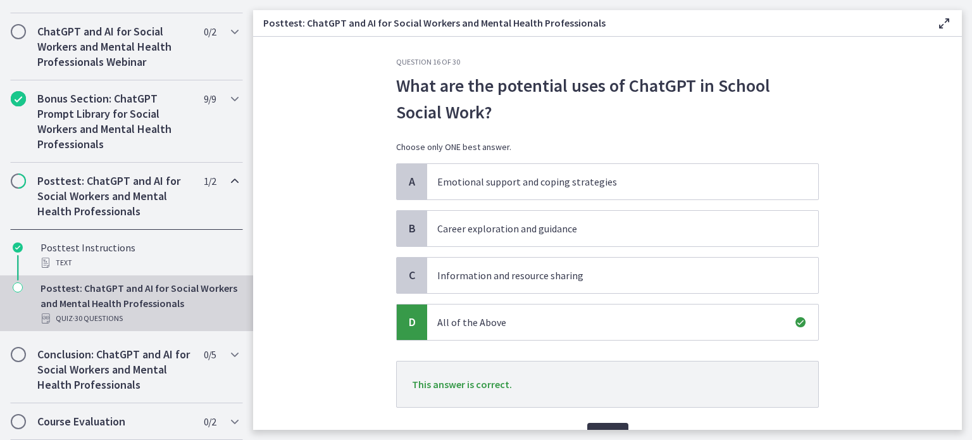
click at [597, 423] on button "Next" at bounding box center [607, 435] width 41 height 25
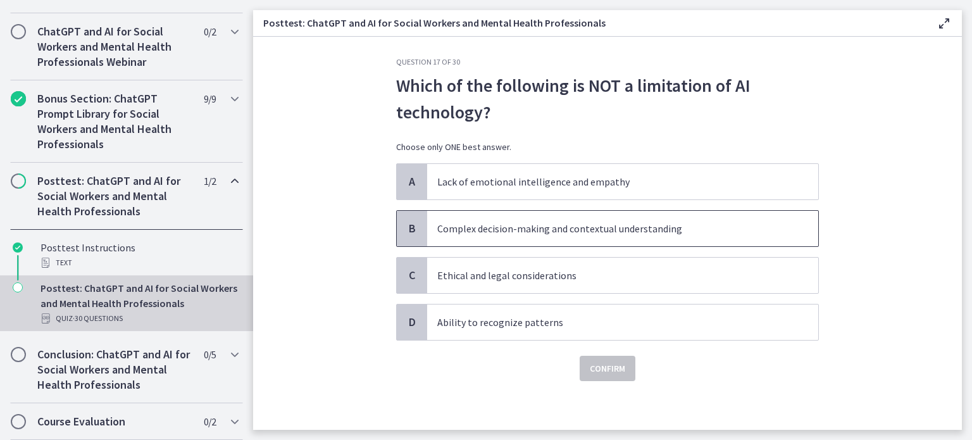
click at [530, 228] on p "Complex decision-making and contextual understanding" at bounding box center [610, 228] width 346 height 15
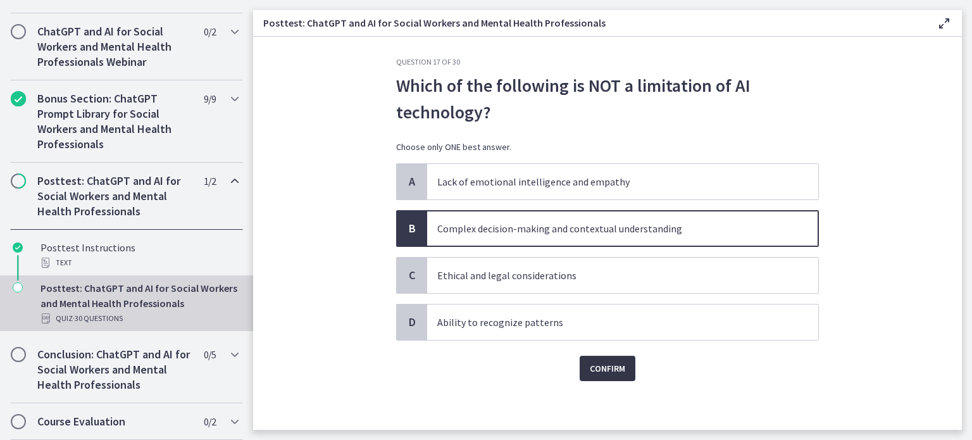
click at [597, 365] on span "Confirm" at bounding box center [607, 368] width 35 height 15
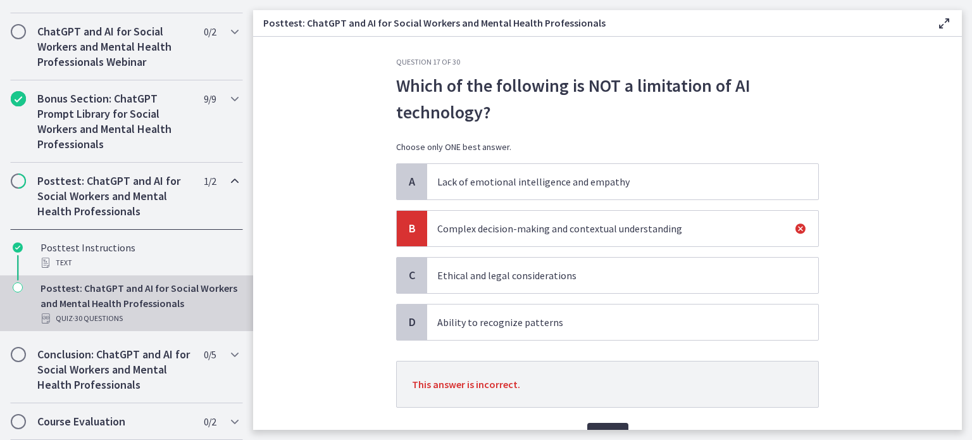
scroll to position [72, 0]
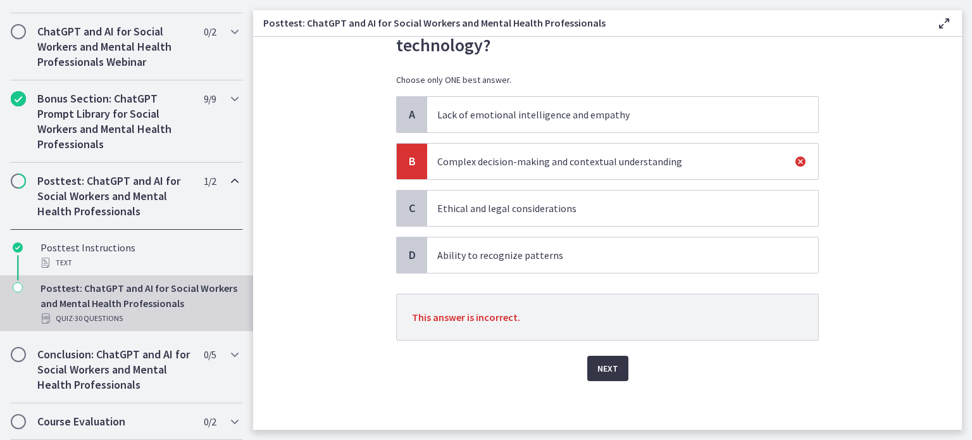
click at [597, 365] on span "Next" at bounding box center [607, 368] width 21 height 15
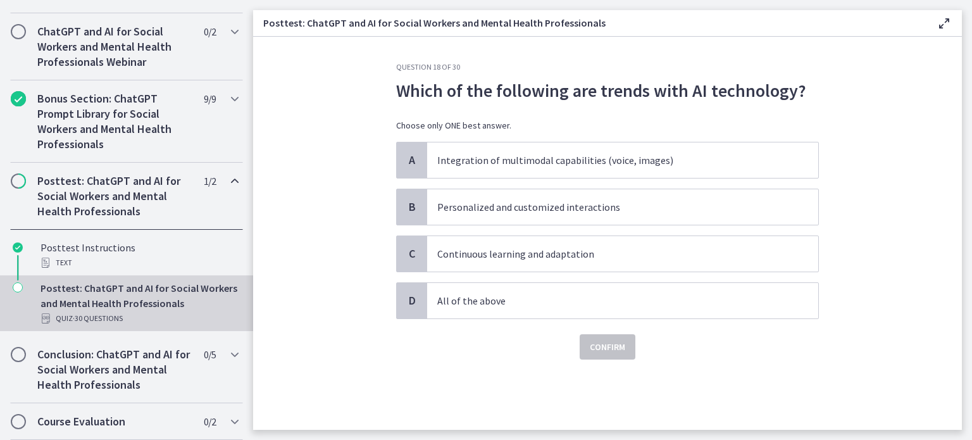
scroll to position [0, 0]
click at [527, 304] on p "All of the above" at bounding box center [610, 300] width 346 height 15
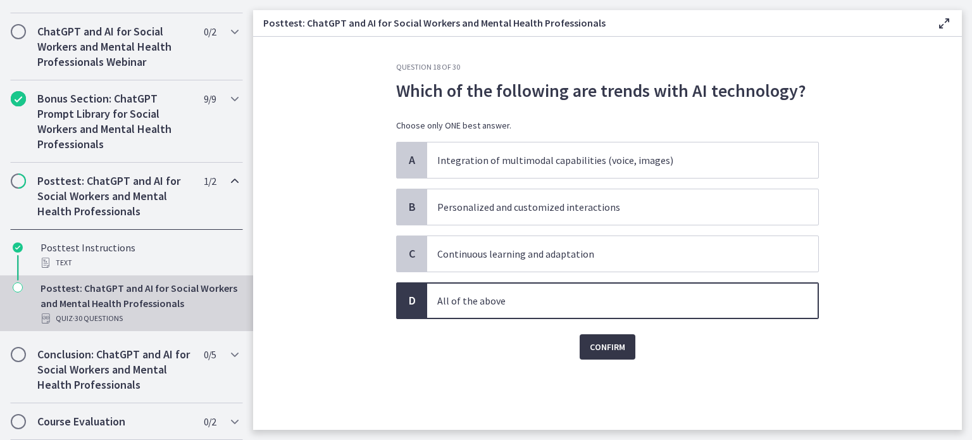
click at [608, 348] on span "Confirm" at bounding box center [607, 346] width 35 height 15
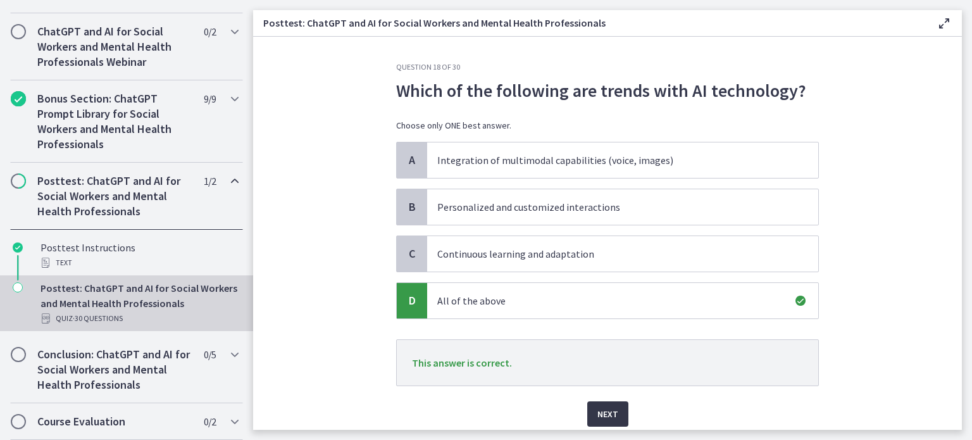
click at [597, 410] on span "Next" at bounding box center [607, 413] width 21 height 15
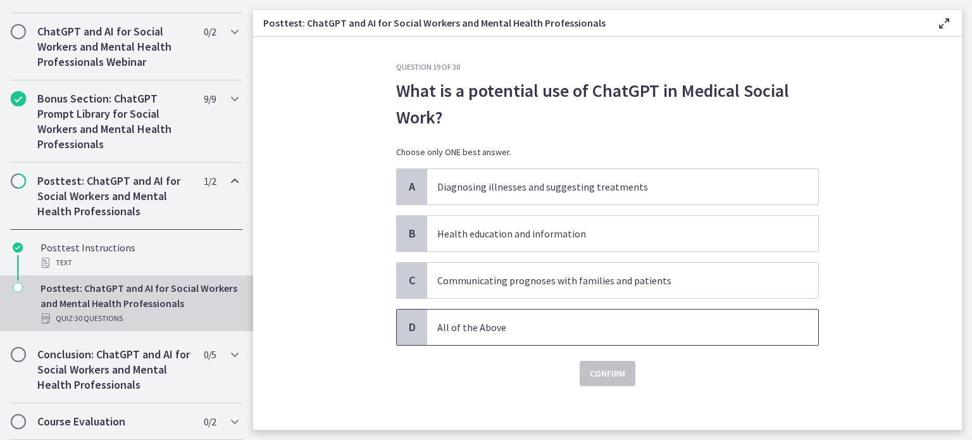
click at [531, 313] on span "All of the Above" at bounding box center [622, 326] width 391 height 35
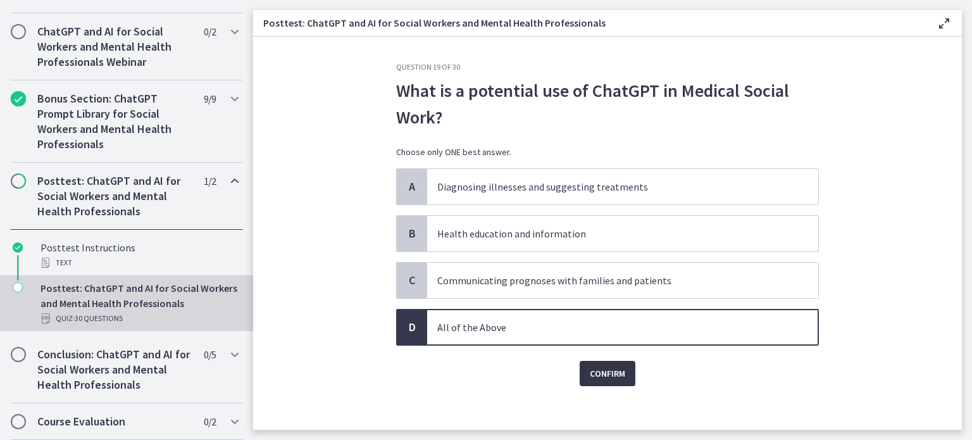
click at [590, 372] on span "Confirm" at bounding box center [607, 373] width 35 height 15
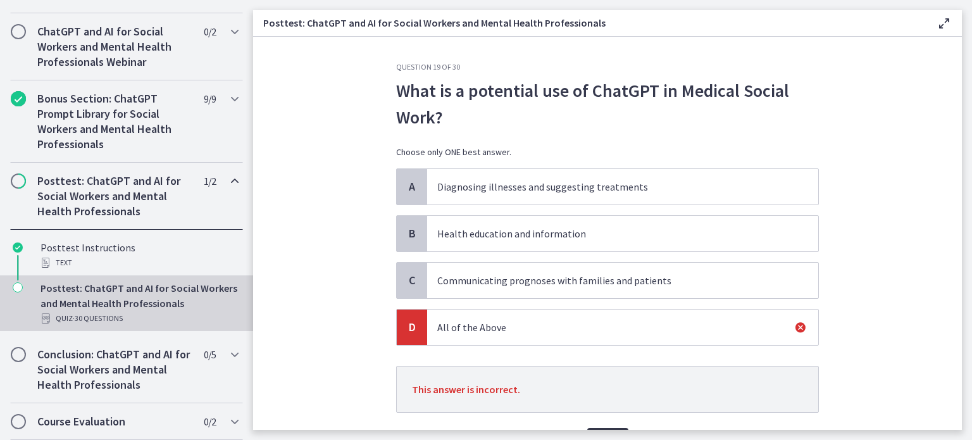
scroll to position [72, 0]
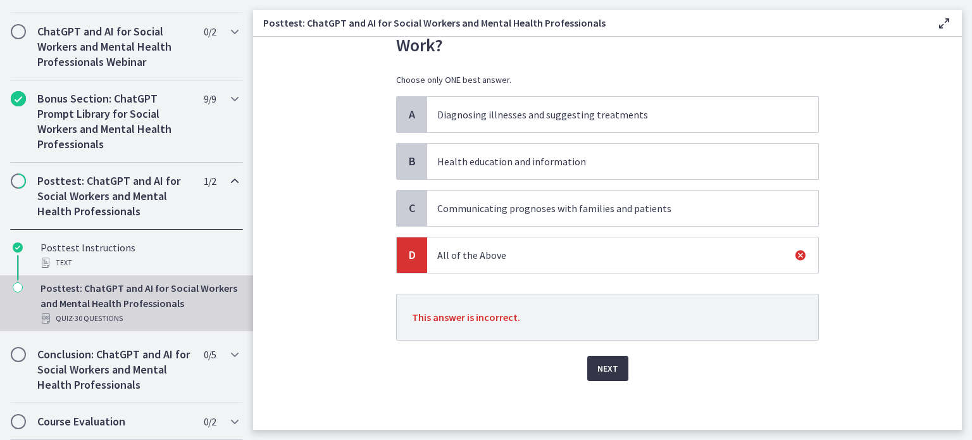
click at [607, 365] on span "Next" at bounding box center [607, 368] width 21 height 15
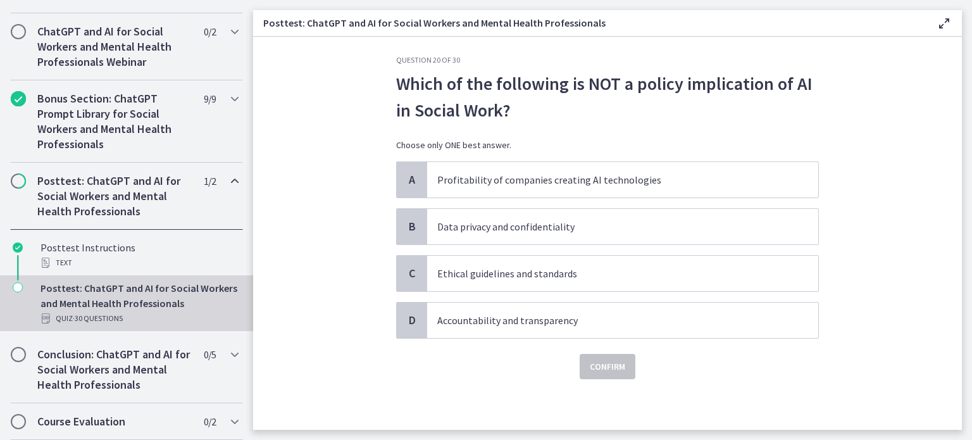
scroll to position [0, 0]
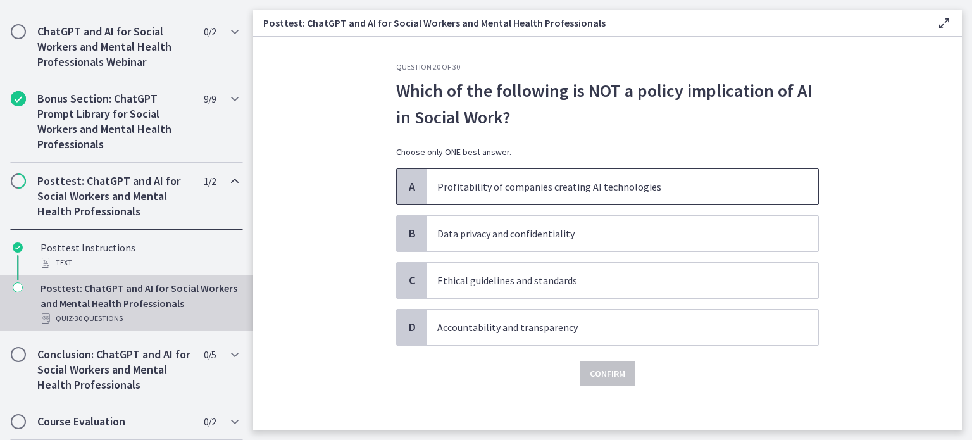
click at [530, 194] on p "Profitability of companies creating AI technologies" at bounding box center [610, 186] width 346 height 15
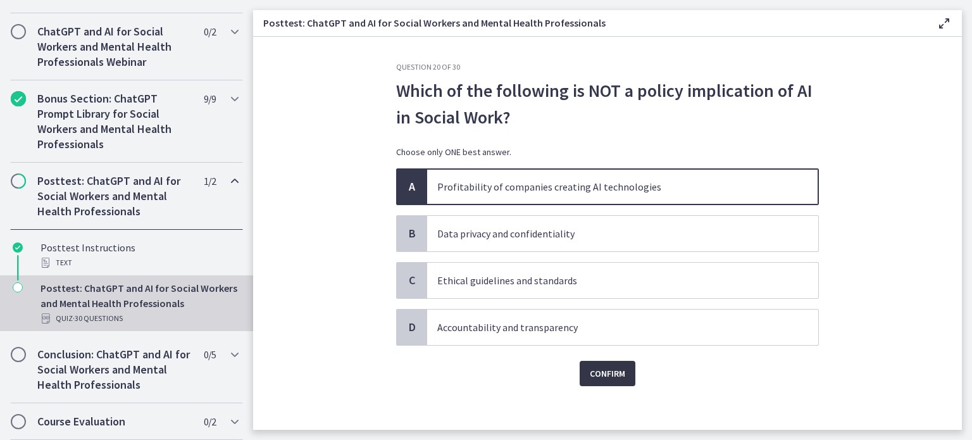
click at [590, 375] on span "Confirm" at bounding box center [607, 373] width 35 height 15
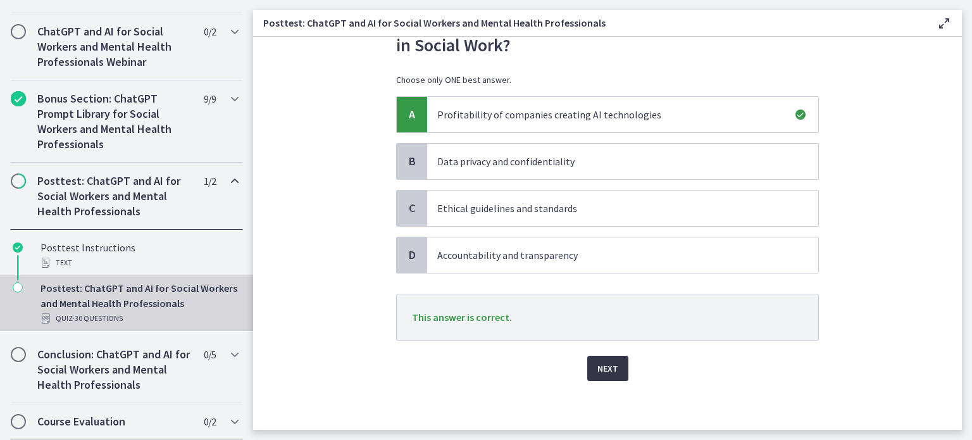
scroll to position [70, 0]
click at [608, 373] on span "Next" at bounding box center [607, 370] width 21 height 15
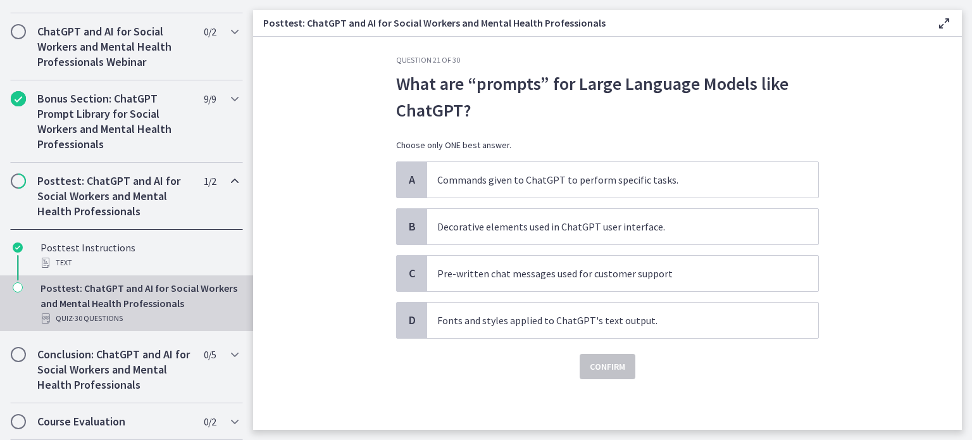
scroll to position [0, 0]
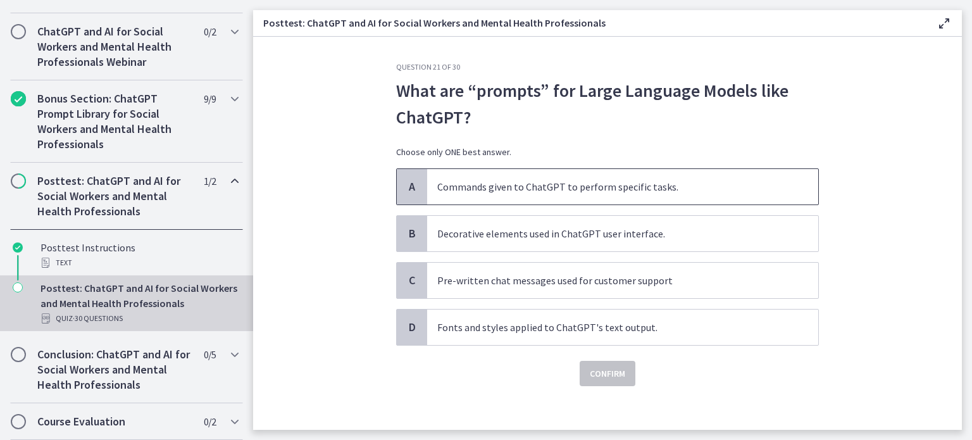
click at [492, 178] on span "Commands given to ChatGPT to perform specific tasks." at bounding box center [622, 186] width 391 height 35
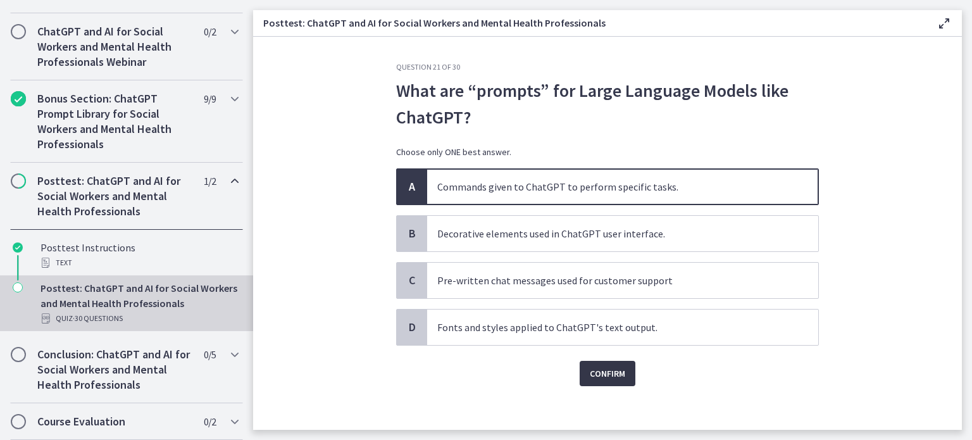
click at [603, 379] on span "Confirm" at bounding box center [607, 373] width 35 height 15
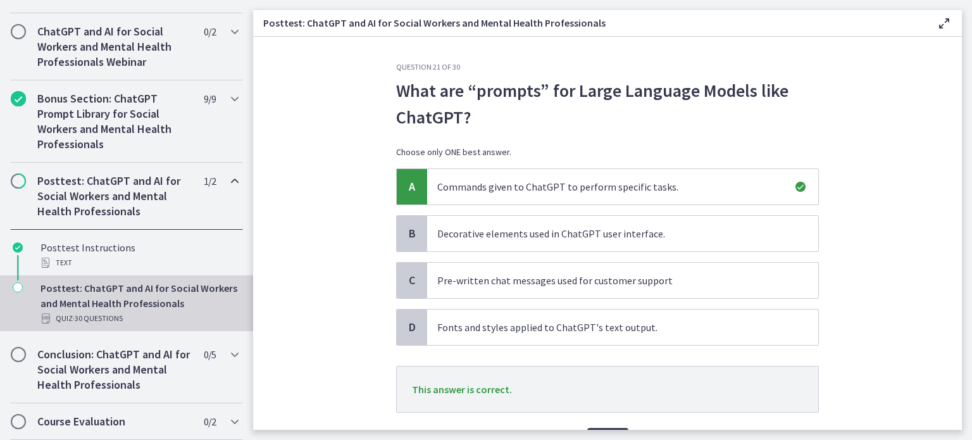
scroll to position [72, 0]
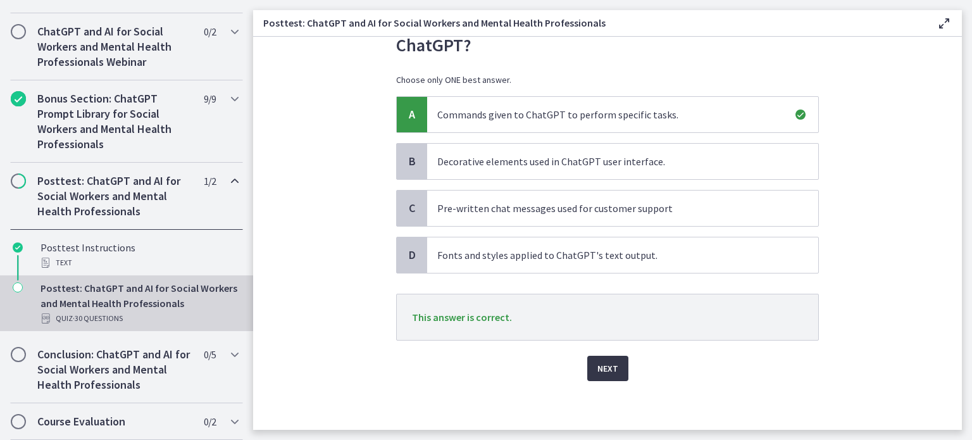
click at [598, 377] on button "Next" at bounding box center [607, 368] width 41 height 25
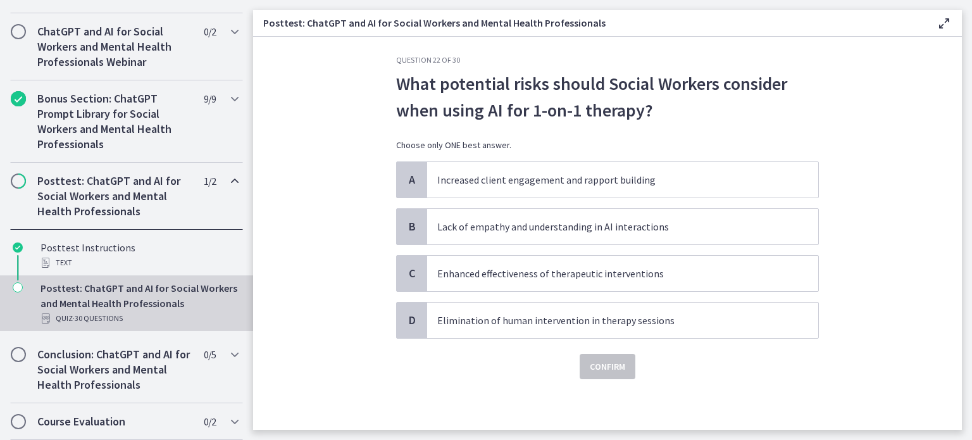
scroll to position [0, 0]
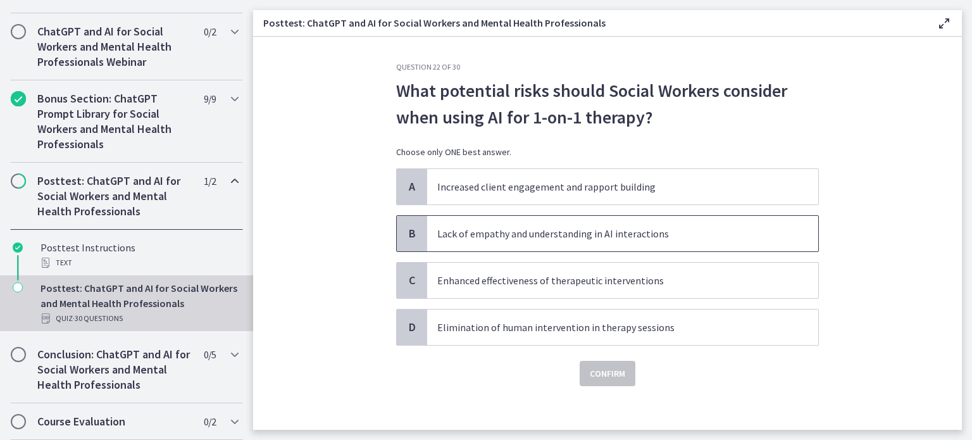
click at [601, 232] on p "Lack of empathy and understanding in AI interactions" at bounding box center [610, 233] width 346 height 15
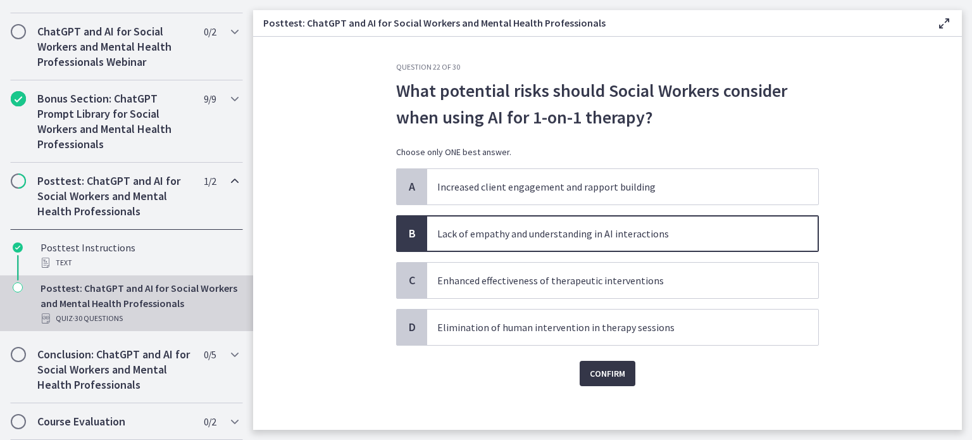
click at [600, 368] on span "Confirm" at bounding box center [607, 373] width 35 height 15
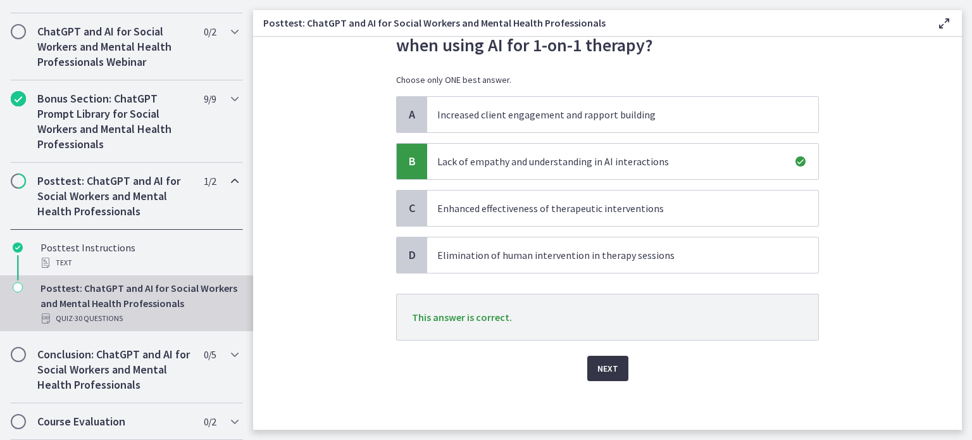
scroll to position [72, 0]
click at [600, 368] on span "Next" at bounding box center [607, 368] width 21 height 15
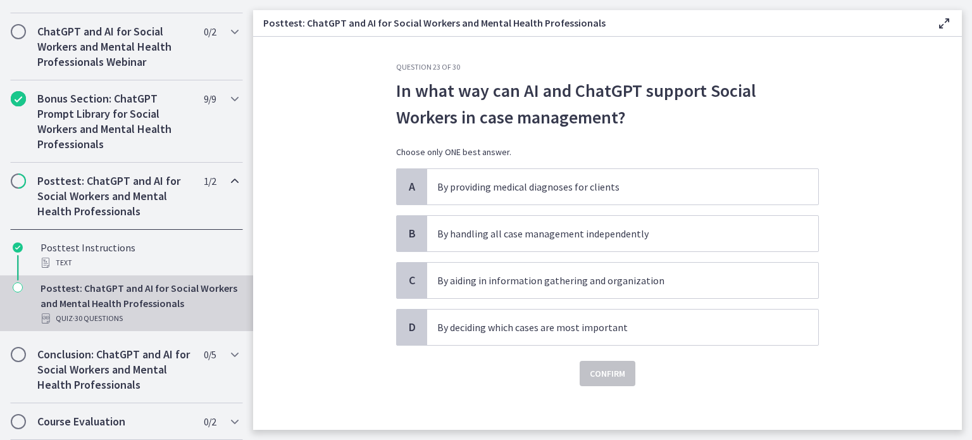
scroll to position [5, 0]
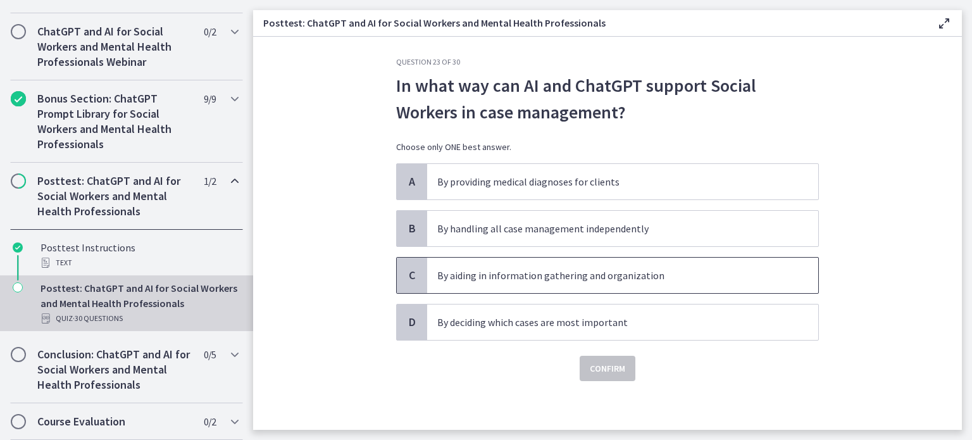
click at [616, 278] on p "By aiding in information gathering and organization" at bounding box center [610, 275] width 346 height 15
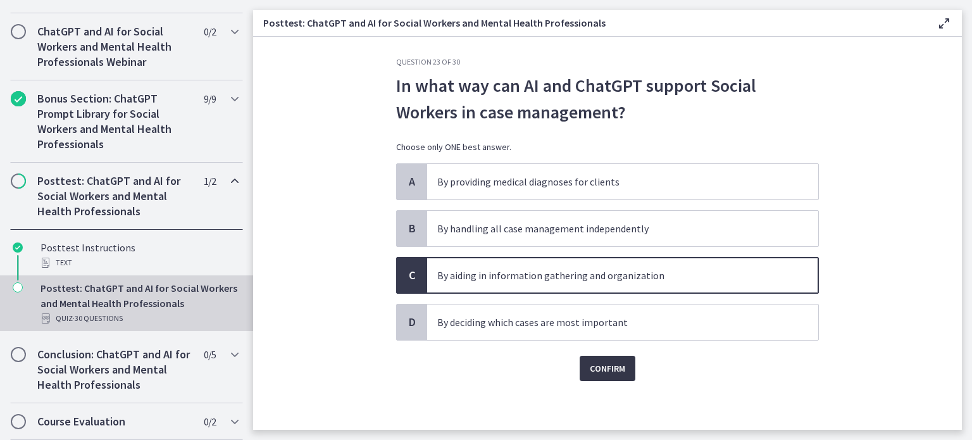
click at [595, 365] on span "Confirm" at bounding box center [607, 368] width 35 height 15
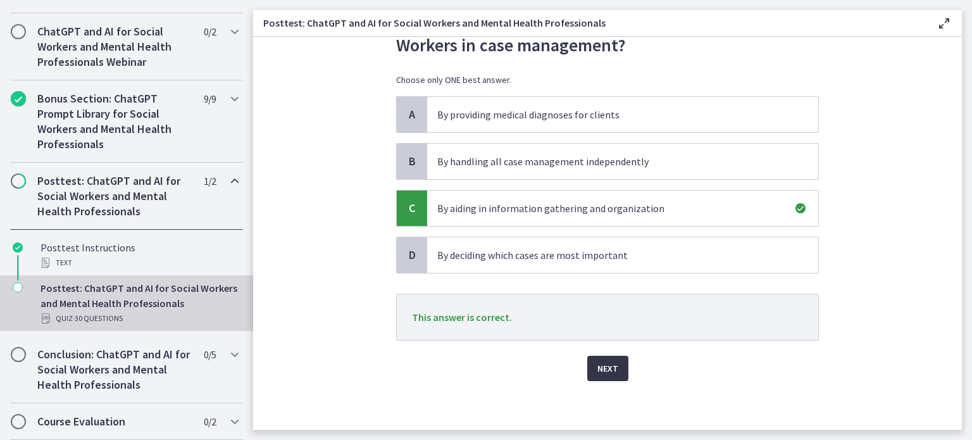
scroll to position [71, 0]
click at [597, 365] on span "Next" at bounding box center [607, 369] width 21 height 15
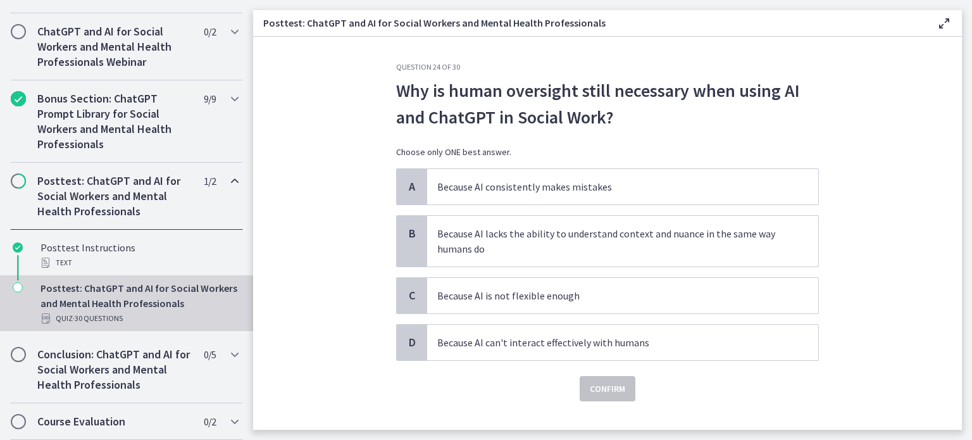
scroll to position [20, 0]
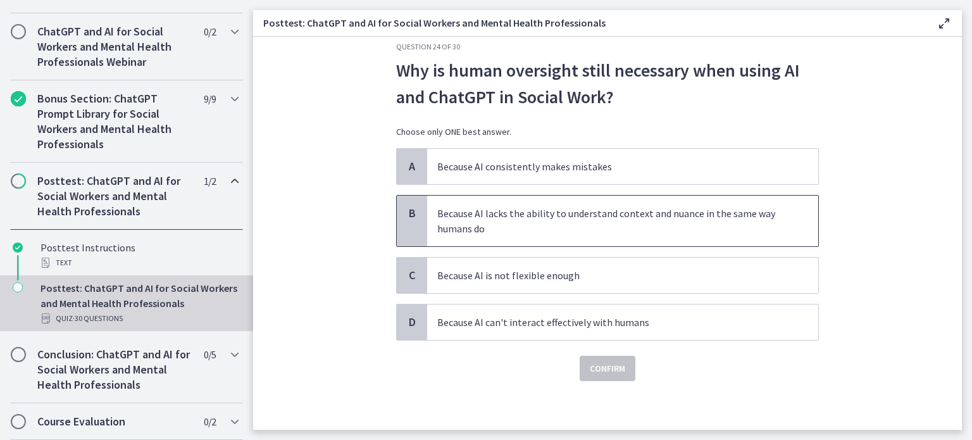
click at [614, 225] on p "Because AI lacks the ability to understand context and nuance in the same way h…" at bounding box center [610, 221] width 346 height 30
click at [590, 366] on span "Confirm" at bounding box center [607, 368] width 35 height 15
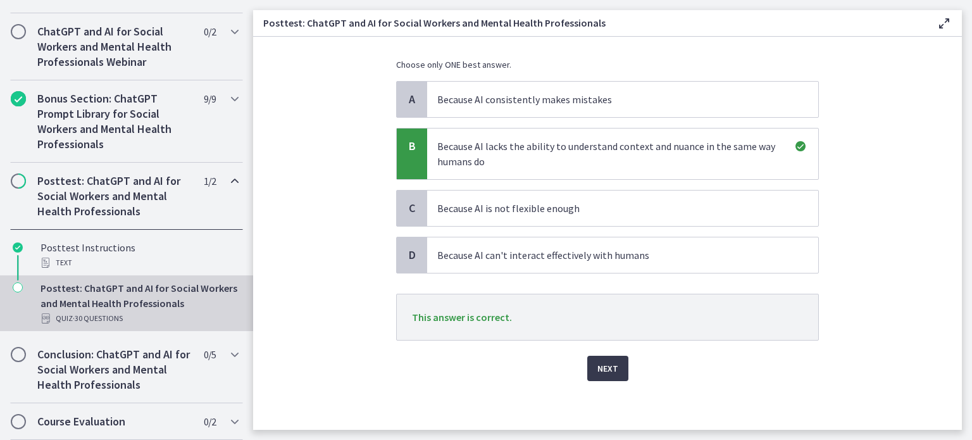
scroll to position [87, 0]
click at [597, 363] on span "Next" at bounding box center [607, 368] width 21 height 15
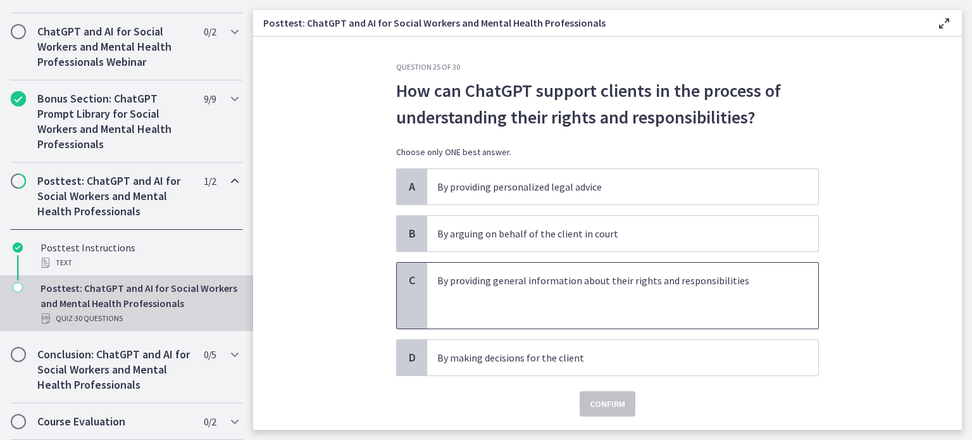
click at [557, 309] on p at bounding box center [610, 310] width 346 height 15
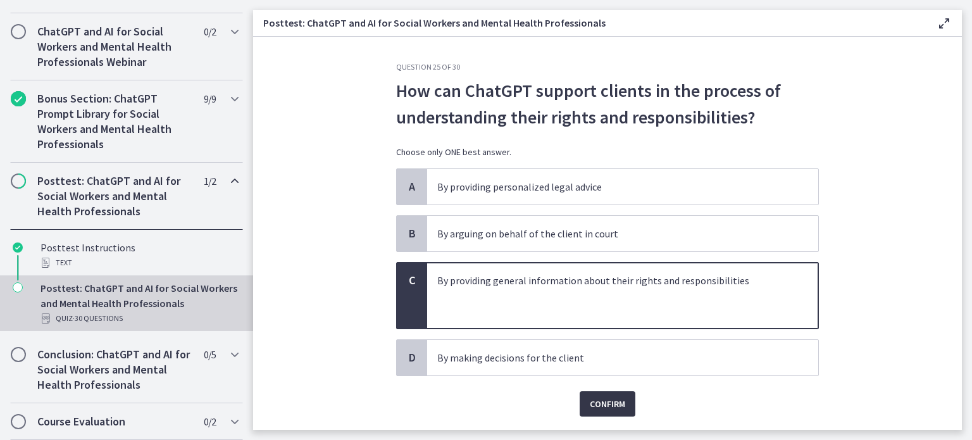
click at [594, 393] on button "Confirm" at bounding box center [608, 403] width 56 height 25
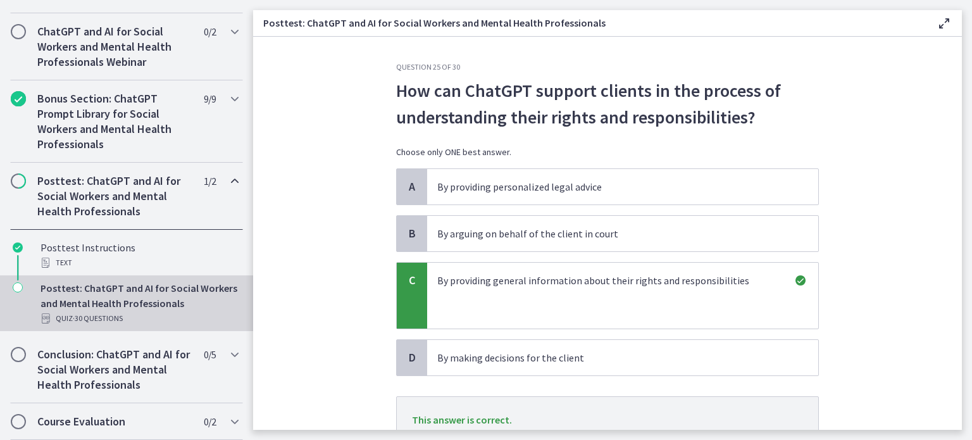
scroll to position [103, 0]
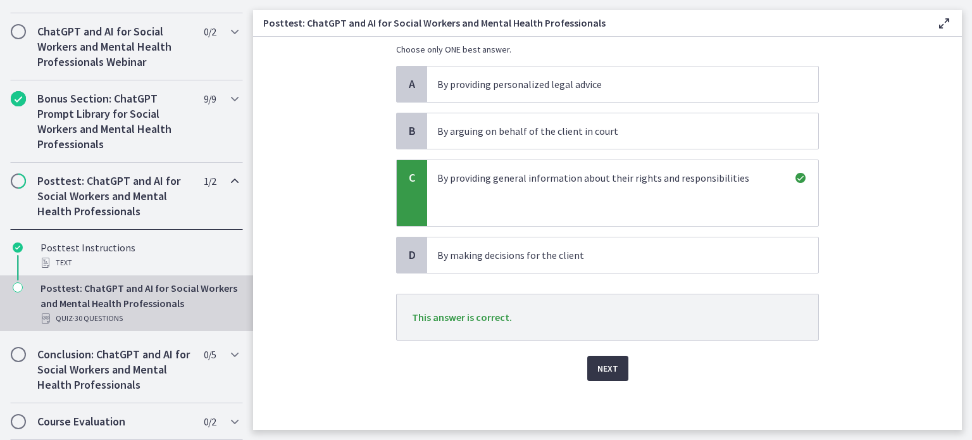
click at [599, 369] on span "Next" at bounding box center [607, 368] width 21 height 15
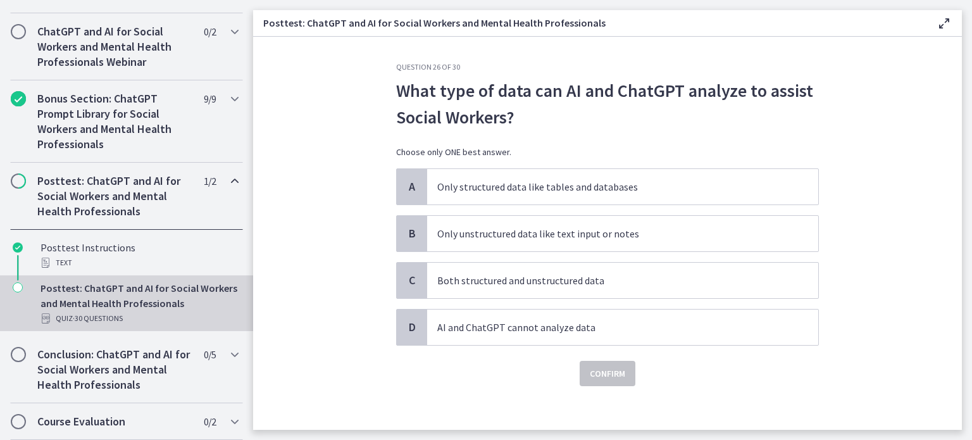
scroll to position [5, 0]
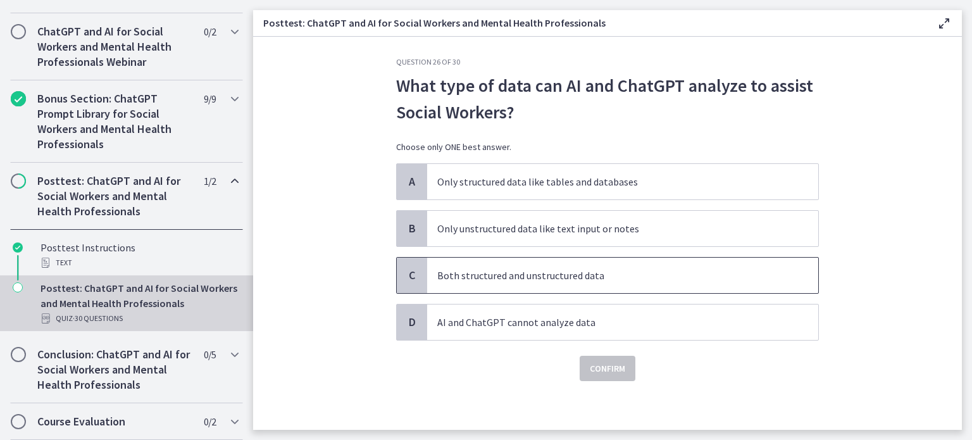
click at [554, 274] on p "Both structured and unstructured data" at bounding box center [610, 275] width 346 height 15
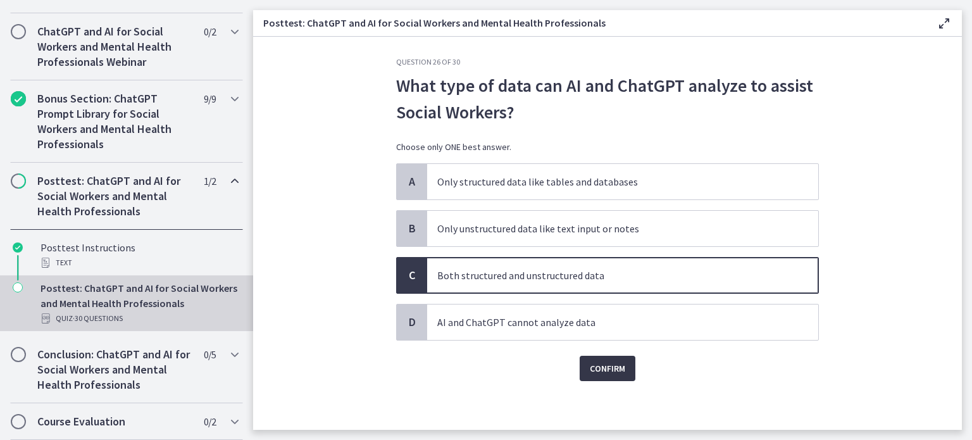
click at [606, 369] on span "Confirm" at bounding box center [607, 368] width 35 height 15
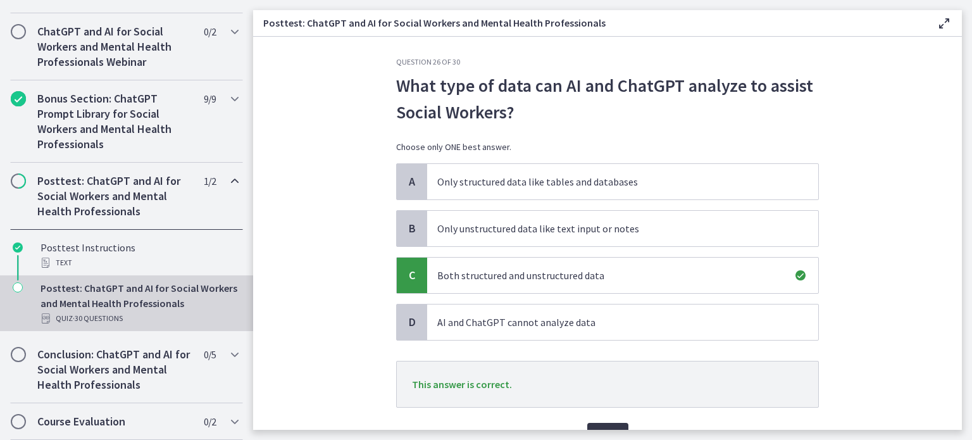
scroll to position [72, 0]
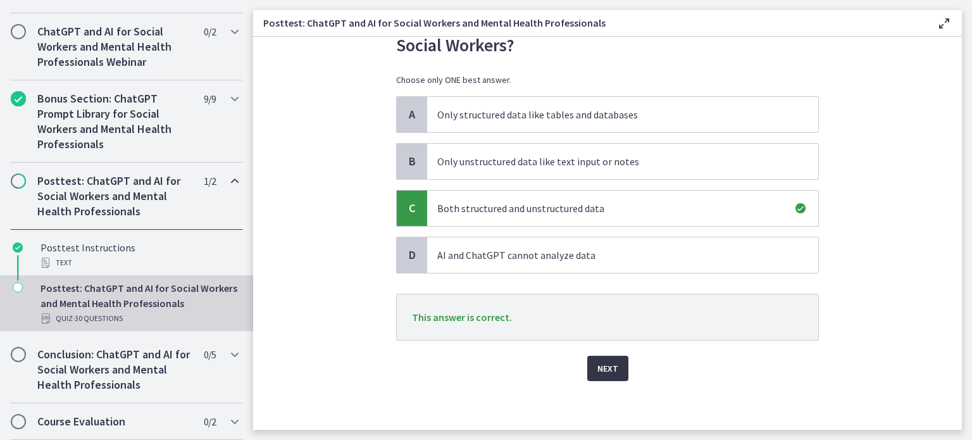
click at [606, 369] on span "Next" at bounding box center [607, 368] width 21 height 15
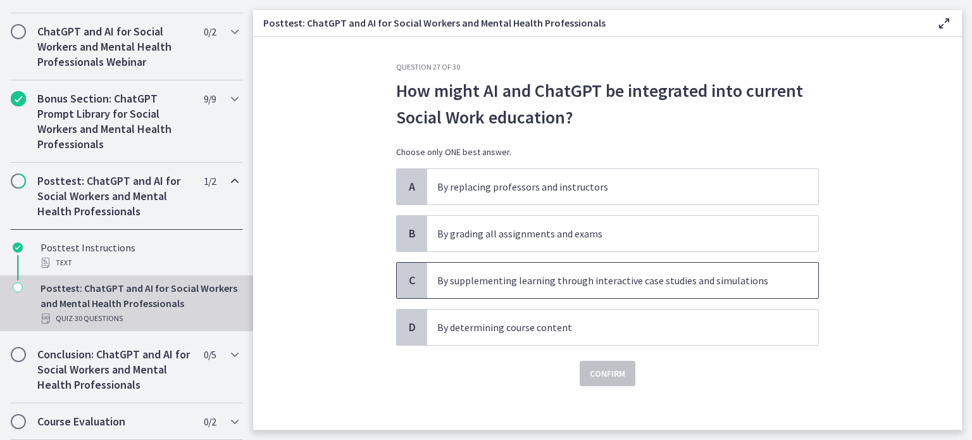
click at [579, 289] on span "By supplementing learning through interactive case studies and simulations" at bounding box center [622, 280] width 391 height 35
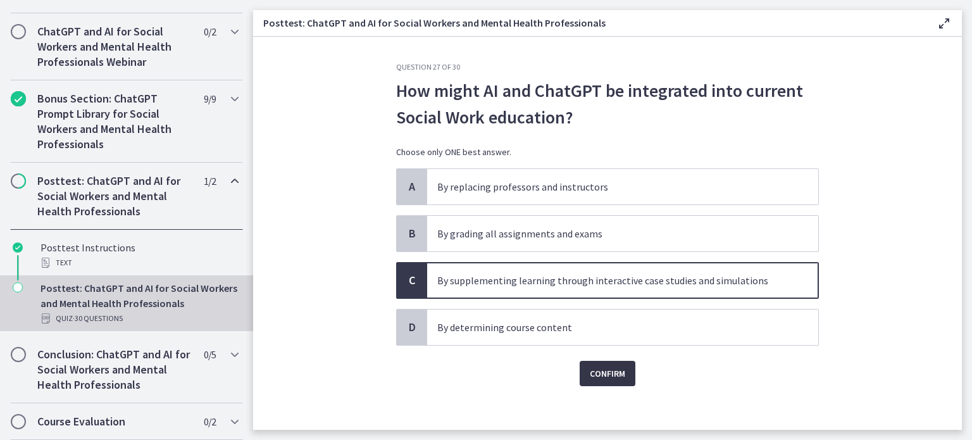
click at [597, 377] on span "Confirm" at bounding box center [607, 373] width 35 height 15
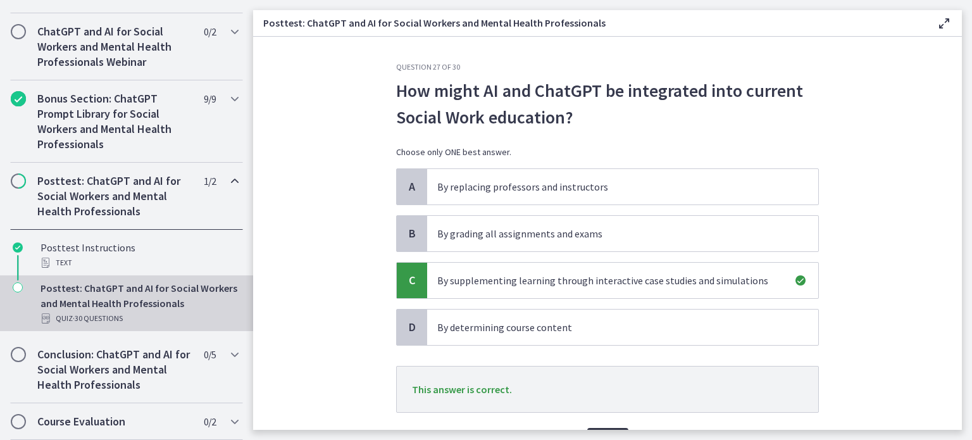
scroll to position [72, 0]
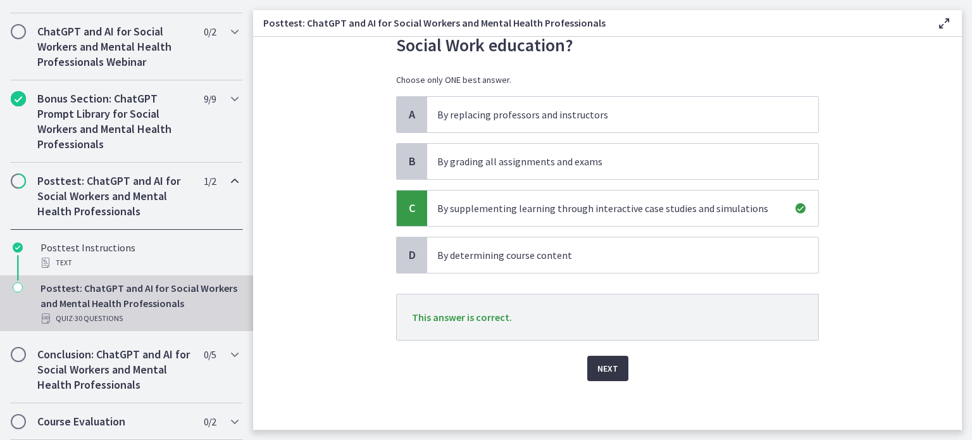
click at [598, 366] on span "Next" at bounding box center [607, 368] width 21 height 15
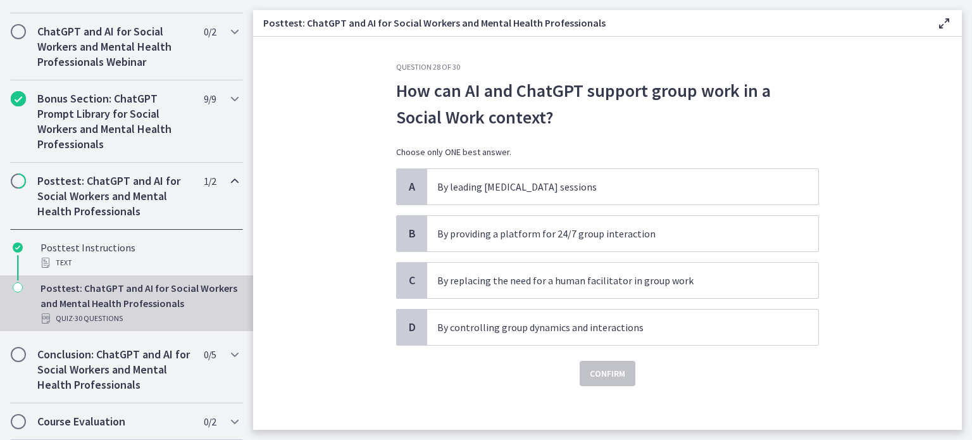
scroll to position [5, 0]
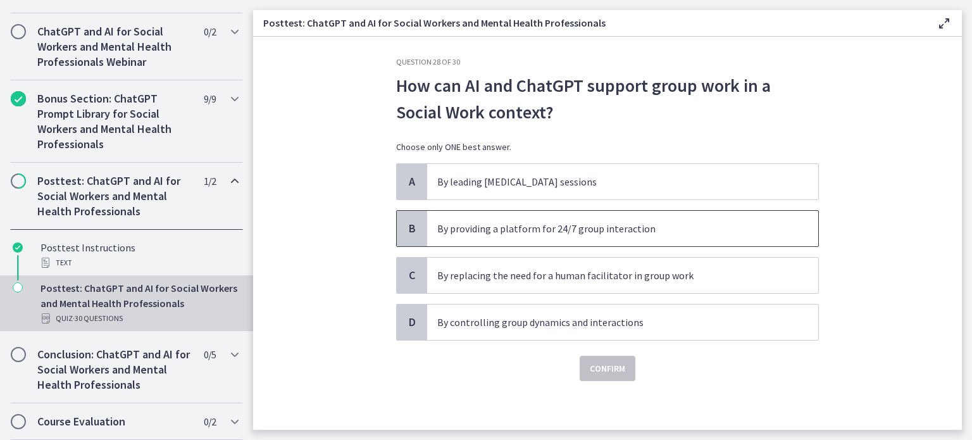
click at [570, 237] on span "By providing a platform for 24/7 group interaction" at bounding box center [622, 228] width 391 height 35
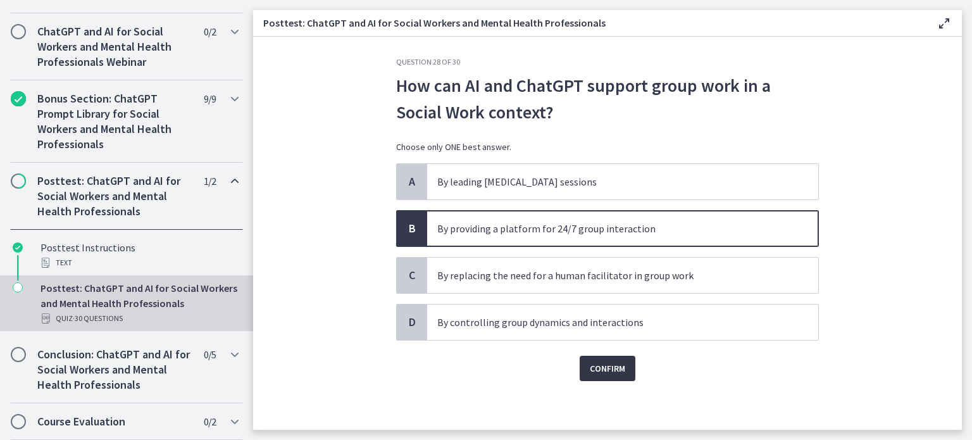
click at [597, 366] on span "Confirm" at bounding box center [607, 368] width 35 height 15
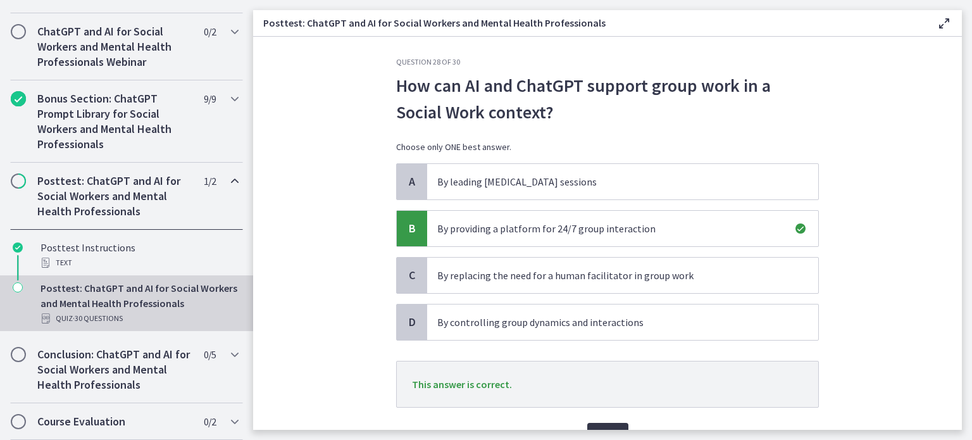
scroll to position [72, 0]
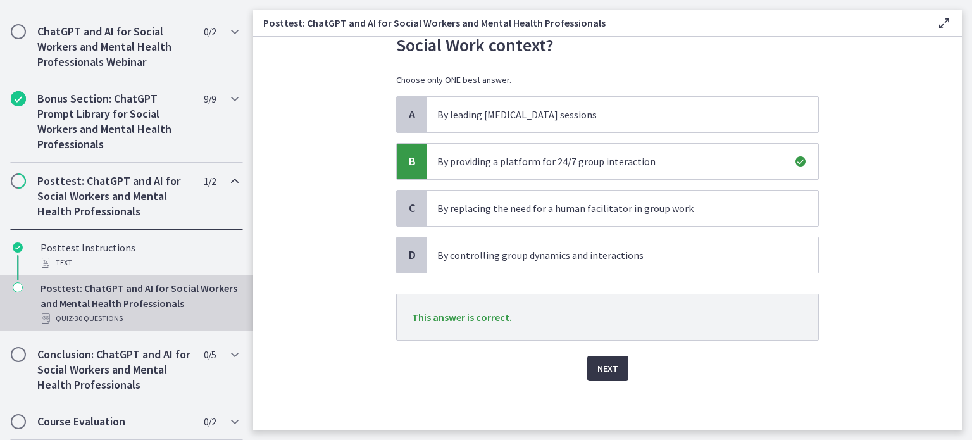
click at [597, 366] on span "Next" at bounding box center [607, 368] width 21 height 15
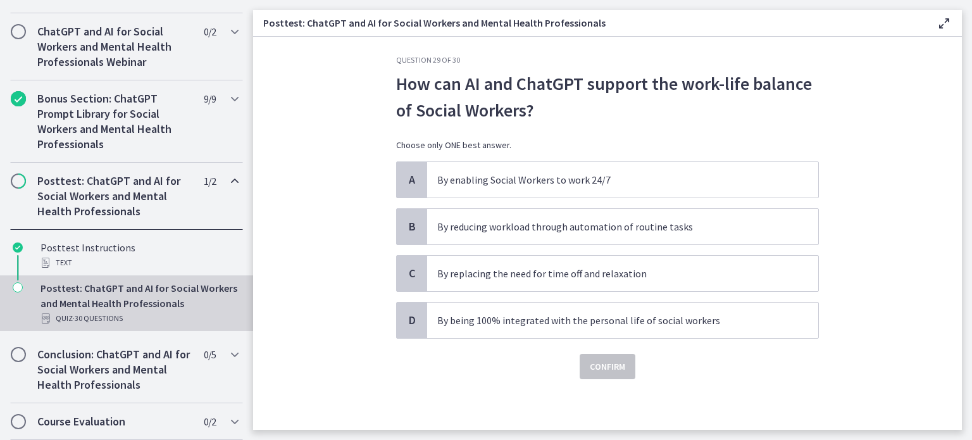
scroll to position [0, 0]
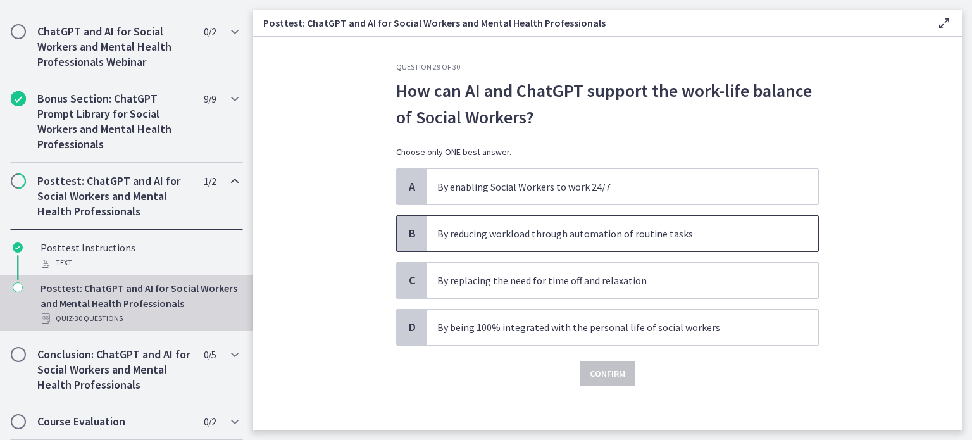
click at [501, 226] on p "By reducing workload through automation of routine tasks" at bounding box center [610, 233] width 346 height 15
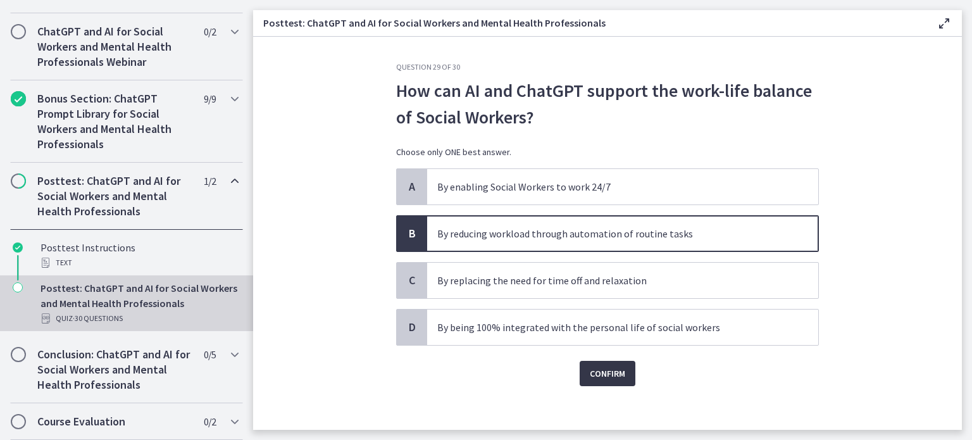
click at [602, 384] on button "Confirm" at bounding box center [608, 373] width 56 height 25
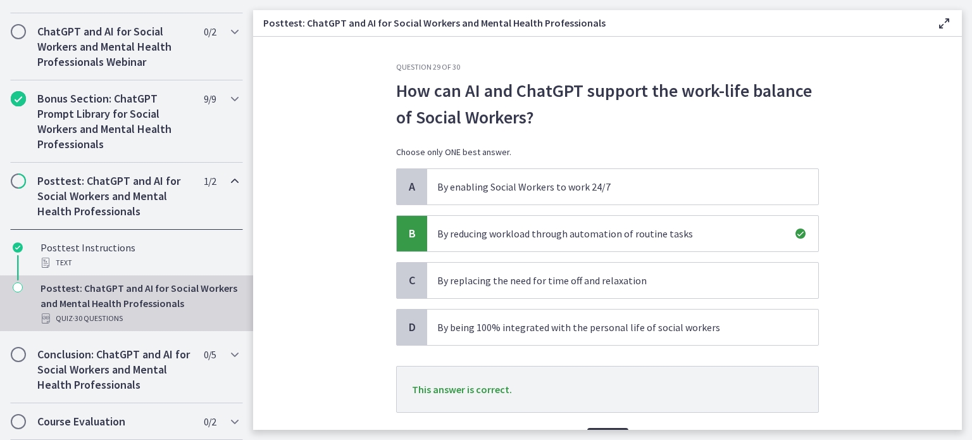
scroll to position [72, 0]
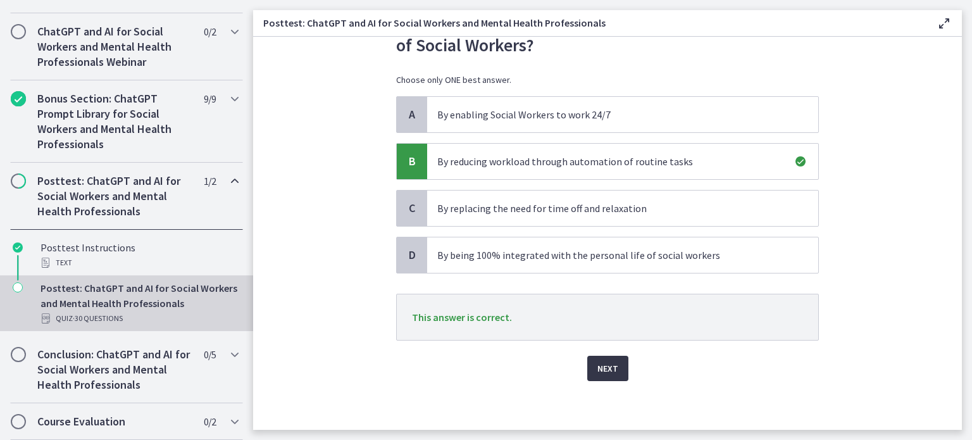
click at [602, 372] on span "Next" at bounding box center [607, 368] width 21 height 15
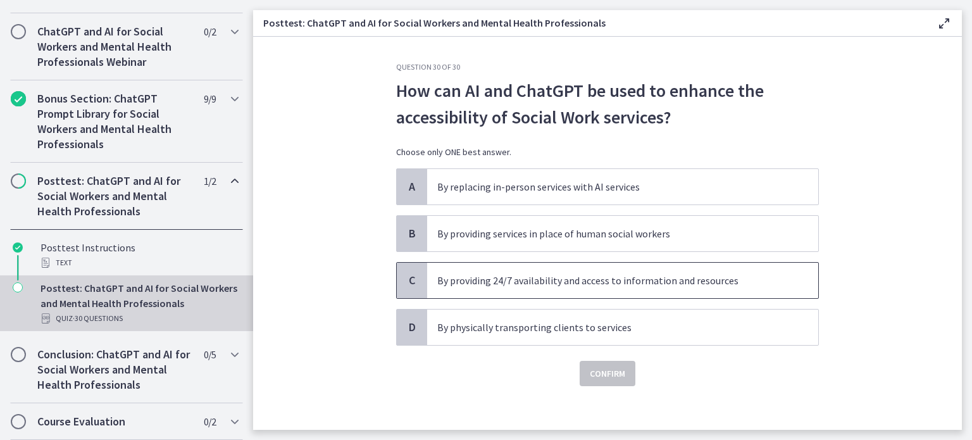
click at [620, 289] on span "By providing 24/7 availability and access to information and resources" at bounding box center [622, 280] width 391 height 35
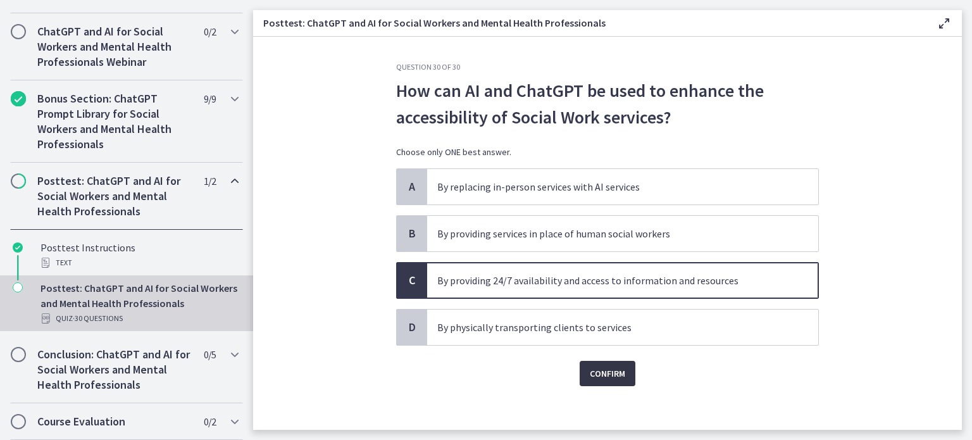
click at [597, 366] on span "Confirm" at bounding box center [607, 373] width 35 height 15
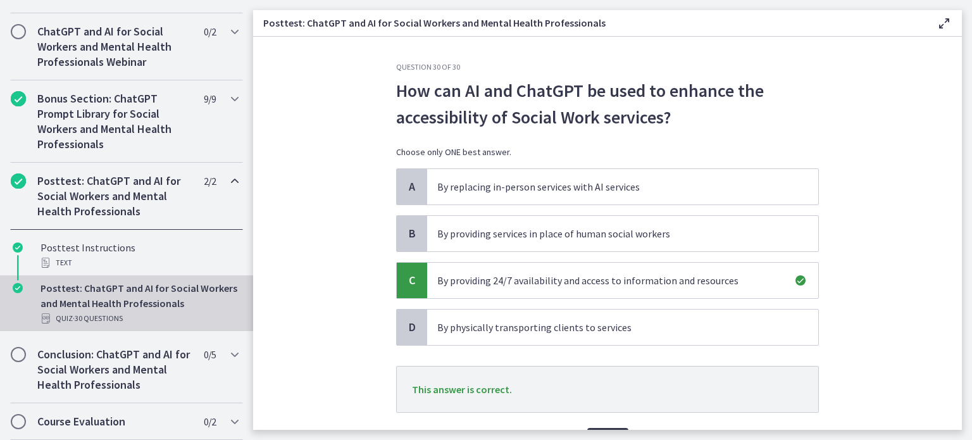
scroll to position [72, 0]
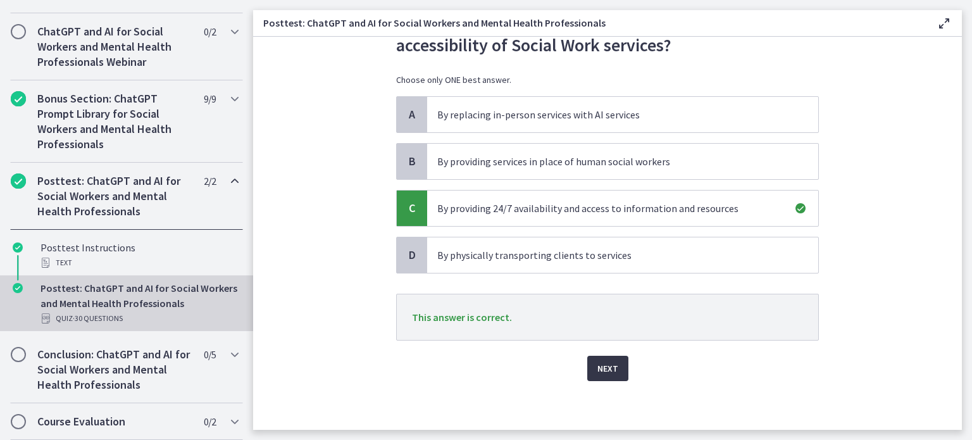
click at [598, 364] on span "Next" at bounding box center [607, 368] width 21 height 15
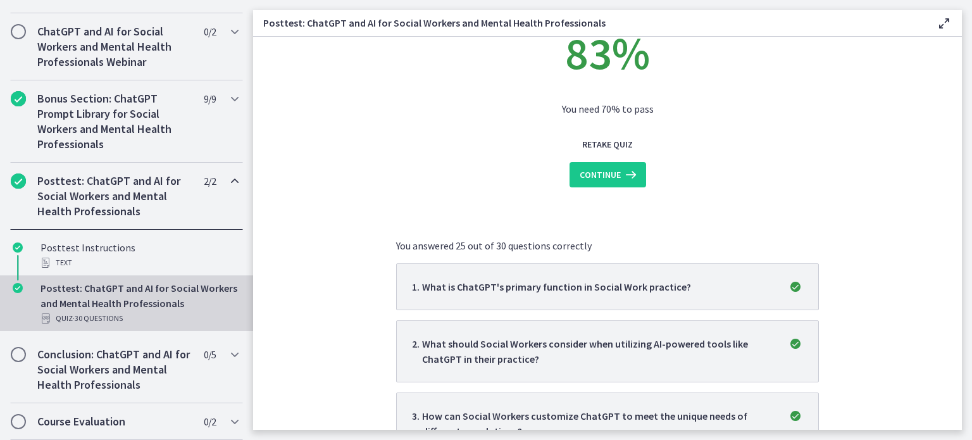
scroll to position [0, 0]
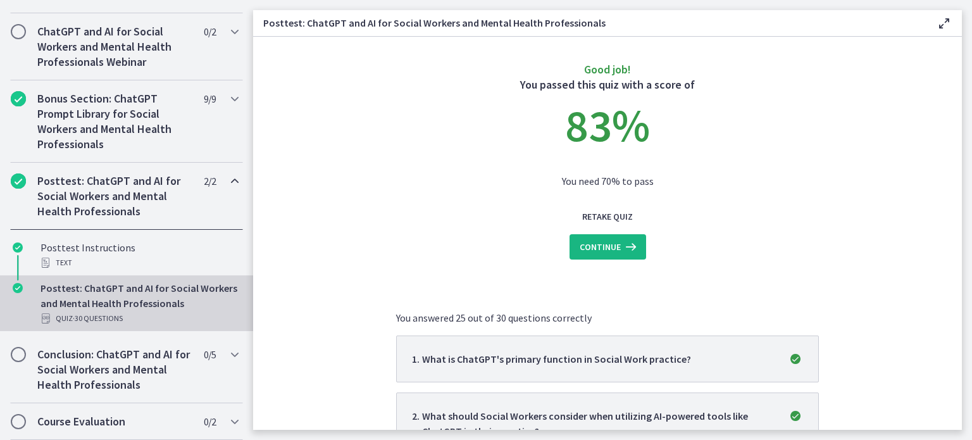
click at [590, 242] on span "Continue" at bounding box center [600, 246] width 41 height 15
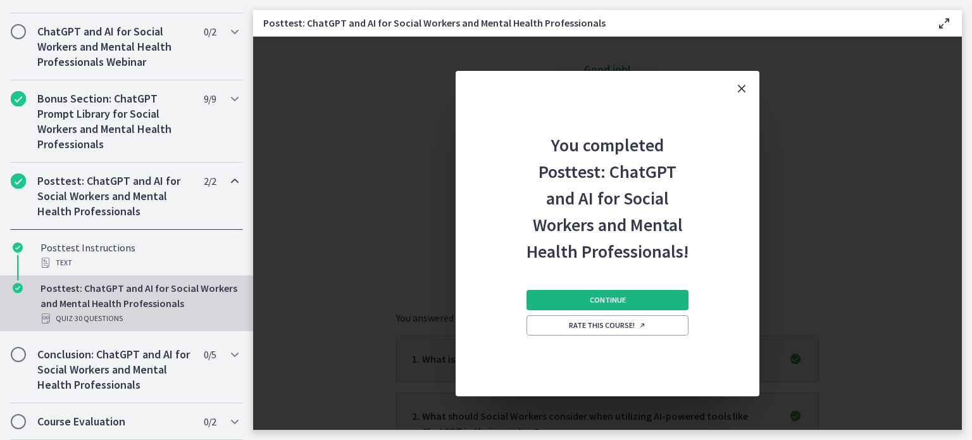
click at [611, 298] on span "Continue" at bounding box center [608, 300] width 36 height 10
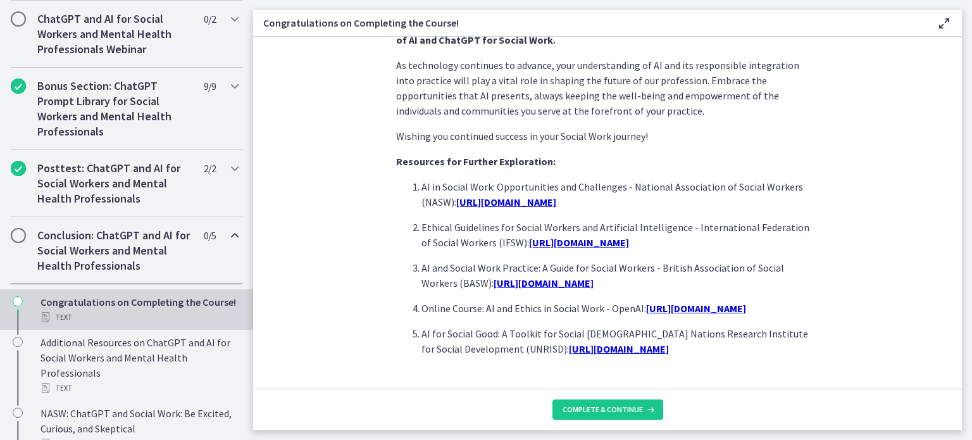
scroll to position [1124, 0]
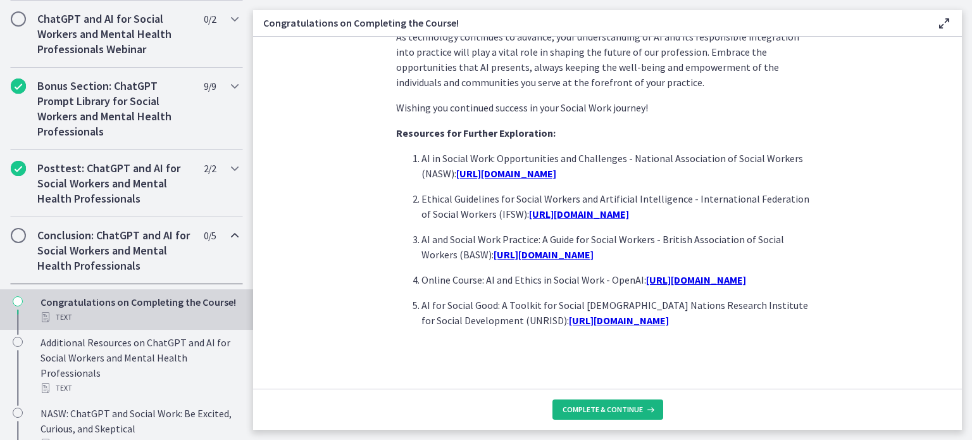
click at [575, 402] on button "Complete & continue" at bounding box center [607, 409] width 111 height 20
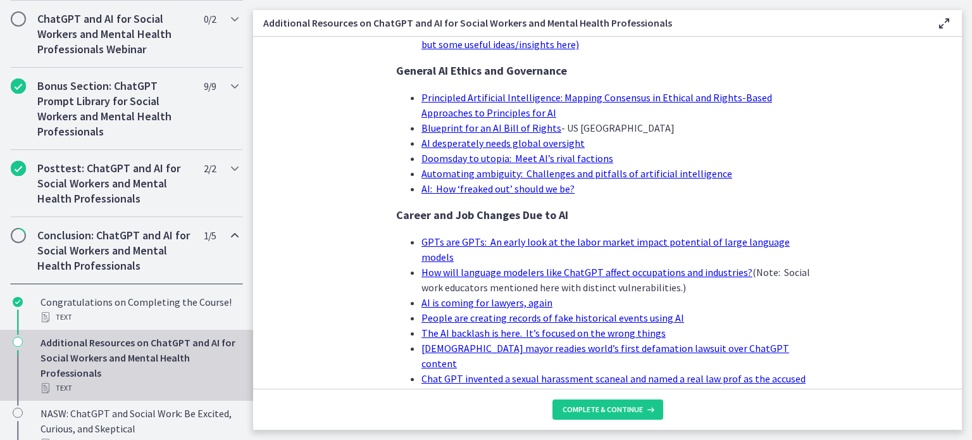
scroll to position [1265, 0]
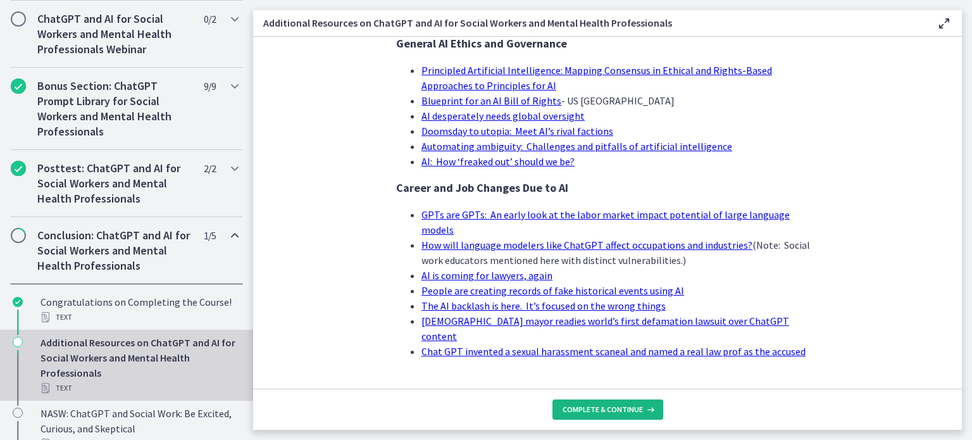
click at [587, 418] on button "Complete & continue" at bounding box center [607, 409] width 111 height 20
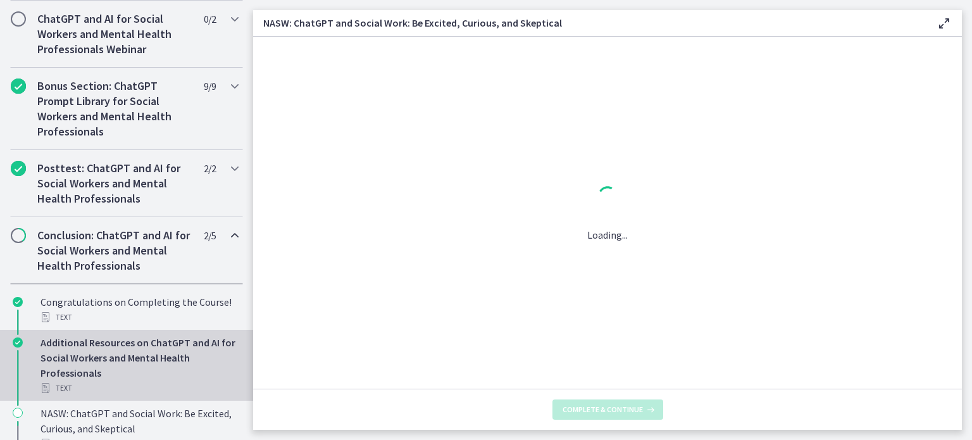
scroll to position [0, 0]
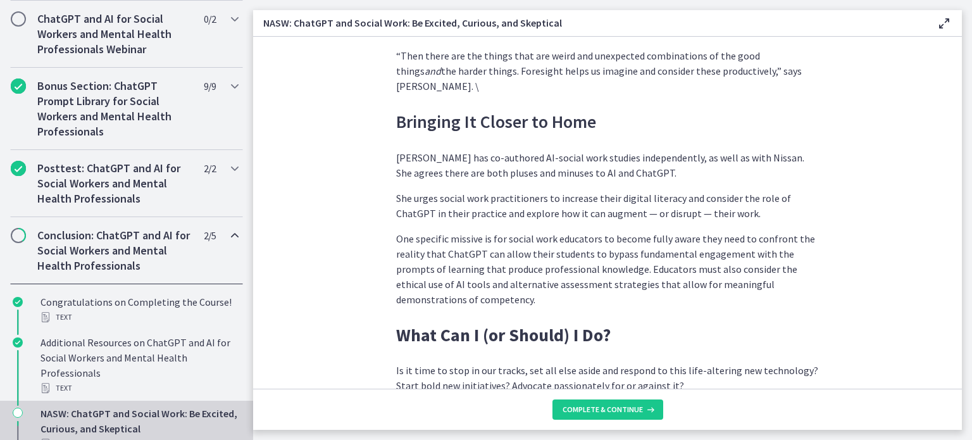
scroll to position [3600, 0]
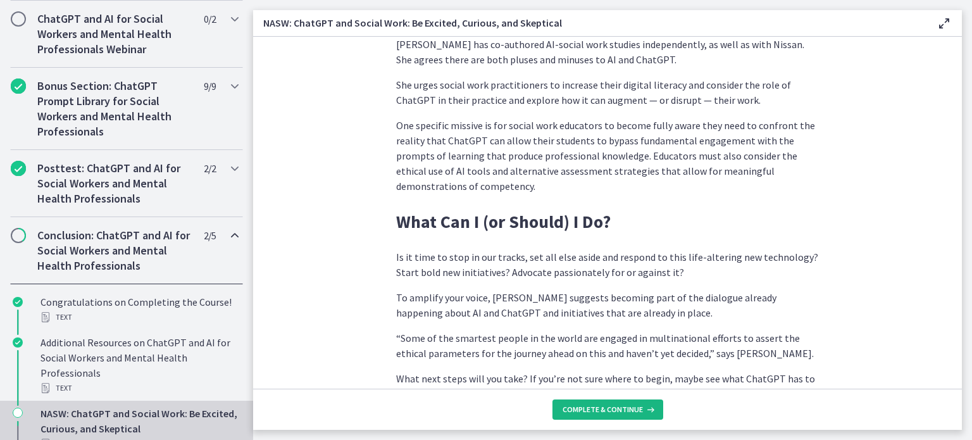
click at [569, 413] on span "Complete & continue" at bounding box center [603, 409] width 80 height 10
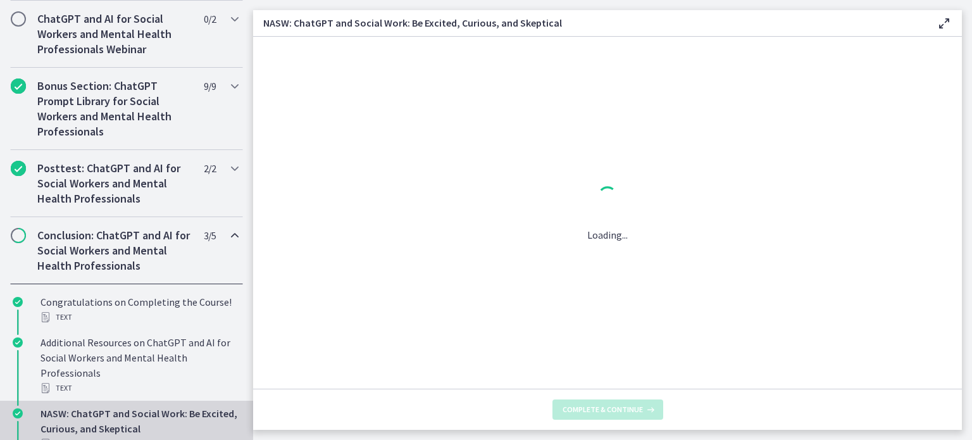
scroll to position [0, 0]
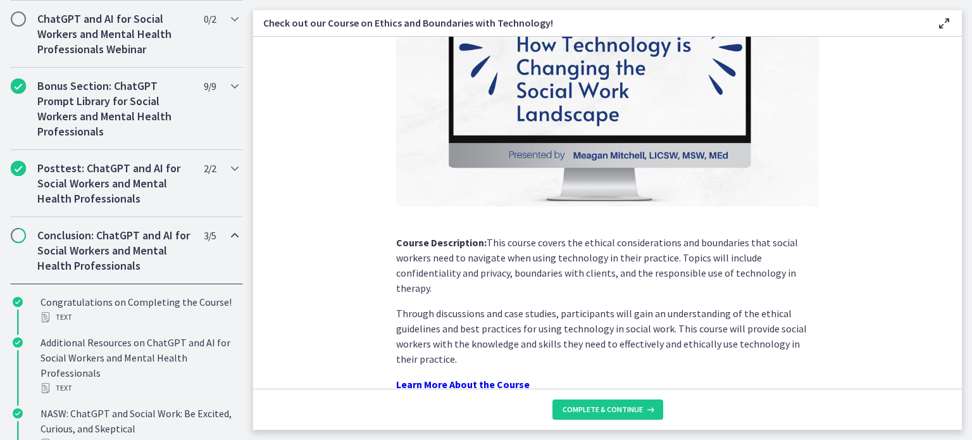
scroll to position [192, 0]
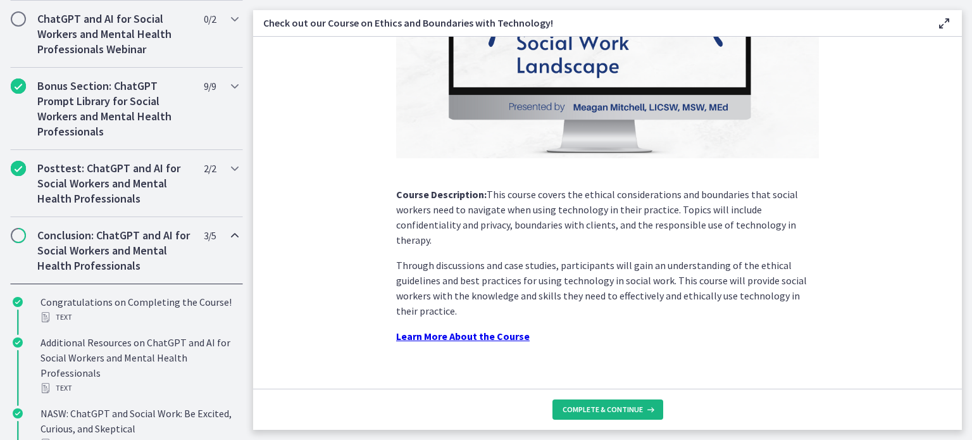
click at [588, 406] on span "Complete & continue" at bounding box center [603, 409] width 80 height 10
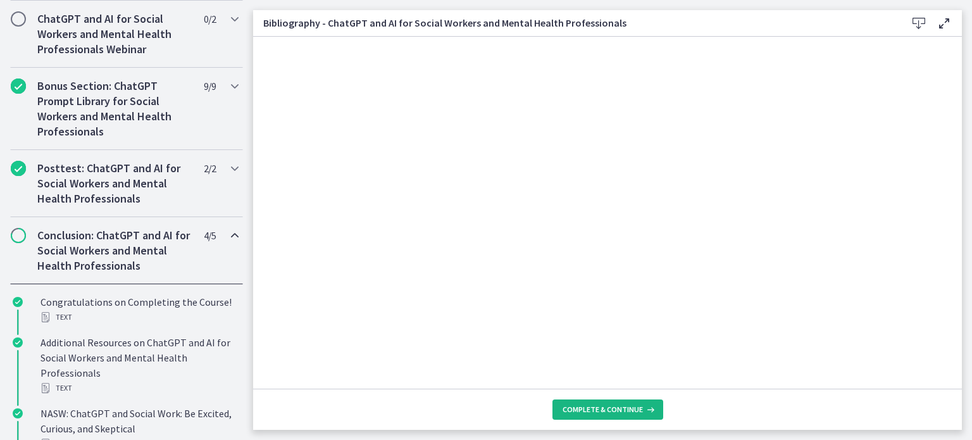
click at [573, 406] on span "Complete & continue" at bounding box center [603, 409] width 80 height 10
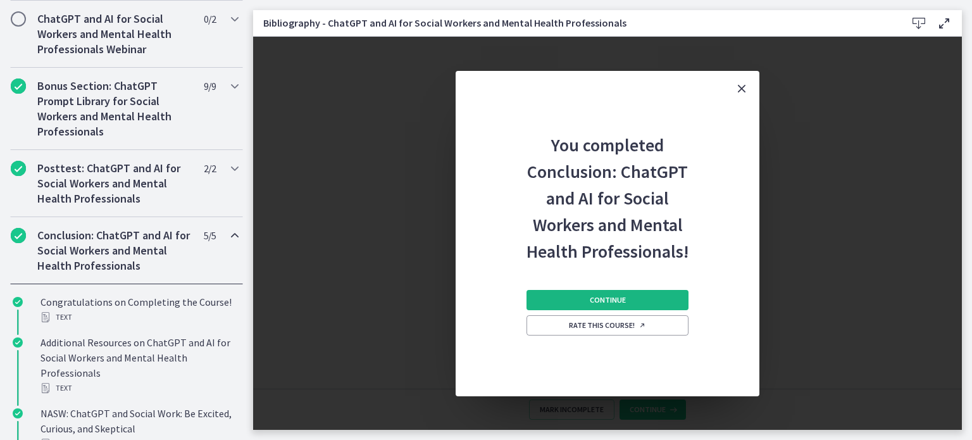
click at [636, 303] on button "Continue" at bounding box center [608, 300] width 162 height 20
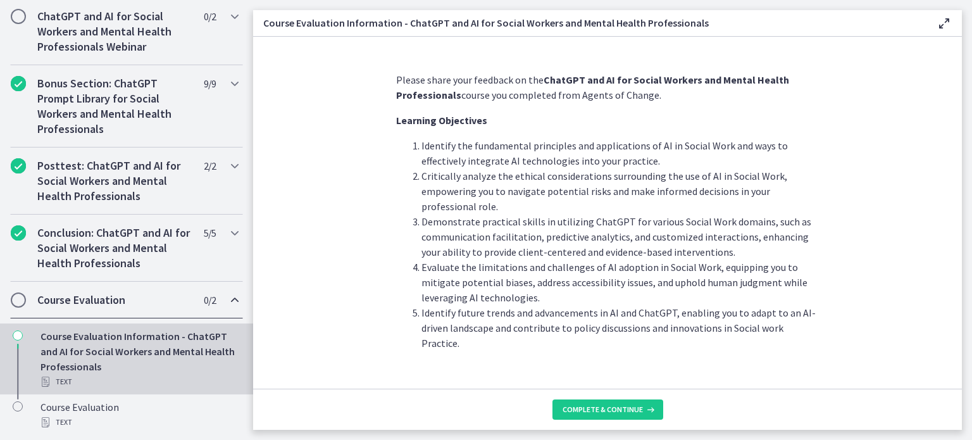
scroll to position [7, 0]
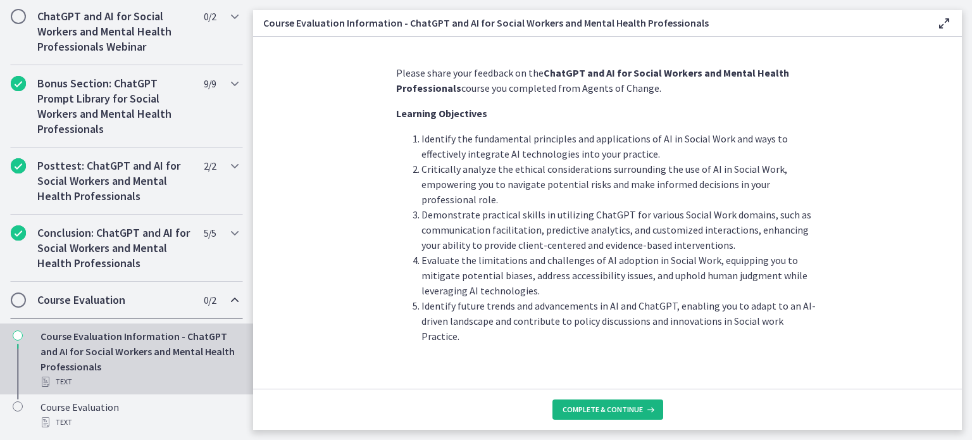
click at [592, 399] on button "Complete & continue" at bounding box center [607, 409] width 111 height 20
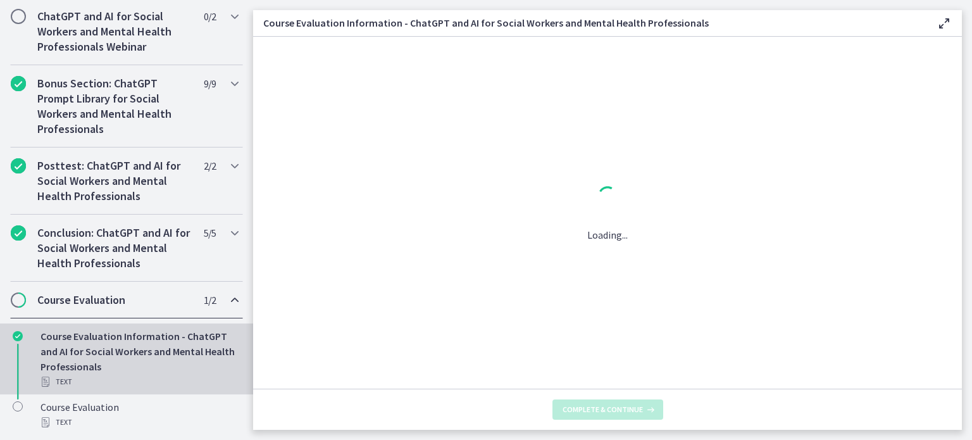
scroll to position [0, 0]
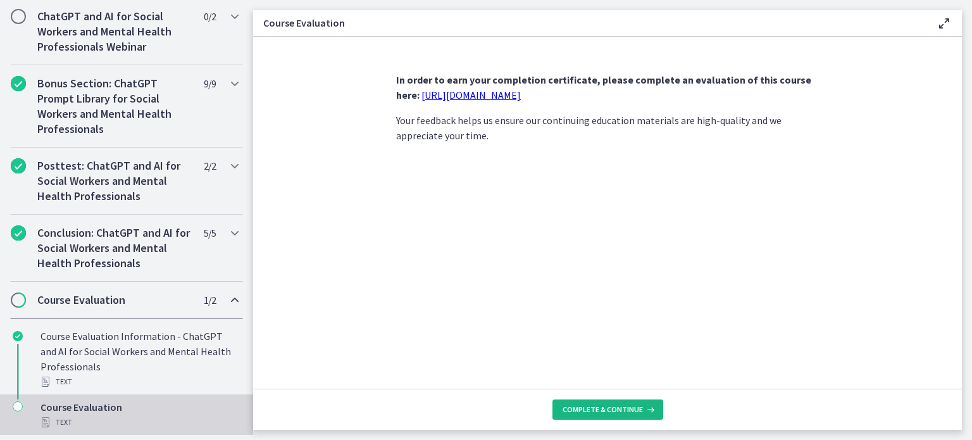
click at [592, 399] on button "Complete & continue" at bounding box center [607, 409] width 111 height 20
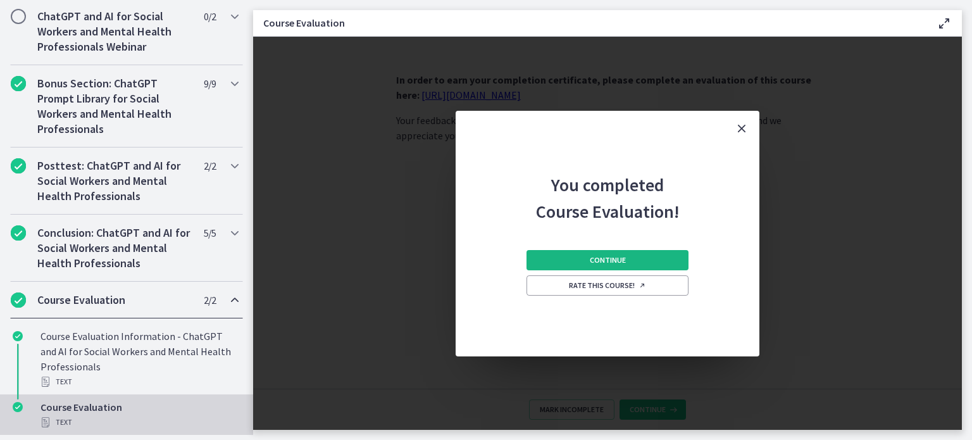
click at [614, 254] on button "Continue" at bounding box center [608, 260] width 162 height 20
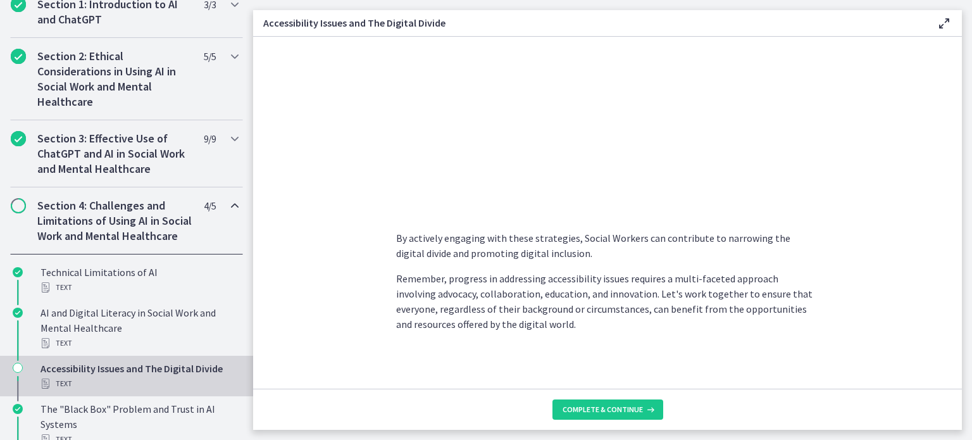
scroll to position [309, 0]
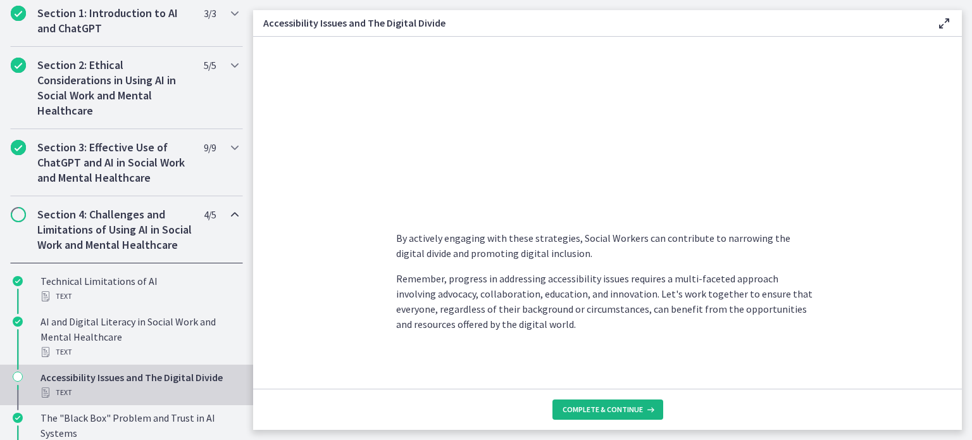
click at [608, 409] on span "Complete & continue" at bounding box center [603, 409] width 80 height 10
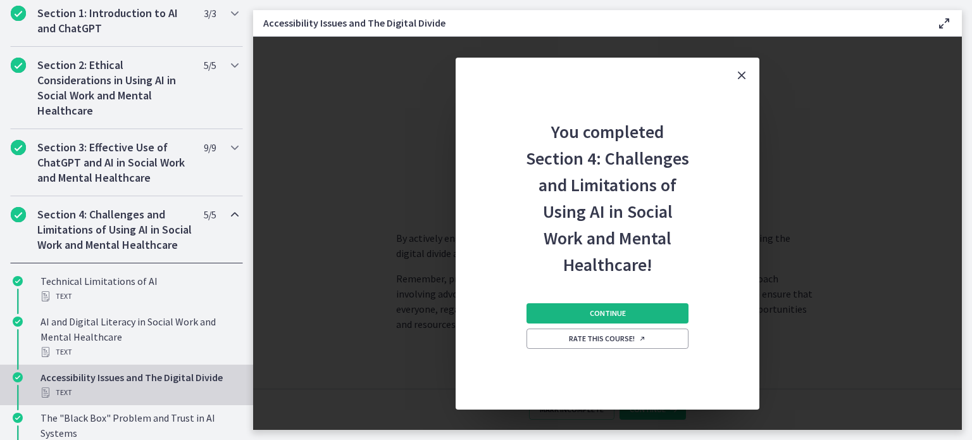
click at [620, 311] on span "Continue" at bounding box center [608, 313] width 36 height 10
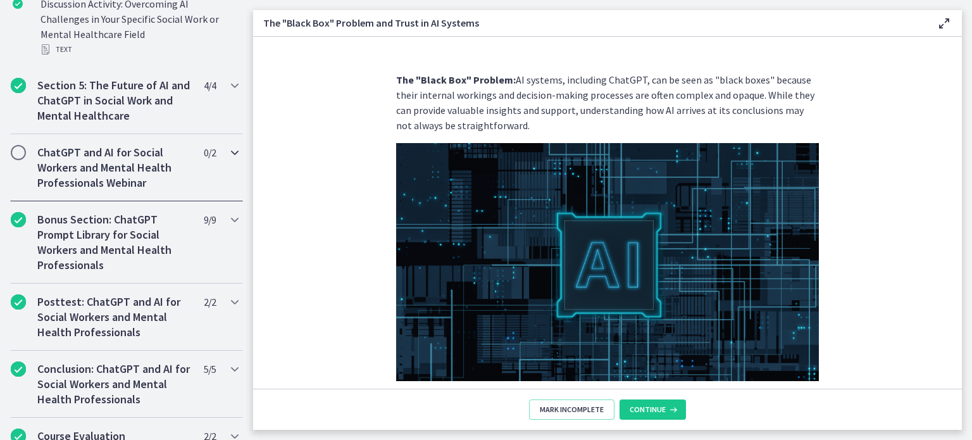
click at [105, 175] on h2 "ChatGPT and AI for Social Workers and Mental Health Professionals Webinar" at bounding box center [114, 168] width 154 height 46
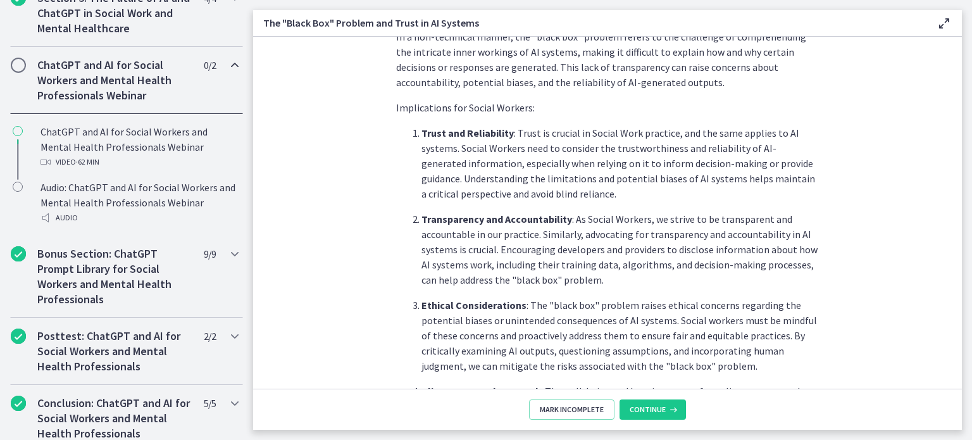
scroll to position [650, 0]
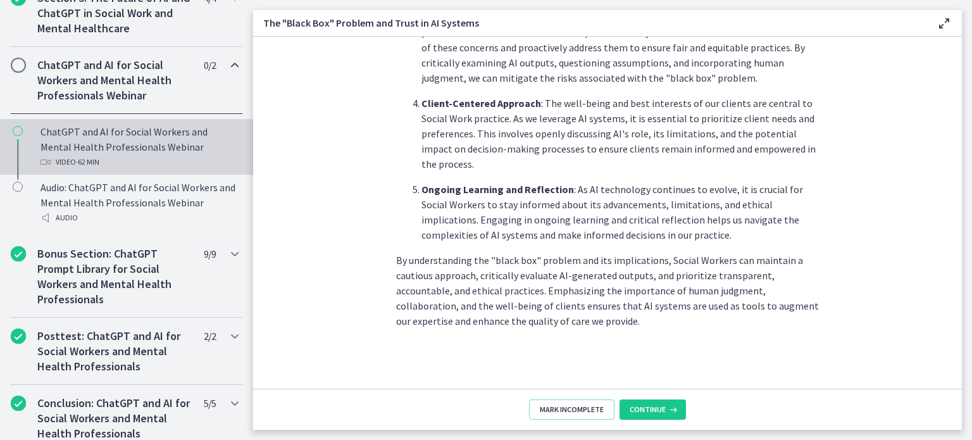
click at [71, 141] on div "ChatGPT and AI for Social Workers and Mental Health Professionals Webinar Video…" at bounding box center [139, 147] width 197 height 46
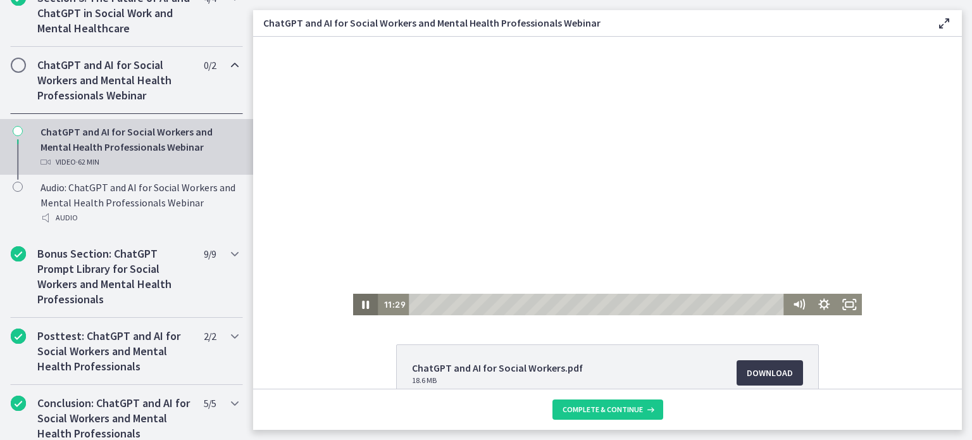
click at [363, 307] on icon "Pause" at bounding box center [366, 305] width 7 height 8
